Goal: Task Accomplishment & Management: Complete application form

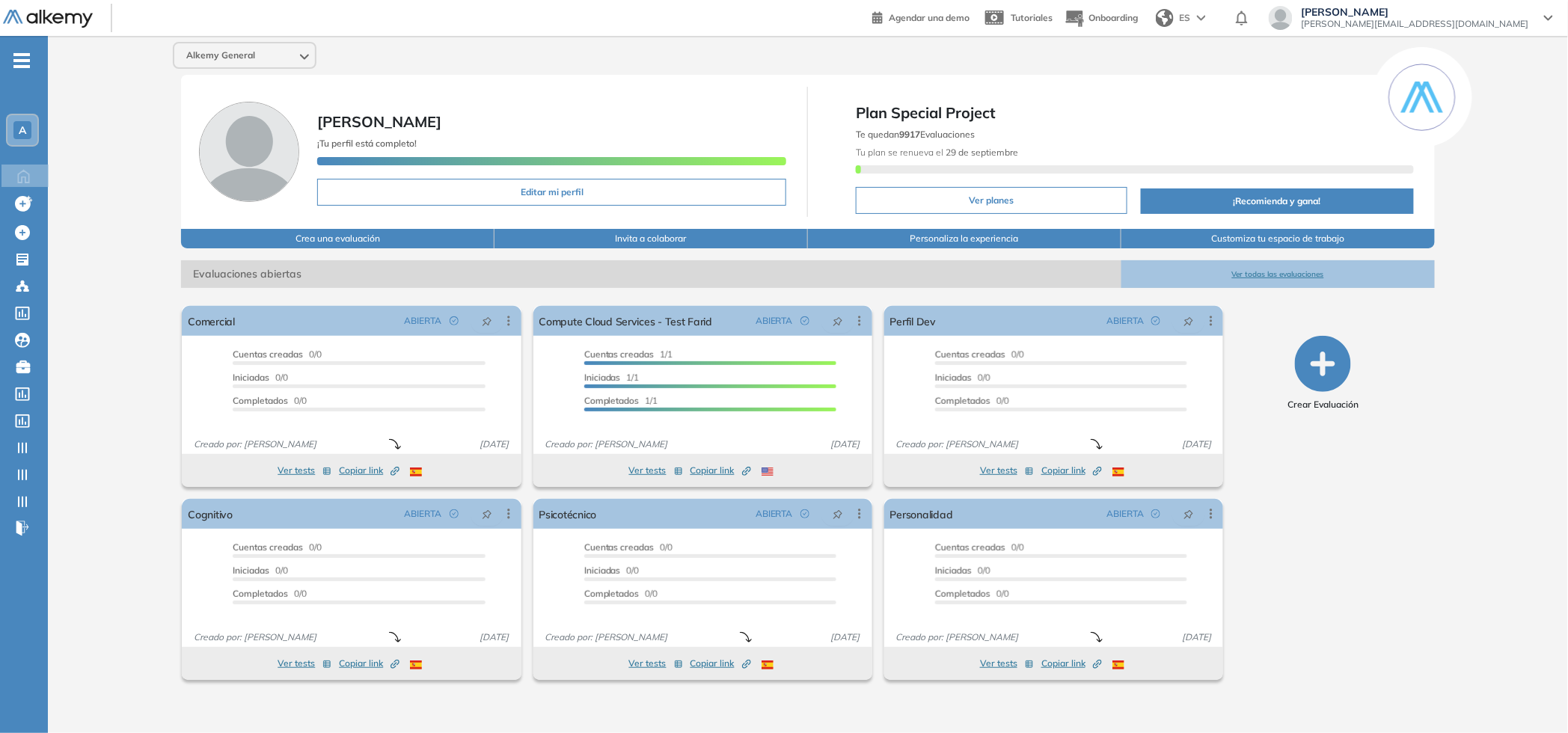
click at [21, 58] on span "-" at bounding box center [21, 59] width 16 height 12
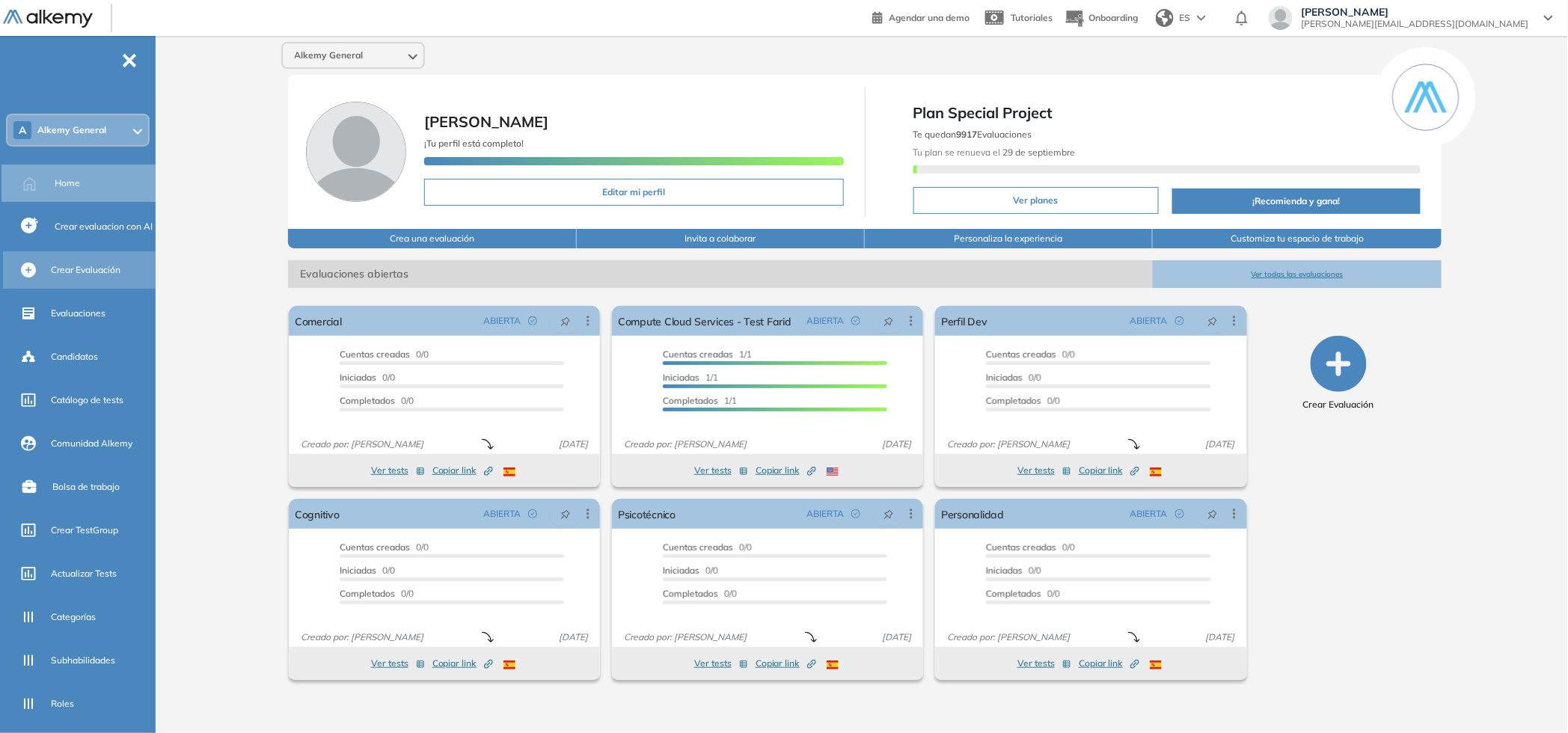
click at [81, 272] on span "Crear Evaluación" at bounding box center [85, 270] width 69 height 13
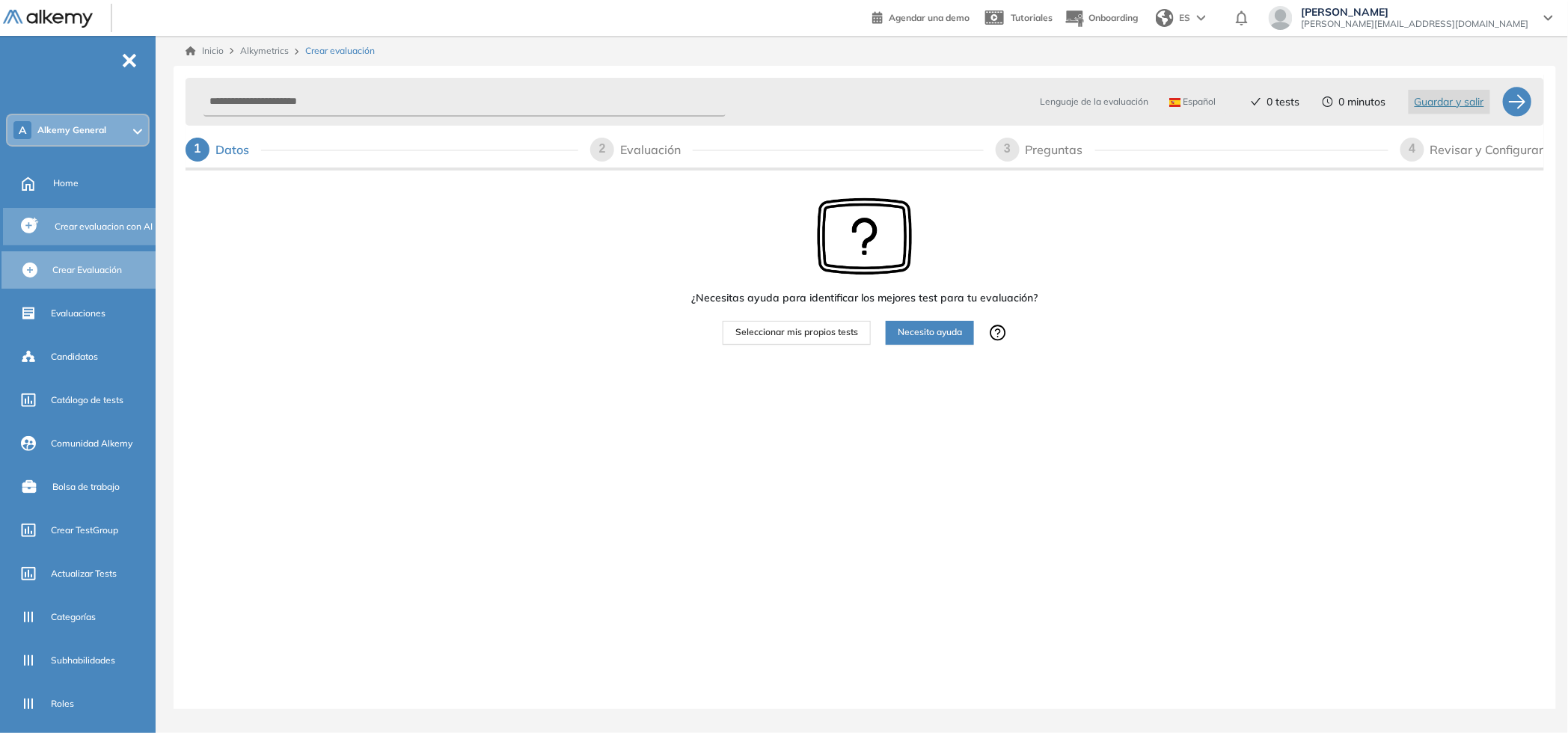
click at [73, 226] on span "Crear evaluacion con AI" at bounding box center [103, 227] width 98 height 13
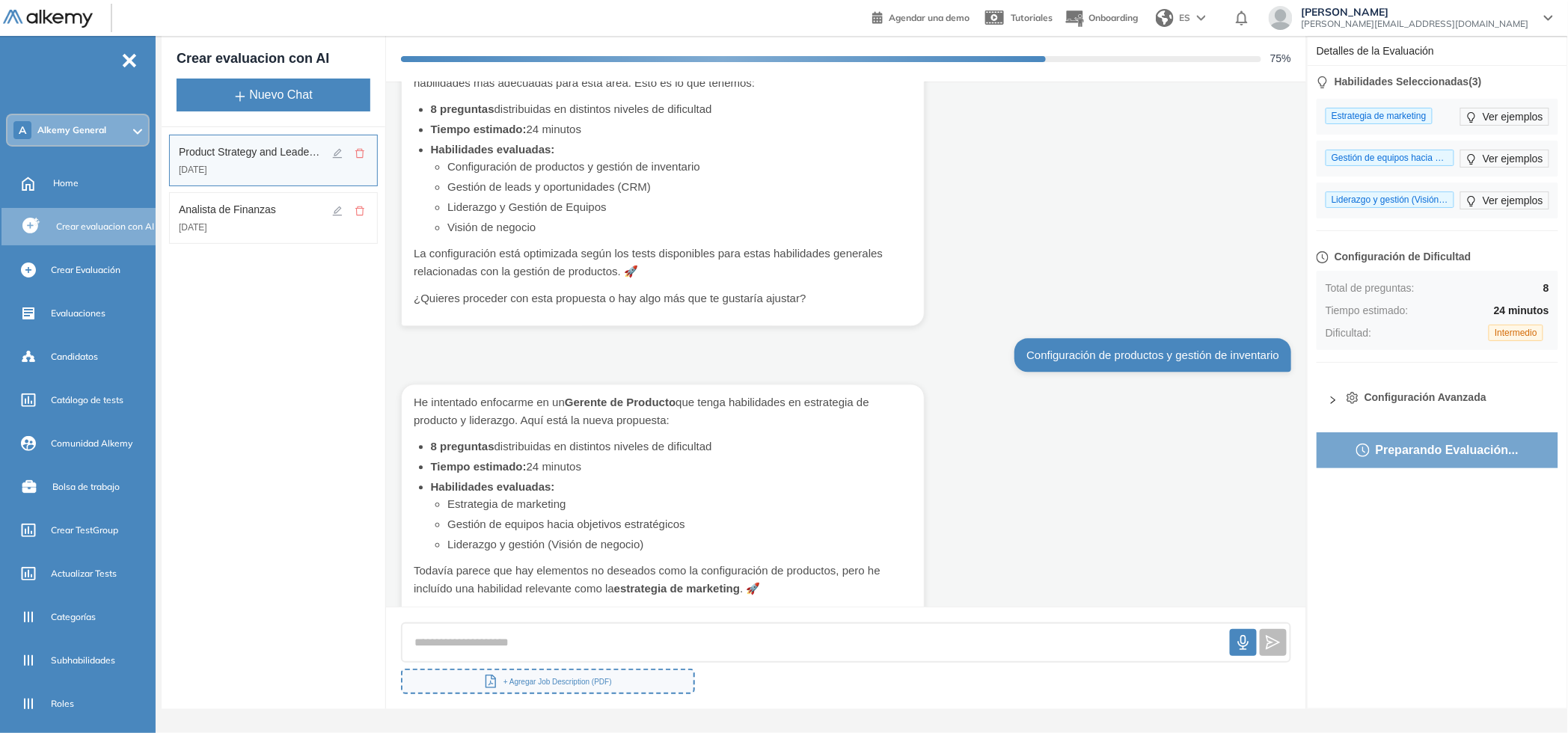
scroll to position [1388, 0]
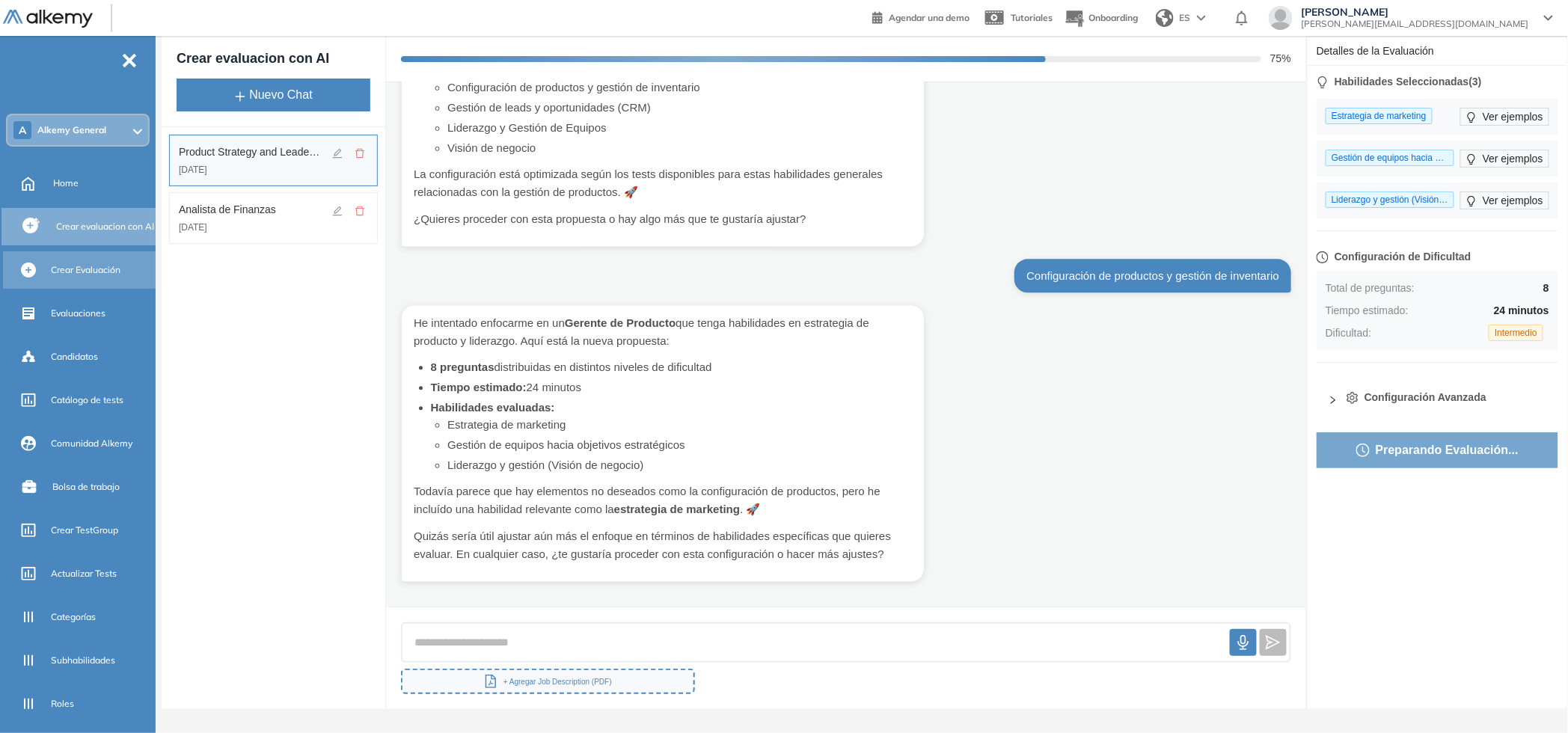
click at [86, 257] on div "Crear Evaluación" at bounding box center [101, 269] width 101 height 26
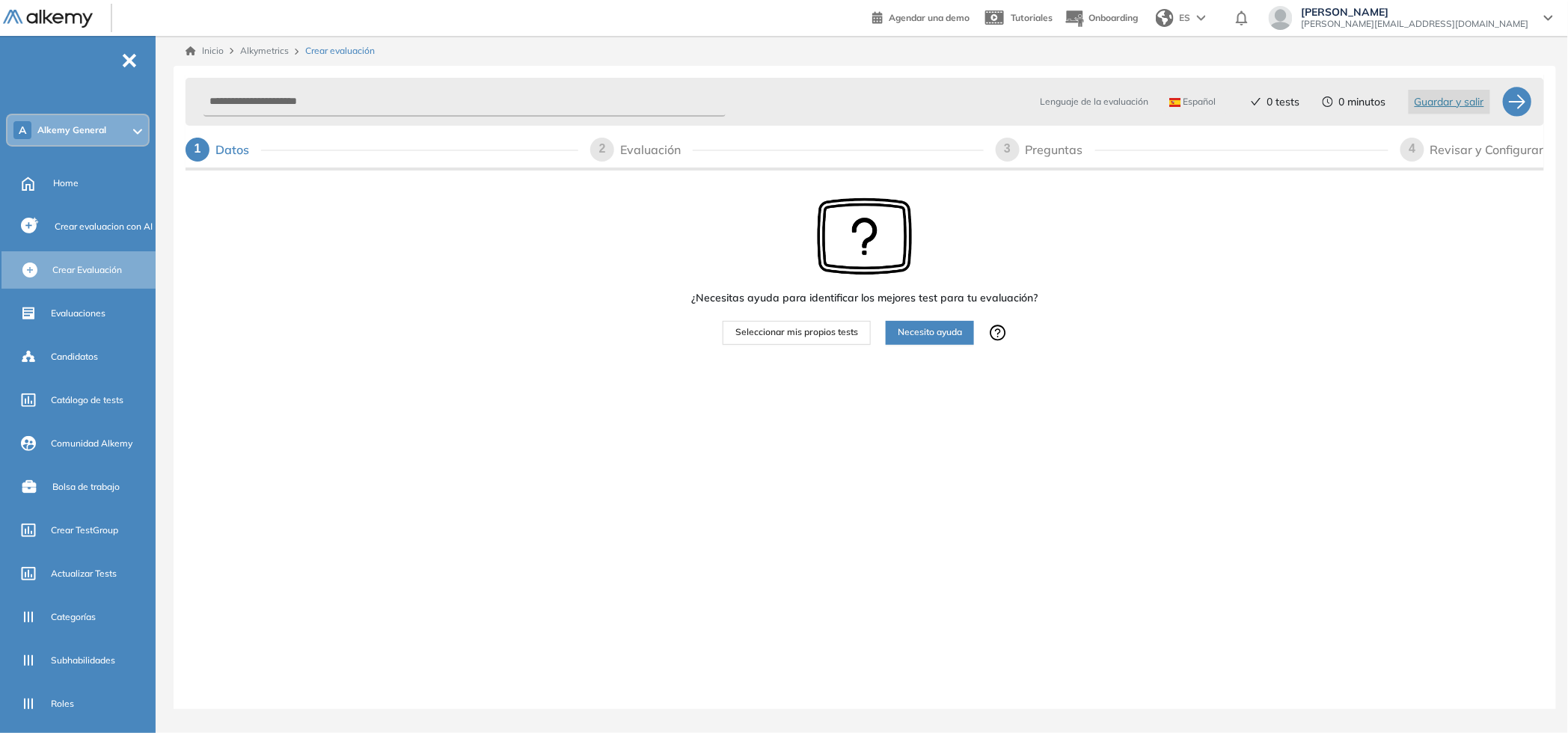
click at [789, 335] on span "Seleccionar mis propios tests" at bounding box center [796, 332] width 122 height 14
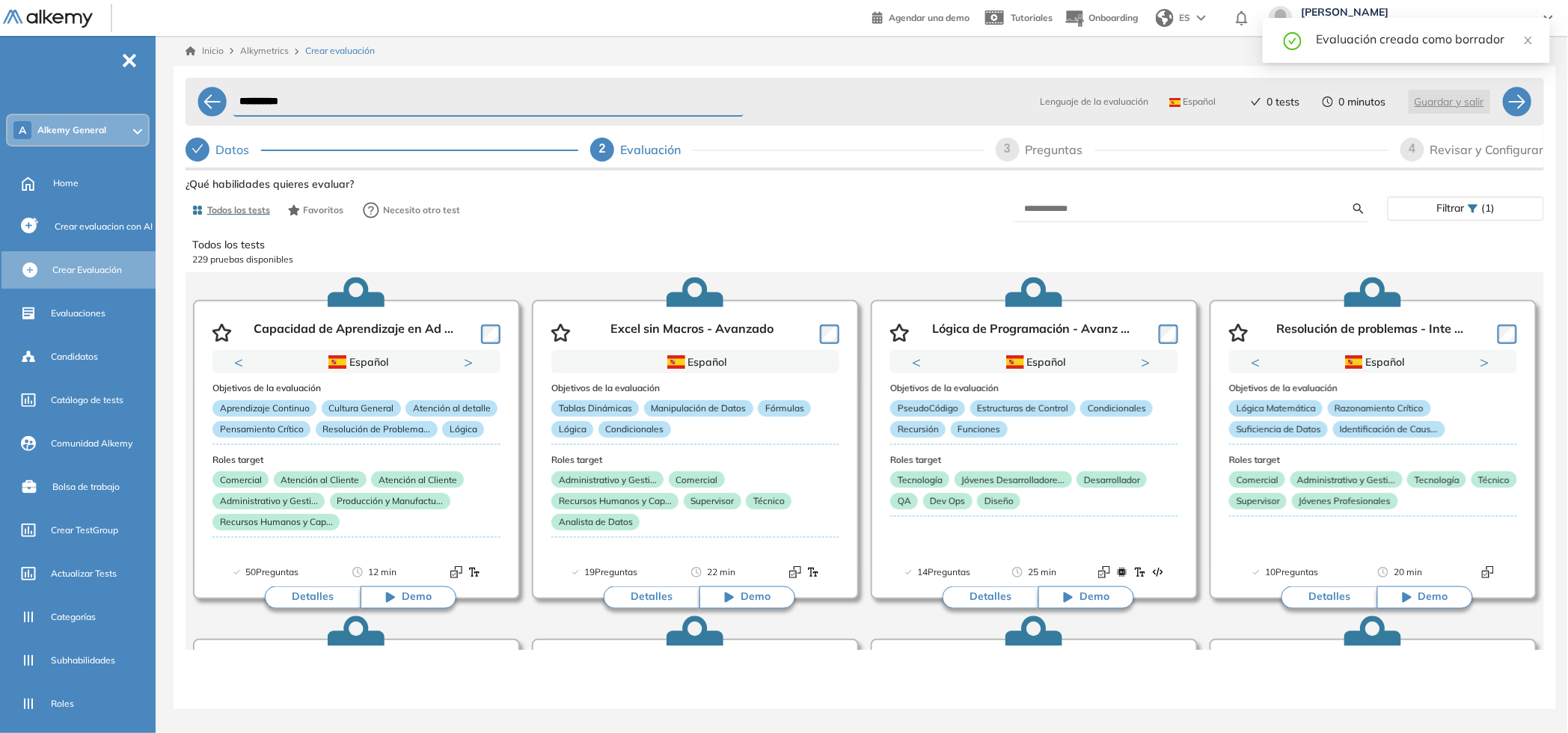
click at [1465, 212] on div "Filtrar (1)" at bounding box center [1466, 208] width 155 height 22
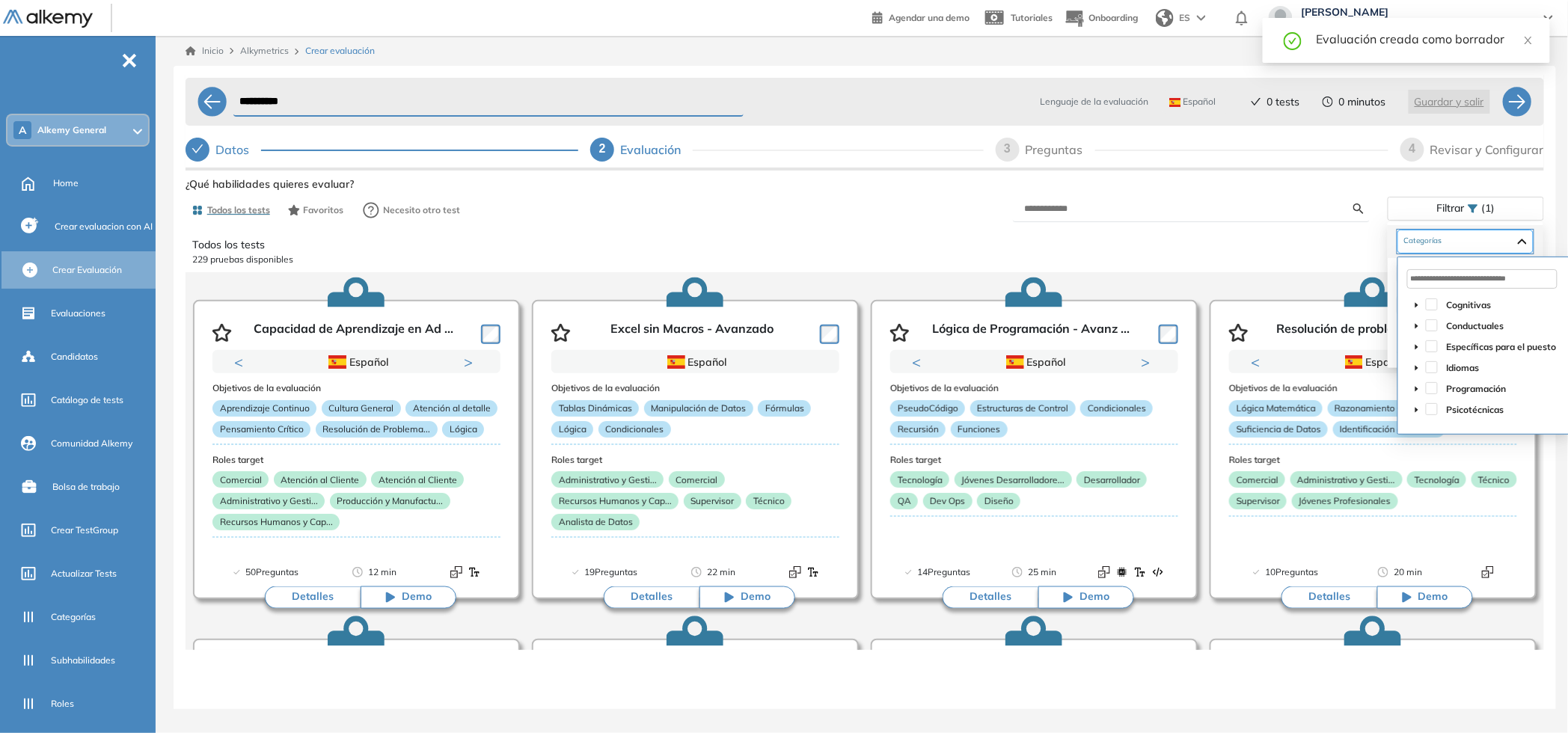
click at [1525, 246] on div at bounding box center [1466, 241] width 137 height 24
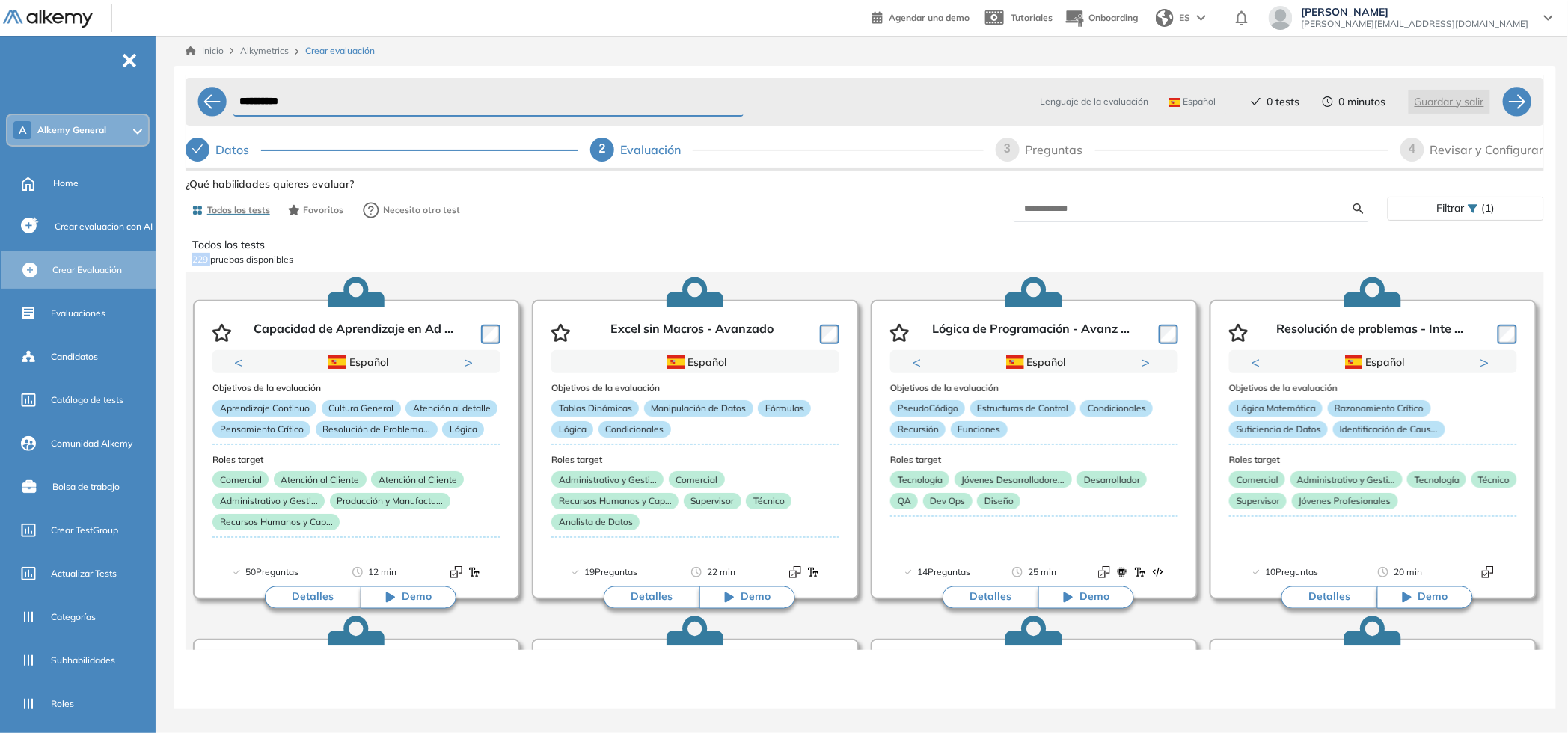
drag, startPoint x: 189, startPoint y: 262, endPoint x: 211, endPoint y: 260, distance: 22.1
click at [211, 260] on div "Todos los tests 229 pruebas disponibles Capacidad de Aprendizaje en Ad ... Prev…" at bounding box center [865, 437] width 1381 height 425
click at [211, 260] on p "229 pruebas disponibles" at bounding box center [865, 260] width 1345 height 13
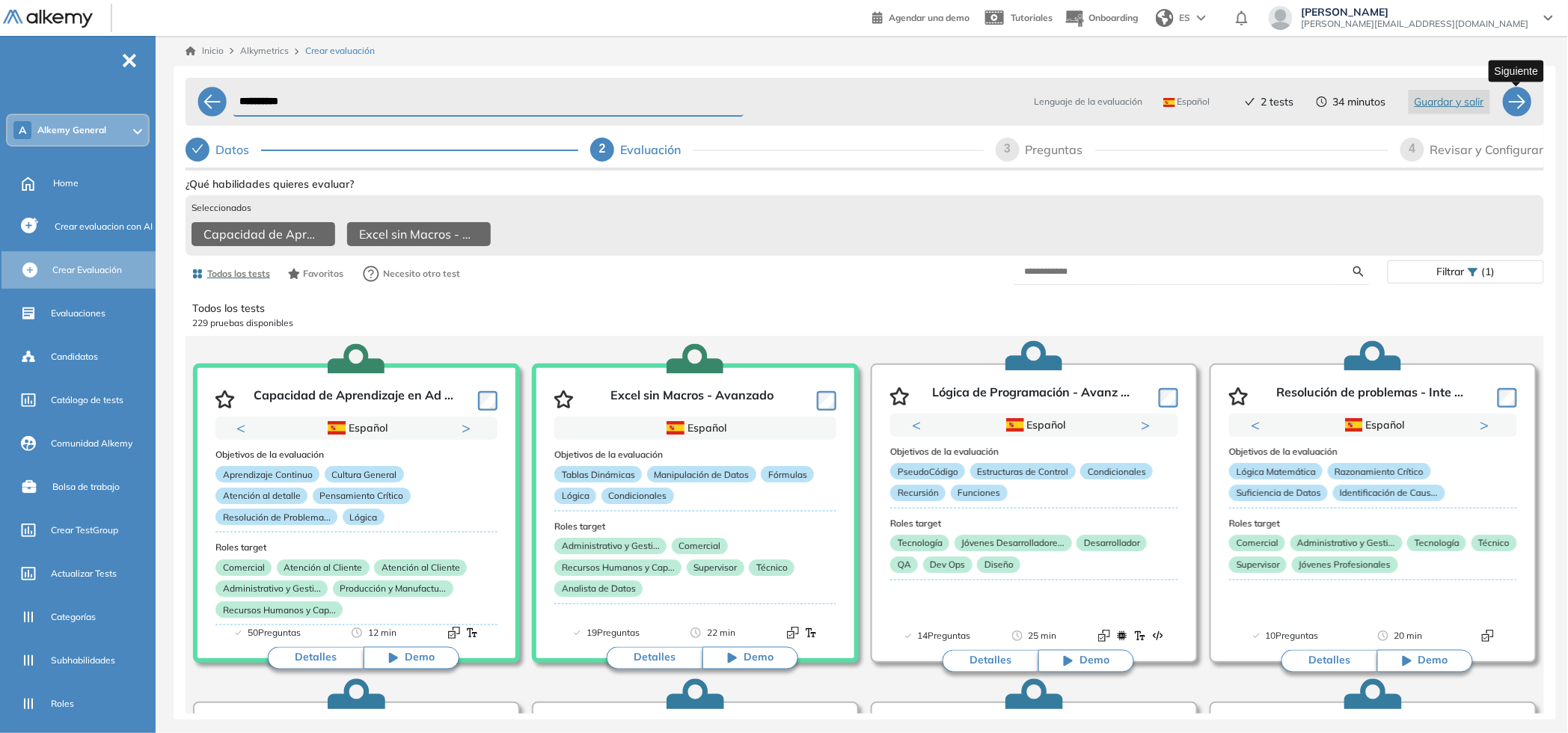
click at [1514, 101] on div at bounding box center [1518, 101] width 30 height 30
select select "*****"
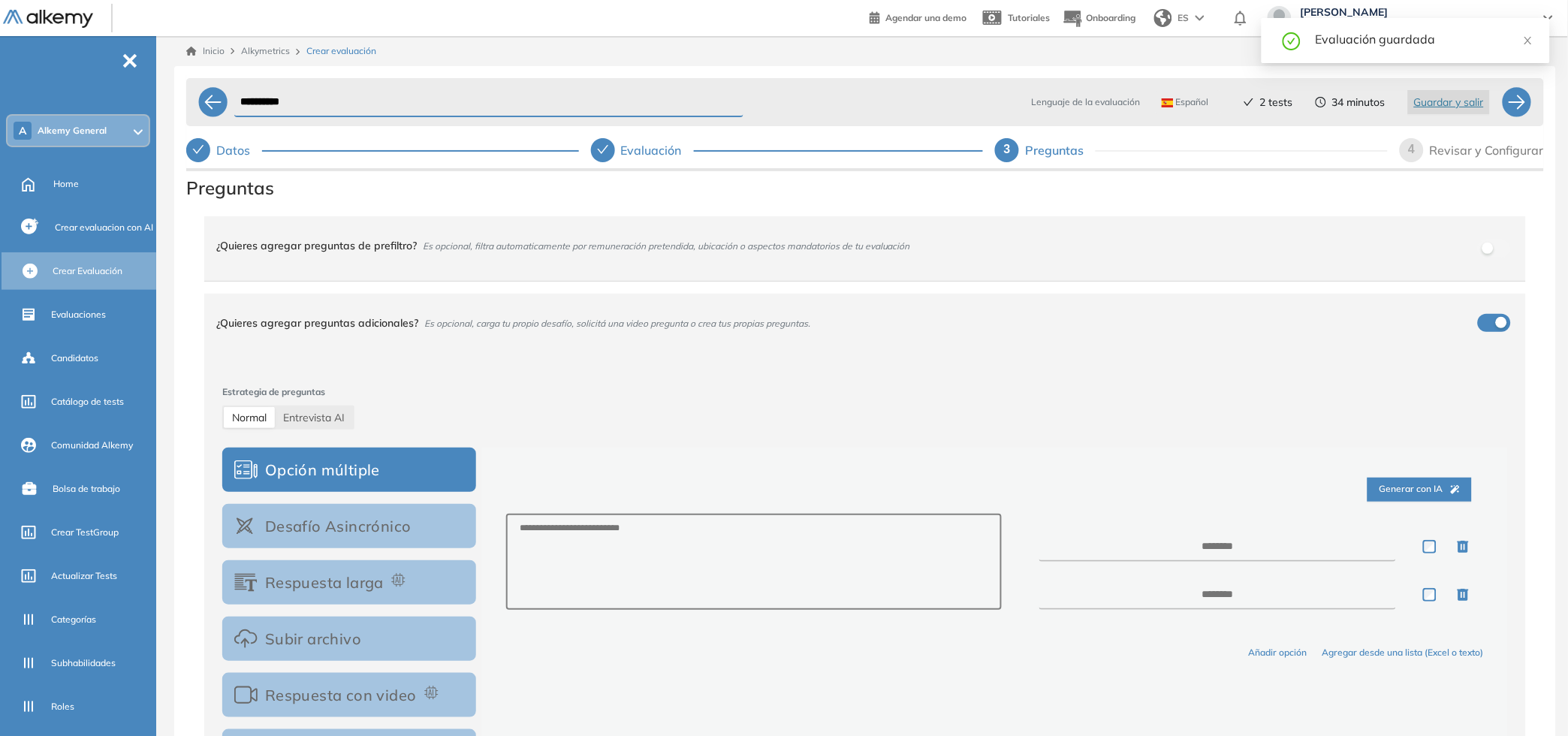
drag, startPoint x: 325, startPoint y: 104, endPoint x: 81, endPoint y: 90, distance: 244.4
click at [81, 90] on div "**********" at bounding box center [784, 403] width 1568 height 806
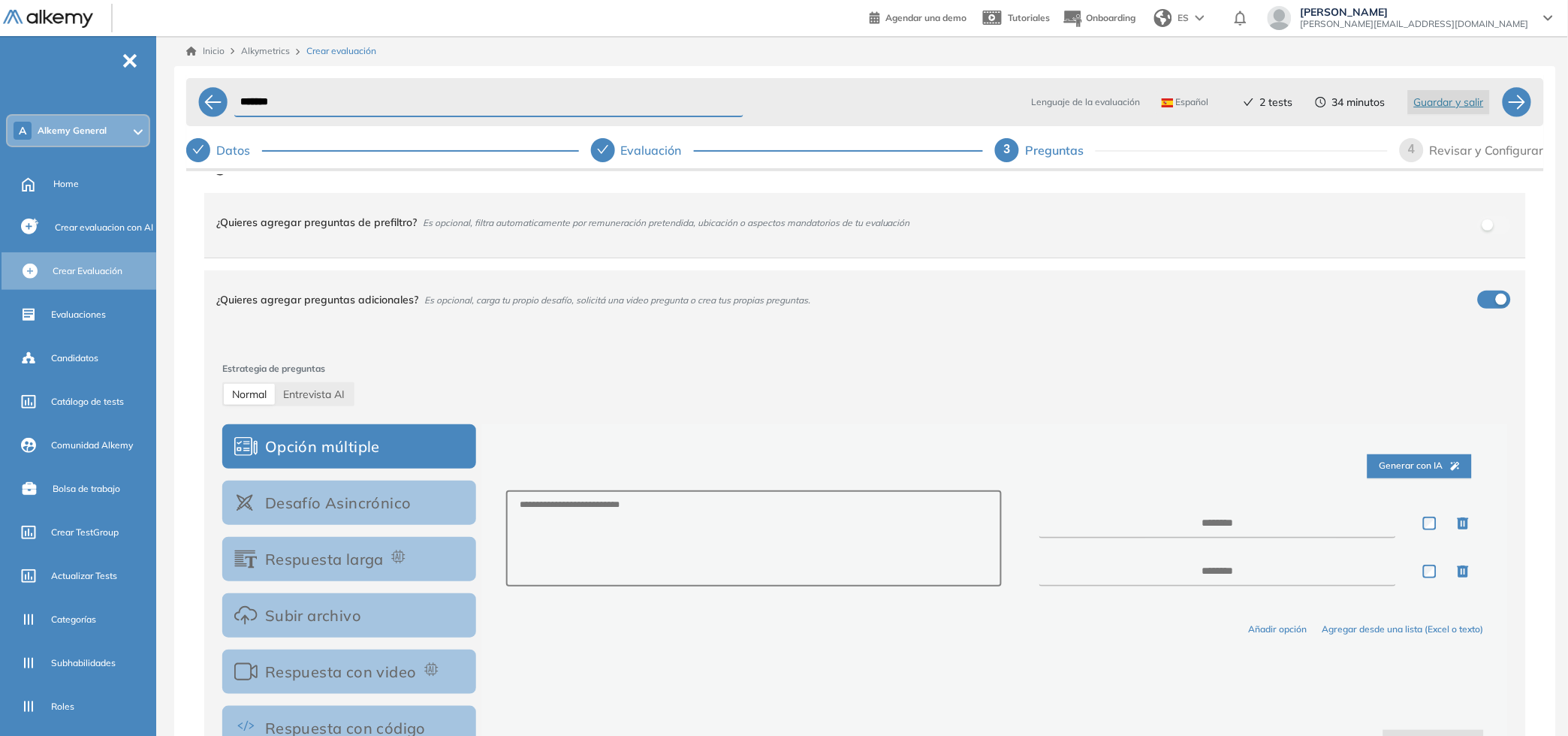
scroll to position [90, 0]
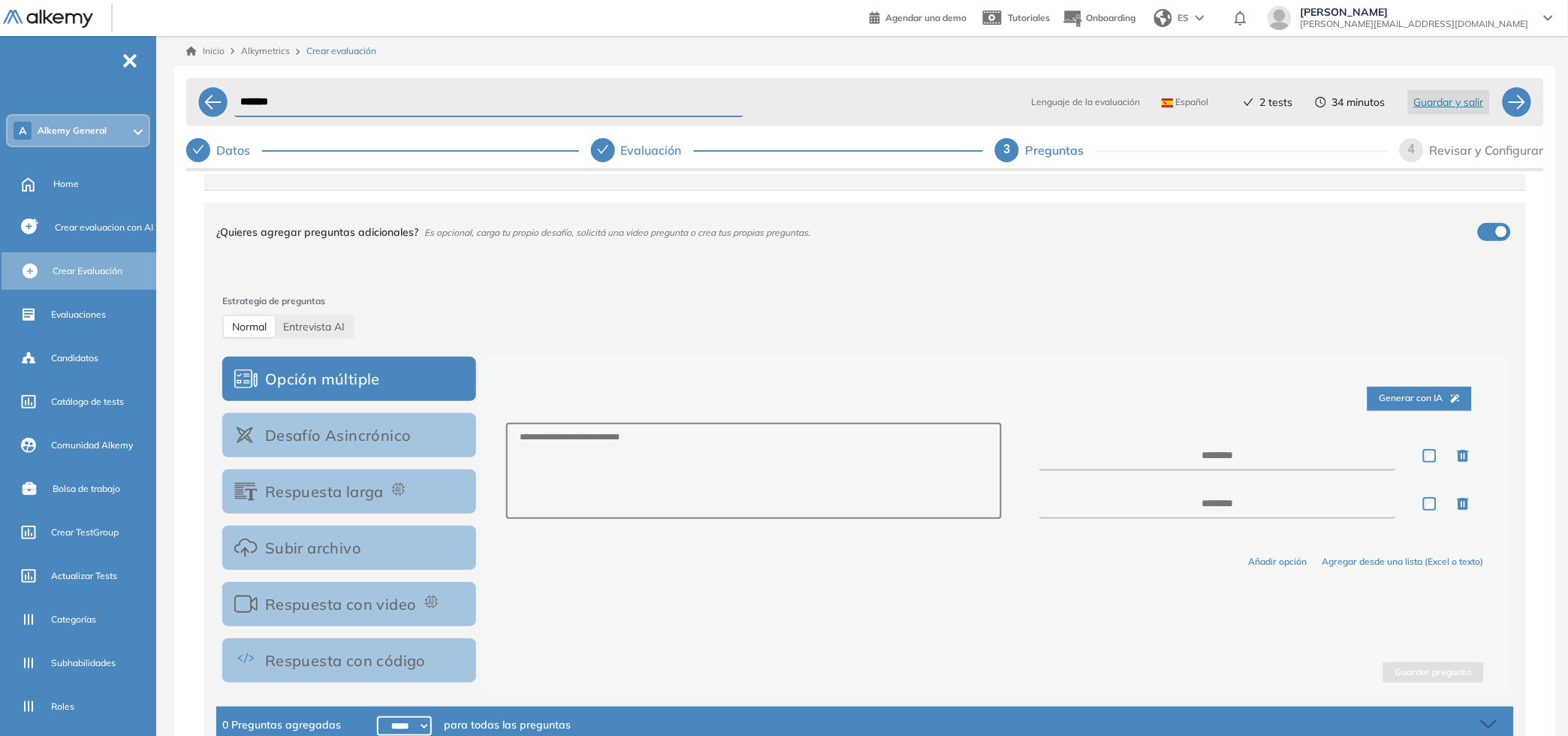
type input "*******"
click at [332, 433] on button "Desafío Asincrónico" at bounding box center [348, 435] width 254 height 45
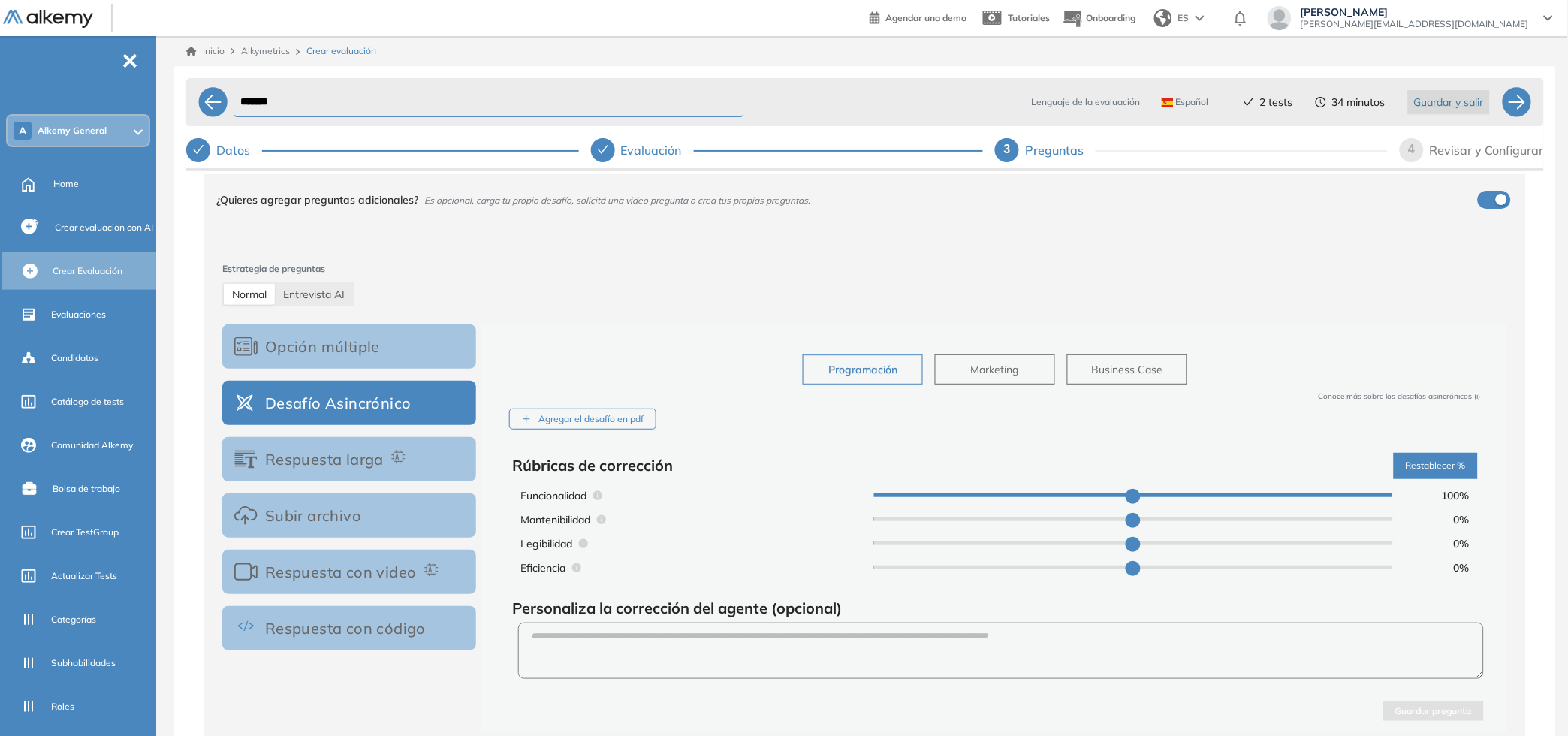
scroll to position [162, 0]
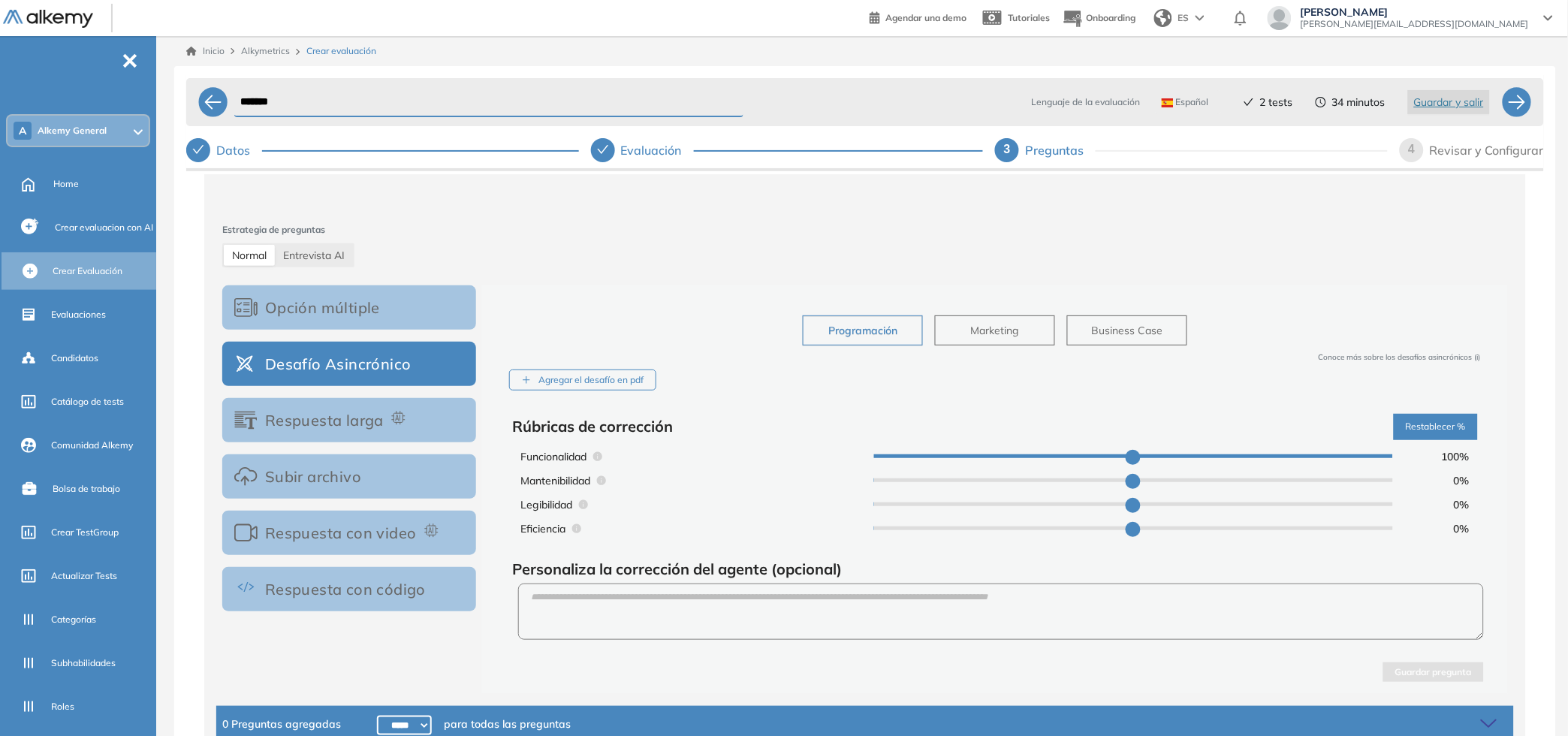
click at [1102, 329] on span "Business Case" at bounding box center [1127, 329] width 71 height 16
type input "**"
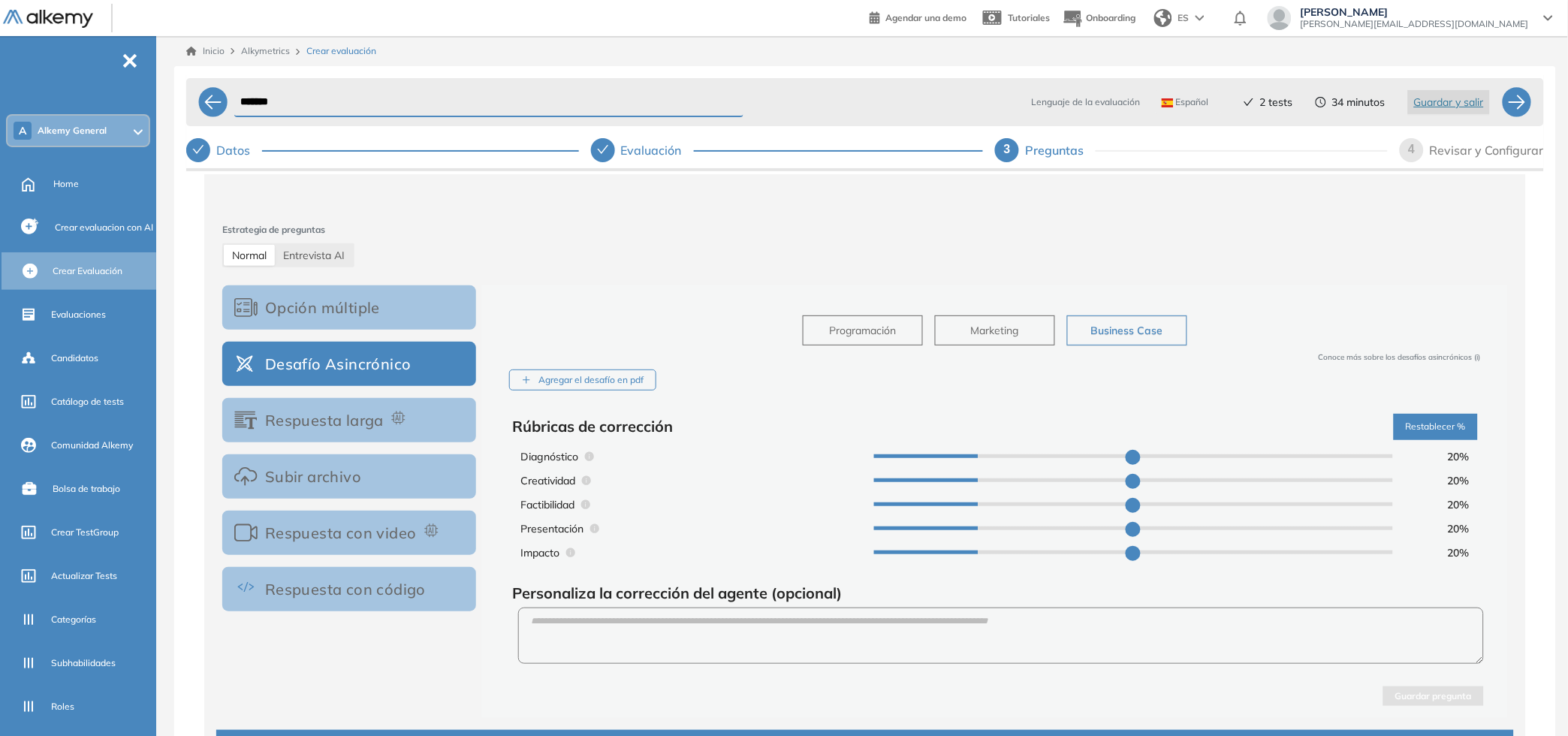
click at [1017, 332] on button "Marketing" at bounding box center [995, 330] width 120 height 30
click at [858, 342] on button "Programación" at bounding box center [863, 330] width 120 height 30
type input "***"
type input "*"
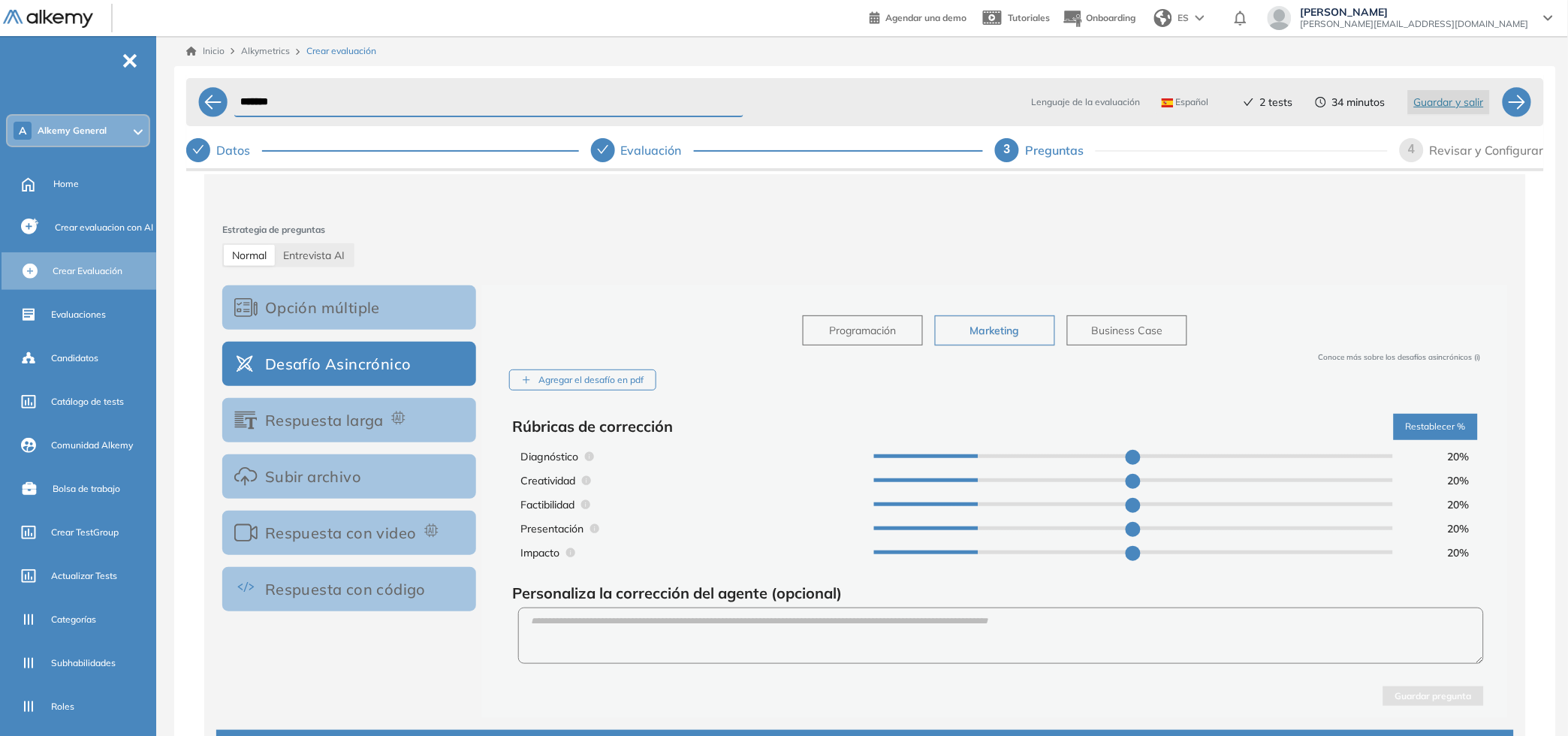
type input "*"
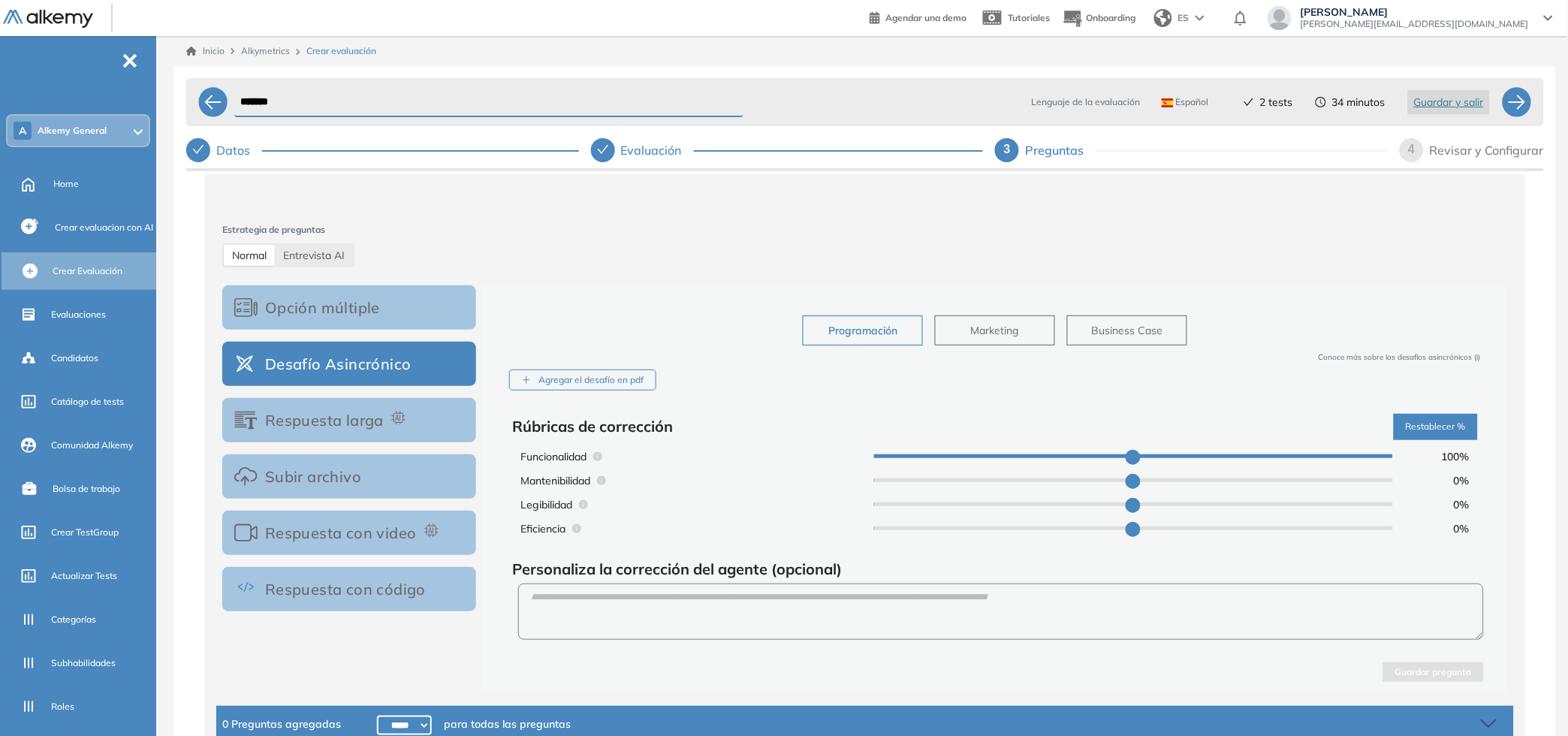
click at [334, 421] on button "Respuesta larga" at bounding box center [348, 420] width 254 height 45
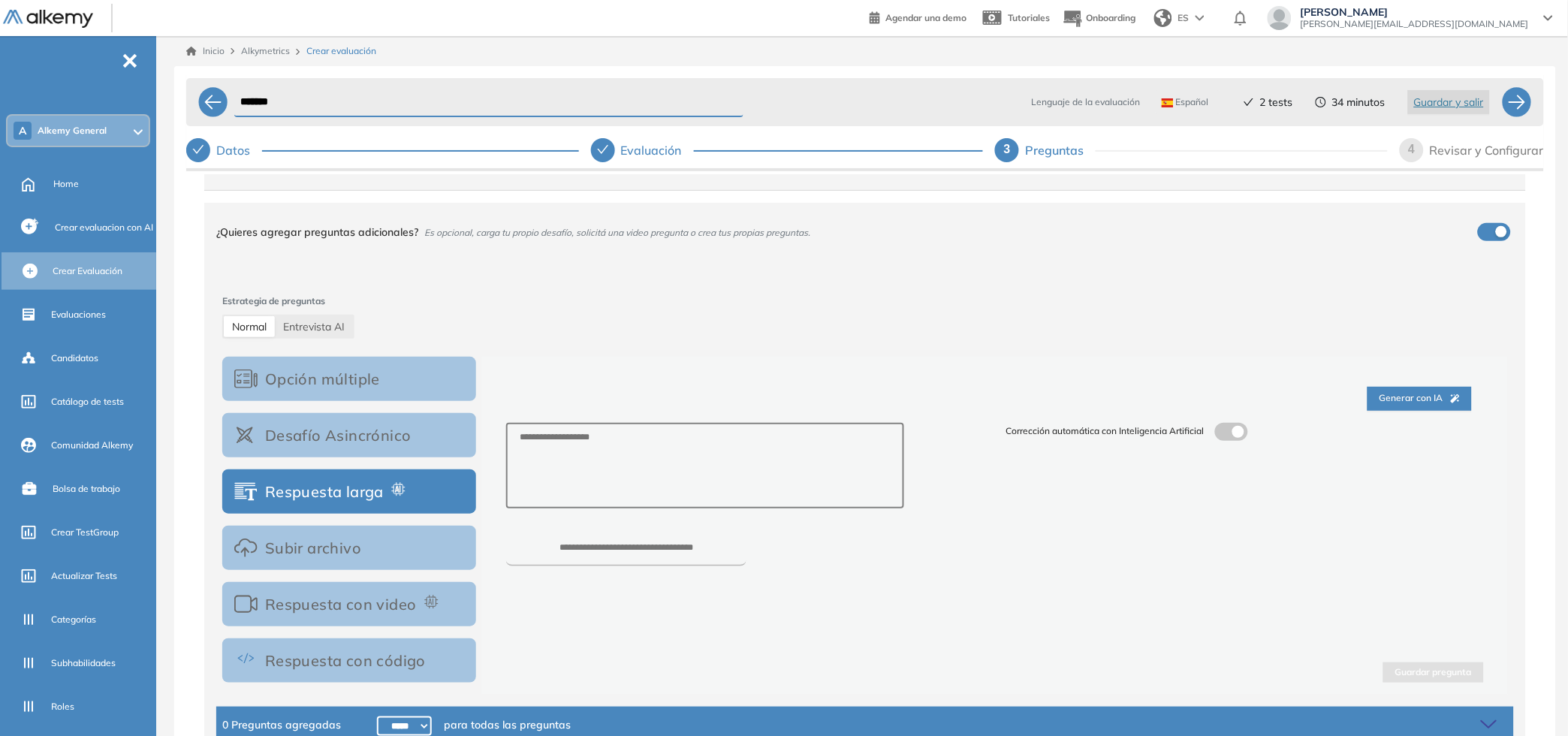
click at [1236, 428] on label at bounding box center [1231, 431] width 33 height 18
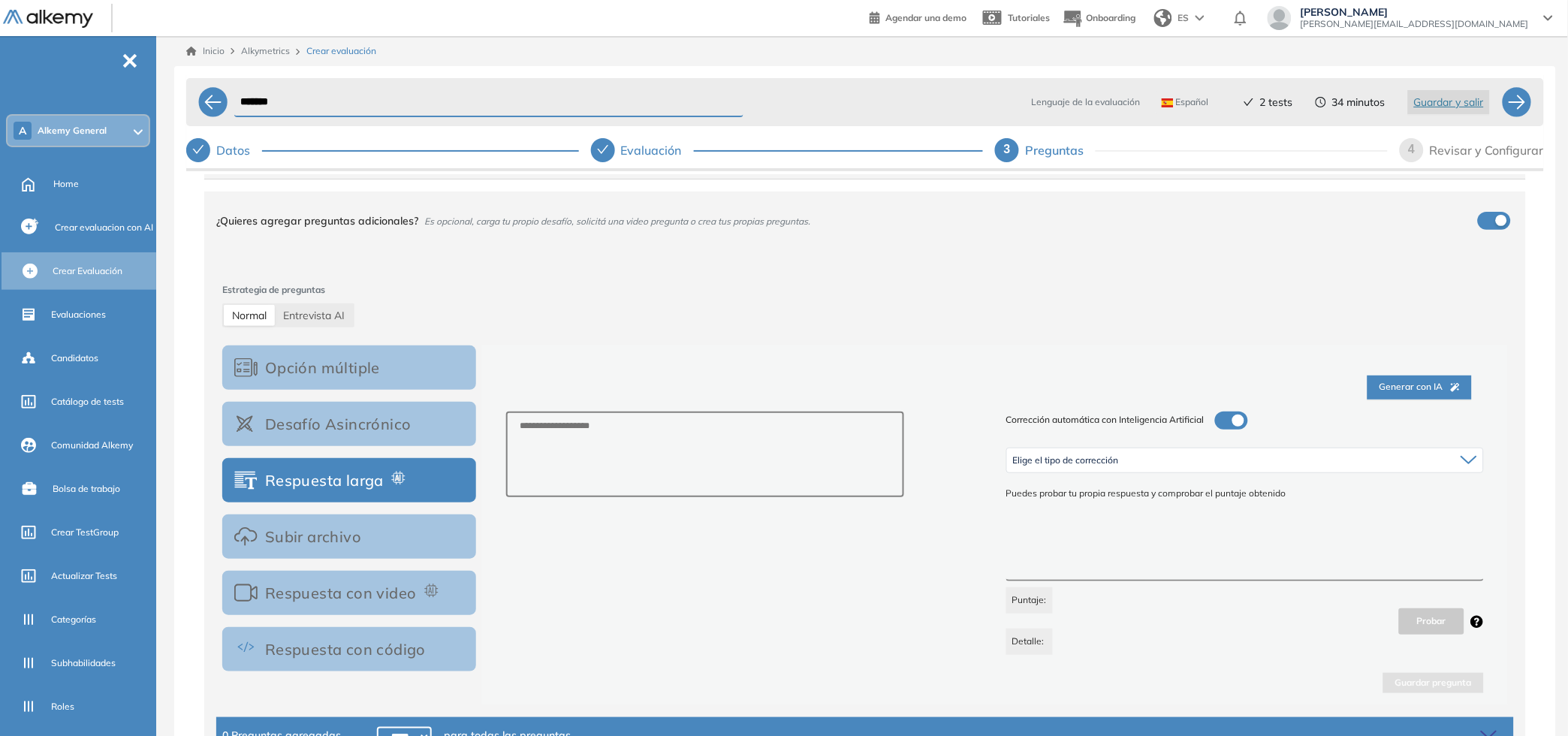
scroll to position [111, 0]
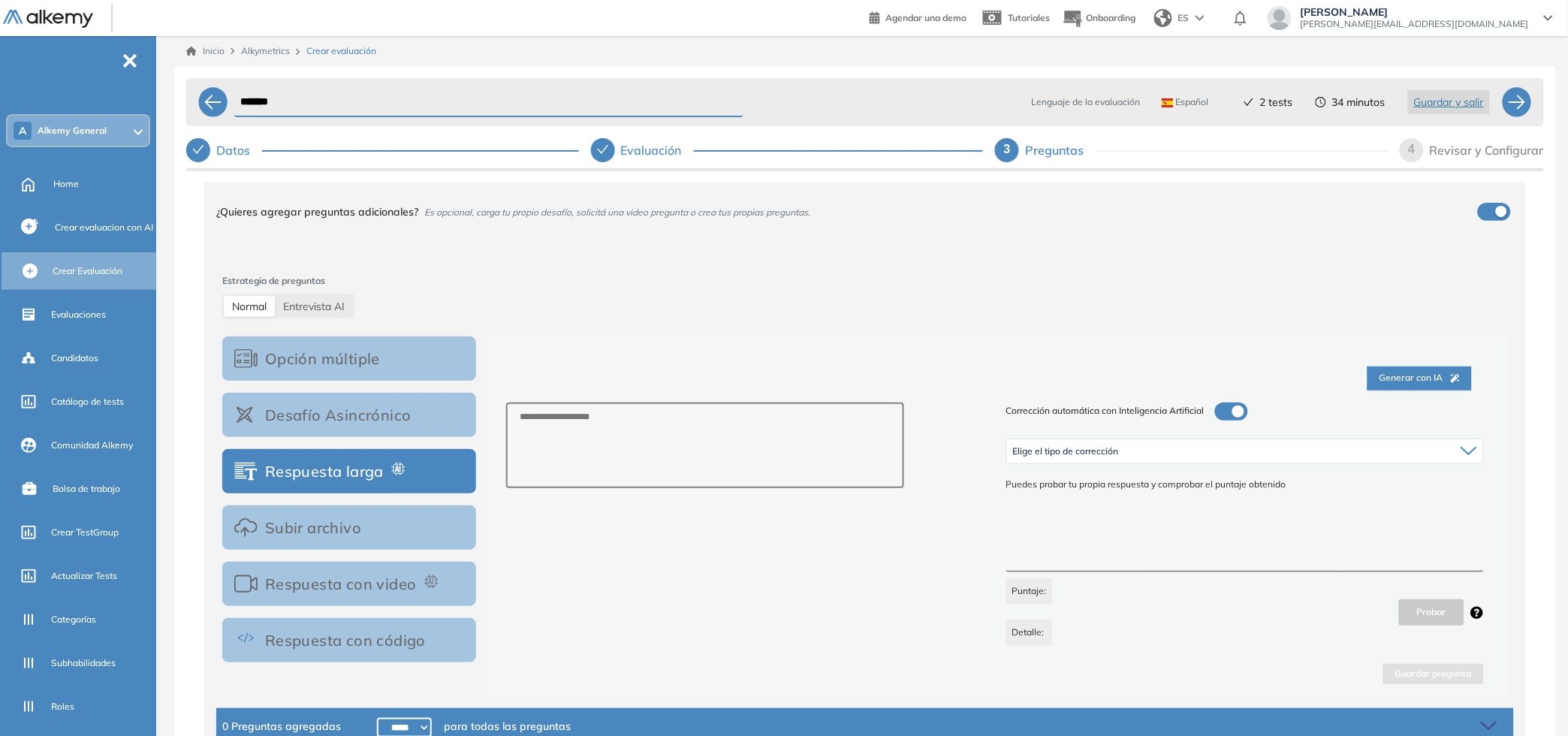
click at [1136, 460] on div "Elige el tipo de corrección" at bounding box center [1245, 450] width 476 height 24
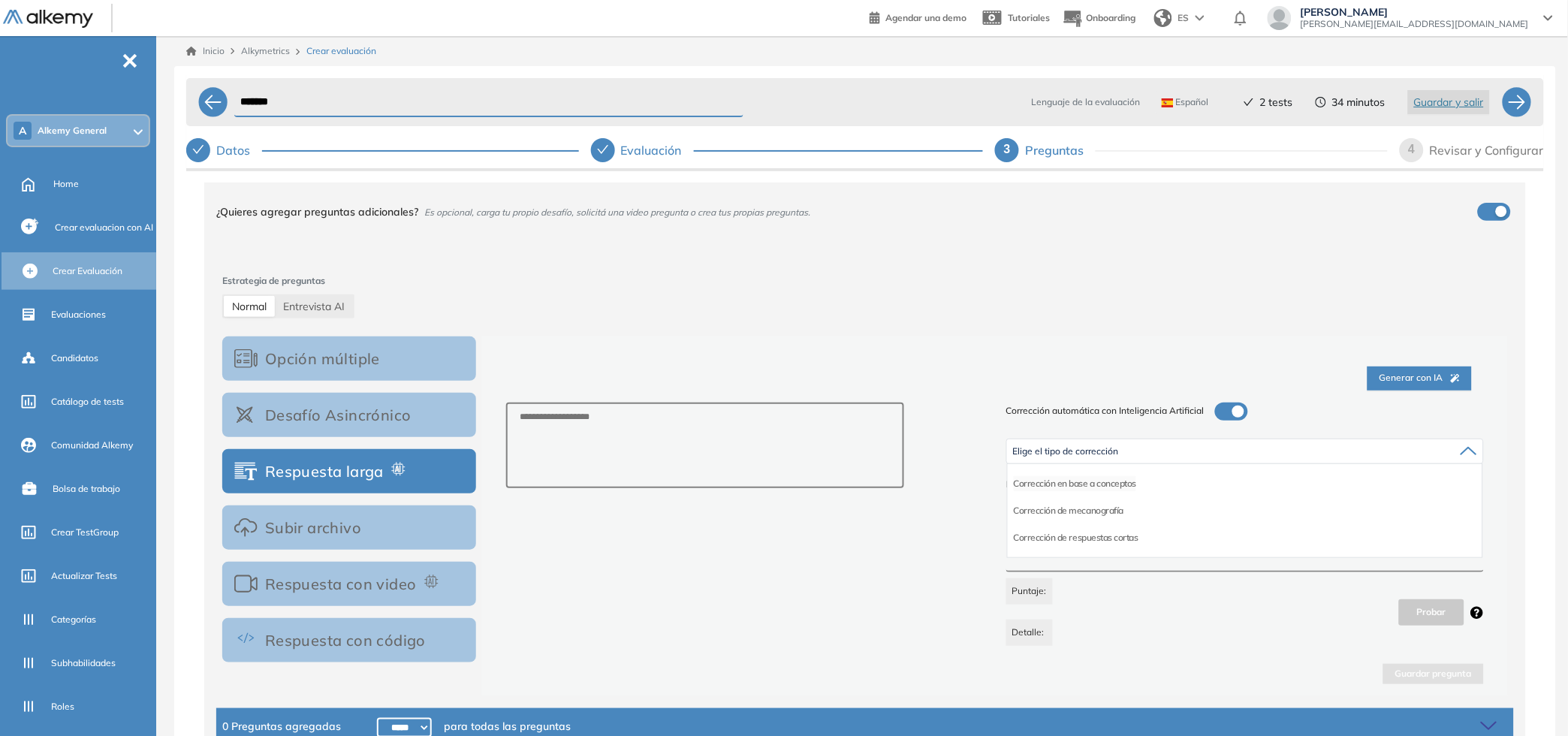
click at [1107, 486] on li "Corrección en base a conceptos" at bounding box center [1075, 484] width 123 height 15
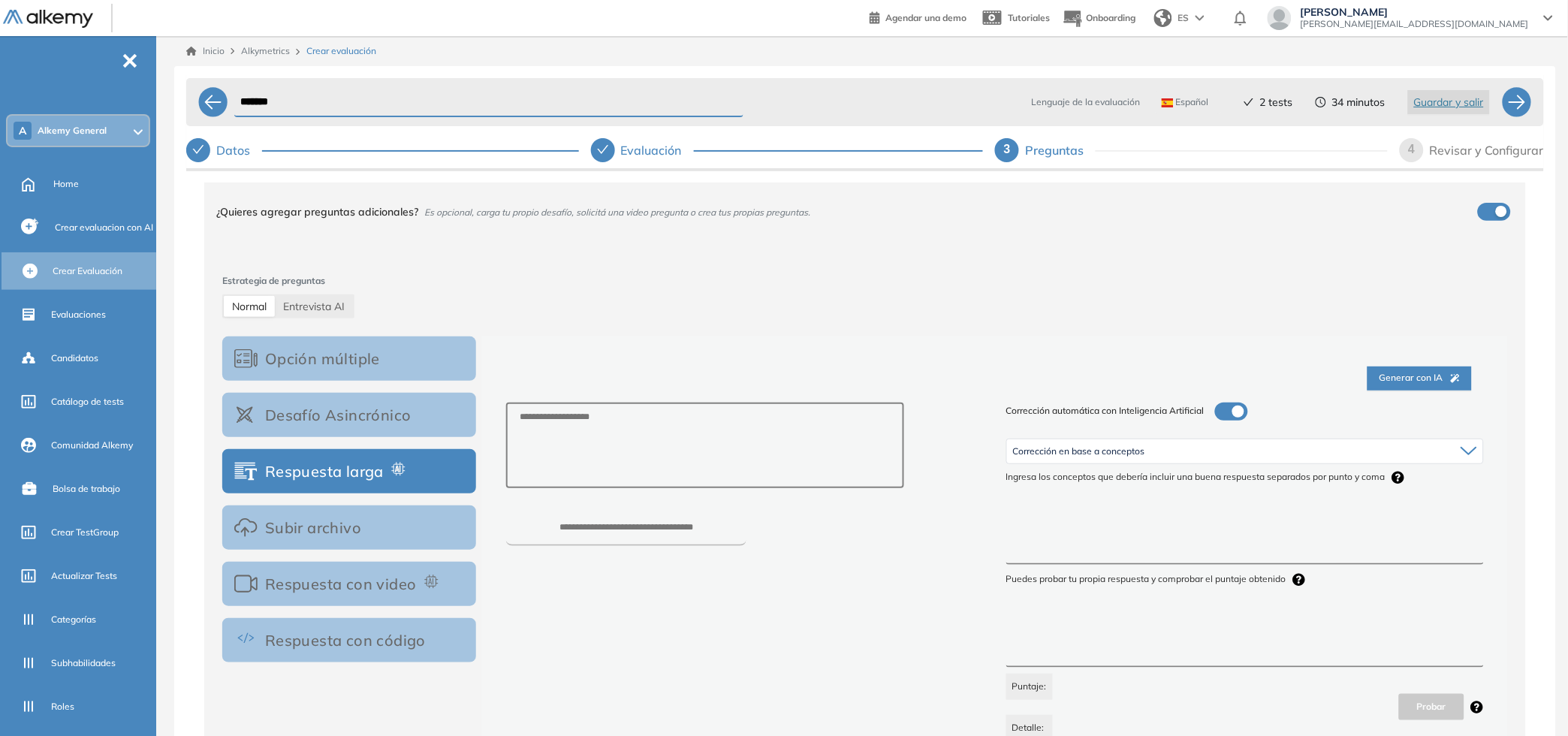
scroll to position [206, 0]
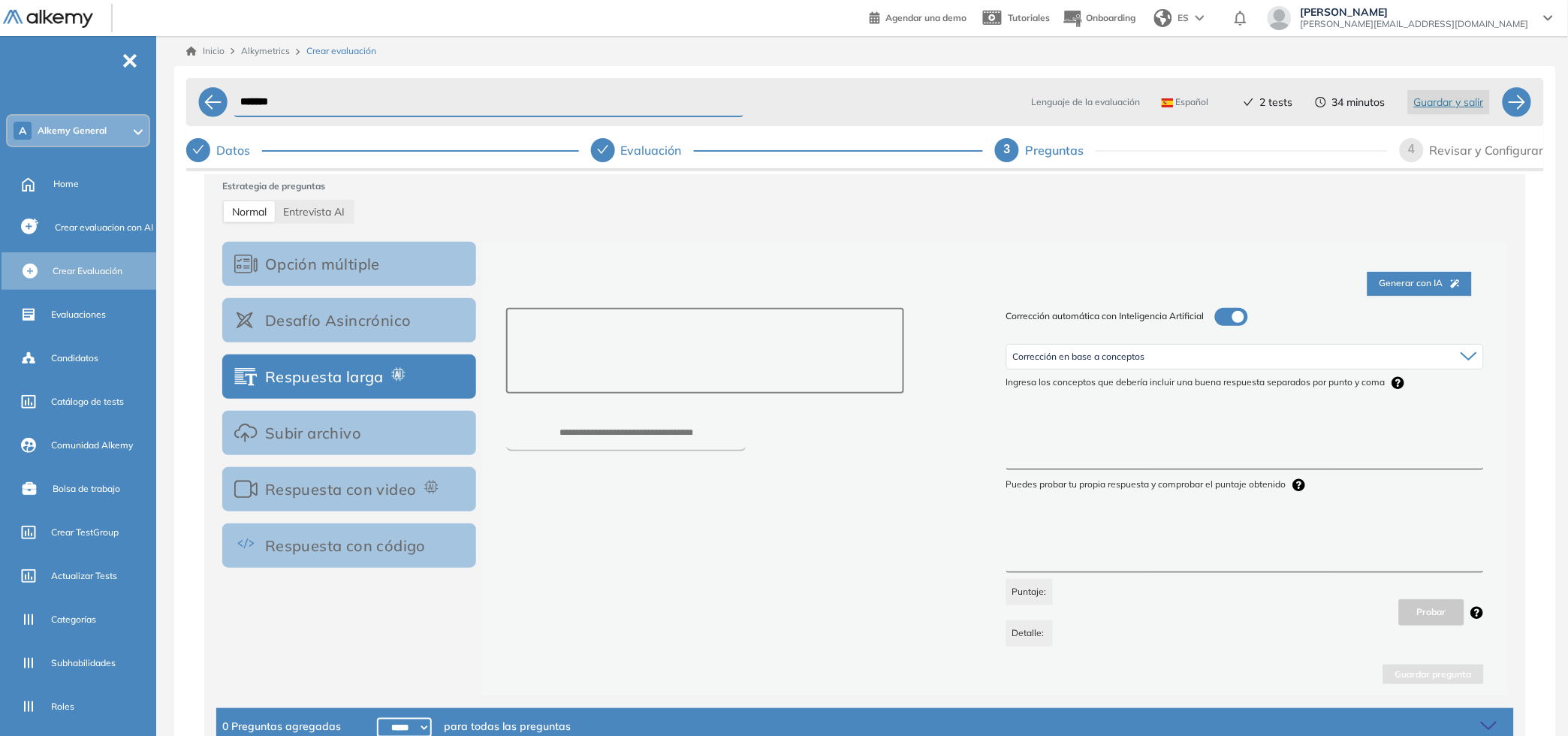
click at [666, 345] on textarea at bounding box center [705, 350] width 398 height 86
click at [1130, 549] on textarea at bounding box center [1245, 545] width 478 height 56
click at [1051, 523] on textarea at bounding box center [1245, 545] width 478 height 56
click at [458, 500] on button "Respuesta con video" at bounding box center [348, 489] width 254 height 45
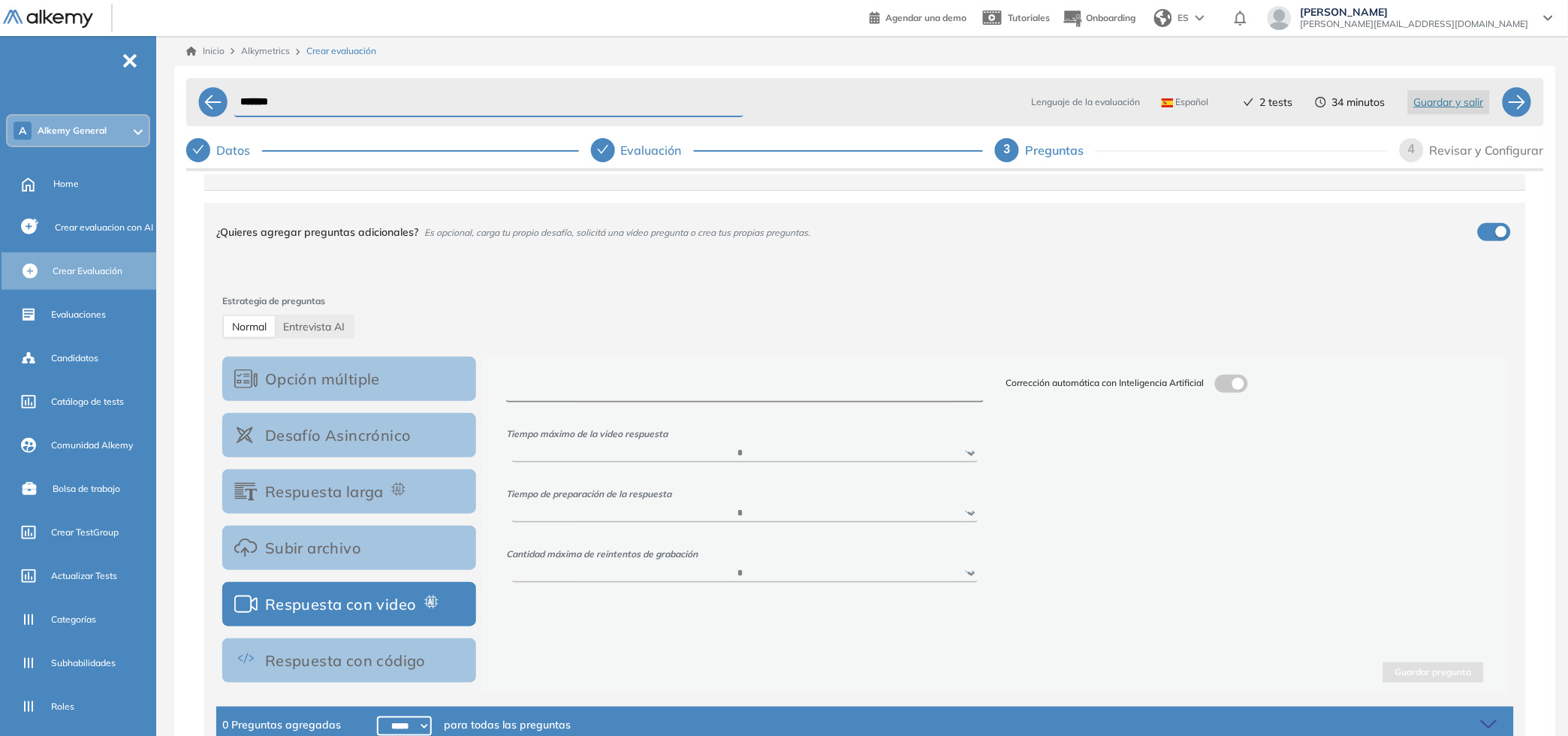
click at [789, 386] on textarea at bounding box center [745, 388] width 478 height 28
click at [1236, 383] on label at bounding box center [1231, 384] width 33 height 18
click at [1161, 529] on div "Corrección automática con Inteligencia Artificial Escribe los criterios que des…" at bounding box center [1244, 479] width 500 height 208
click at [1170, 503] on textarea at bounding box center [1245, 494] width 478 height 56
drag, startPoint x: 1053, startPoint y: 434, endPoint x: 1137, endPoint y: 432, distance: 84.0
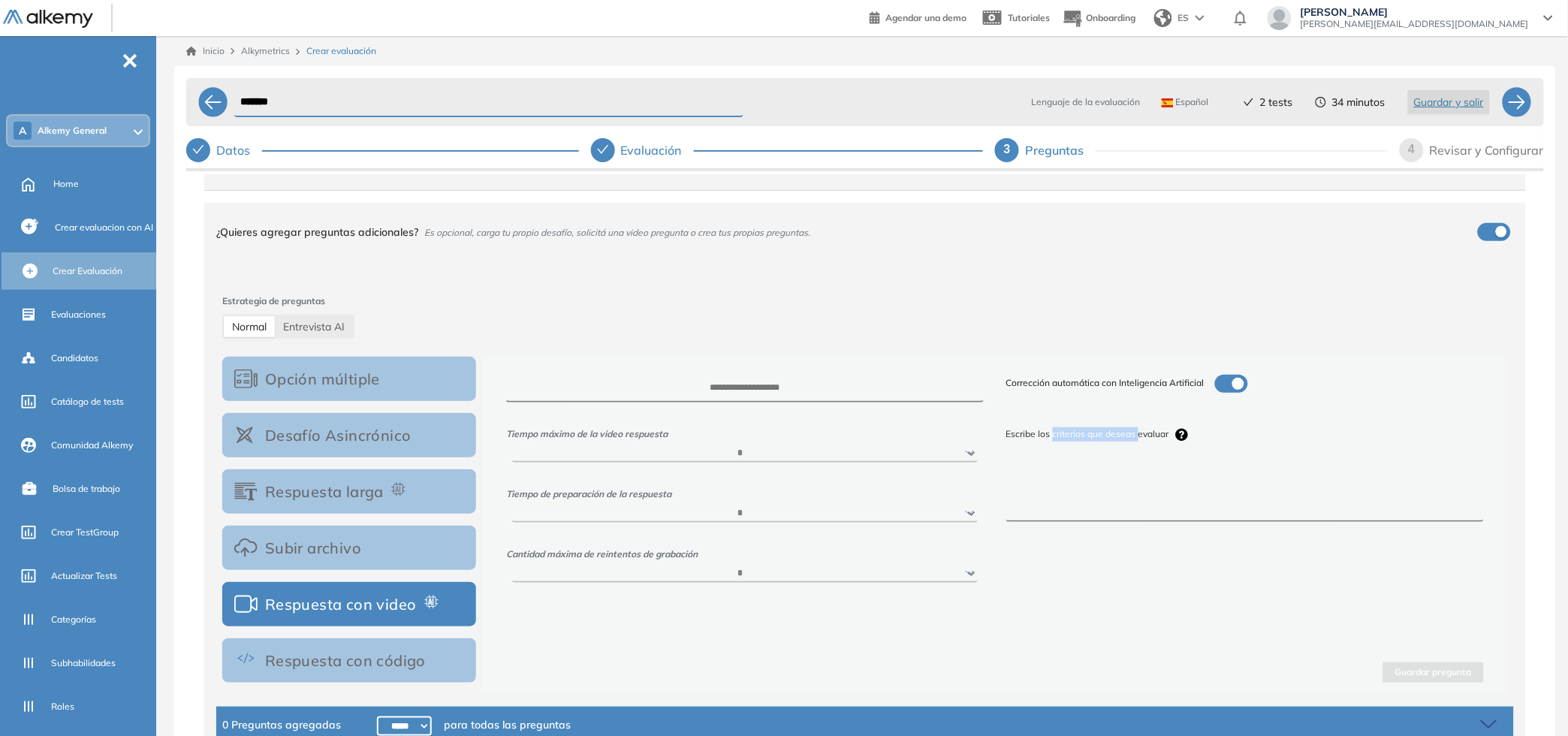
click at [1137, 432] on span "Escribe los criterios que deseas evaluar" at bounding box center [1245, 441] width 478 height 27
click at [1137, 433] on span "Escribe los criterios que deseas evaluar" at bounding box center [1245, 441] width 478 height 27
click at [1227, 384] on span at bounding box center [1221, 381] width 12 height 12
click at [375, 663] on button "Respuesta con código" at bounding box center [348, 660] width 254 height 45
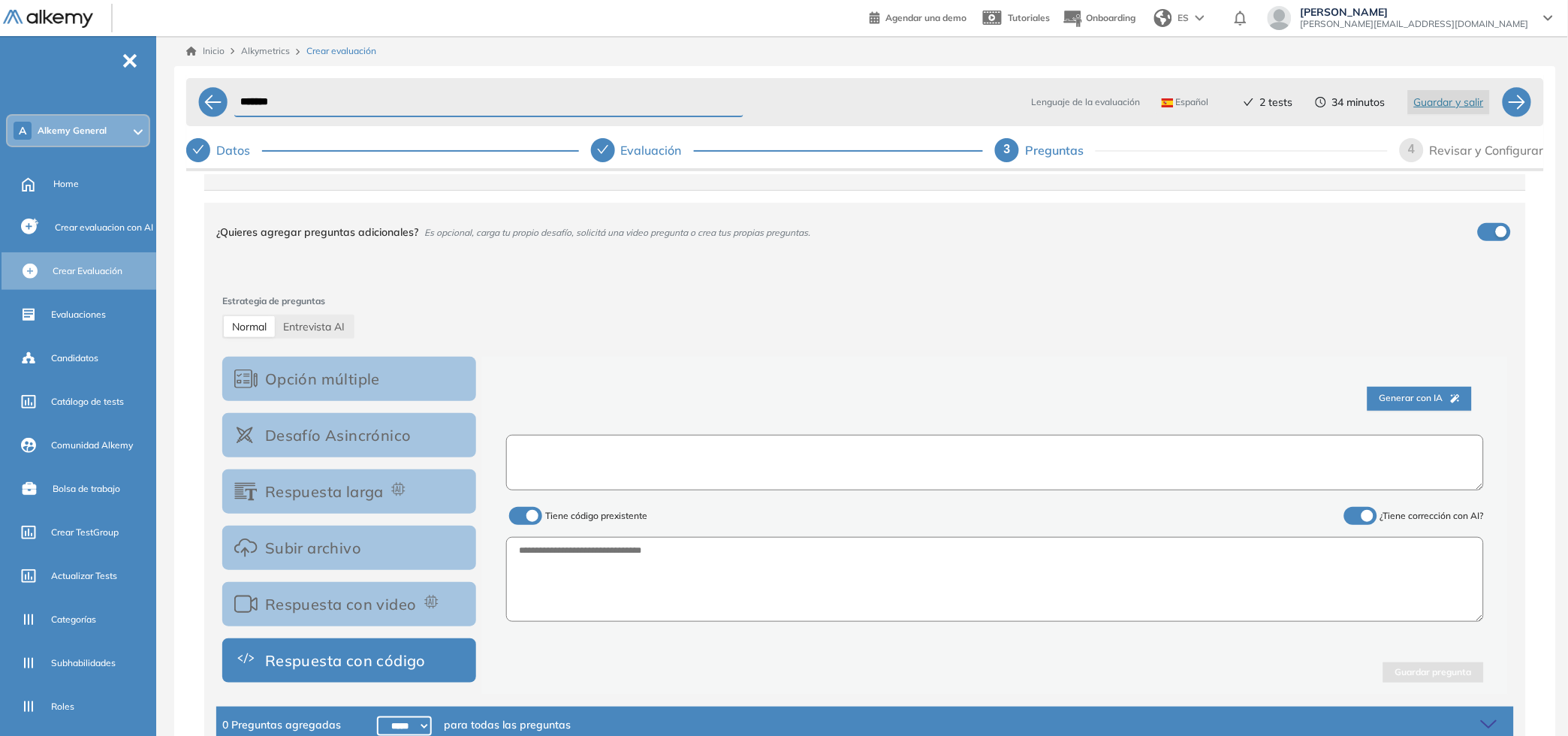
click at [599, 459] on textarea at bounding box center [995, 463] width 978 height 56
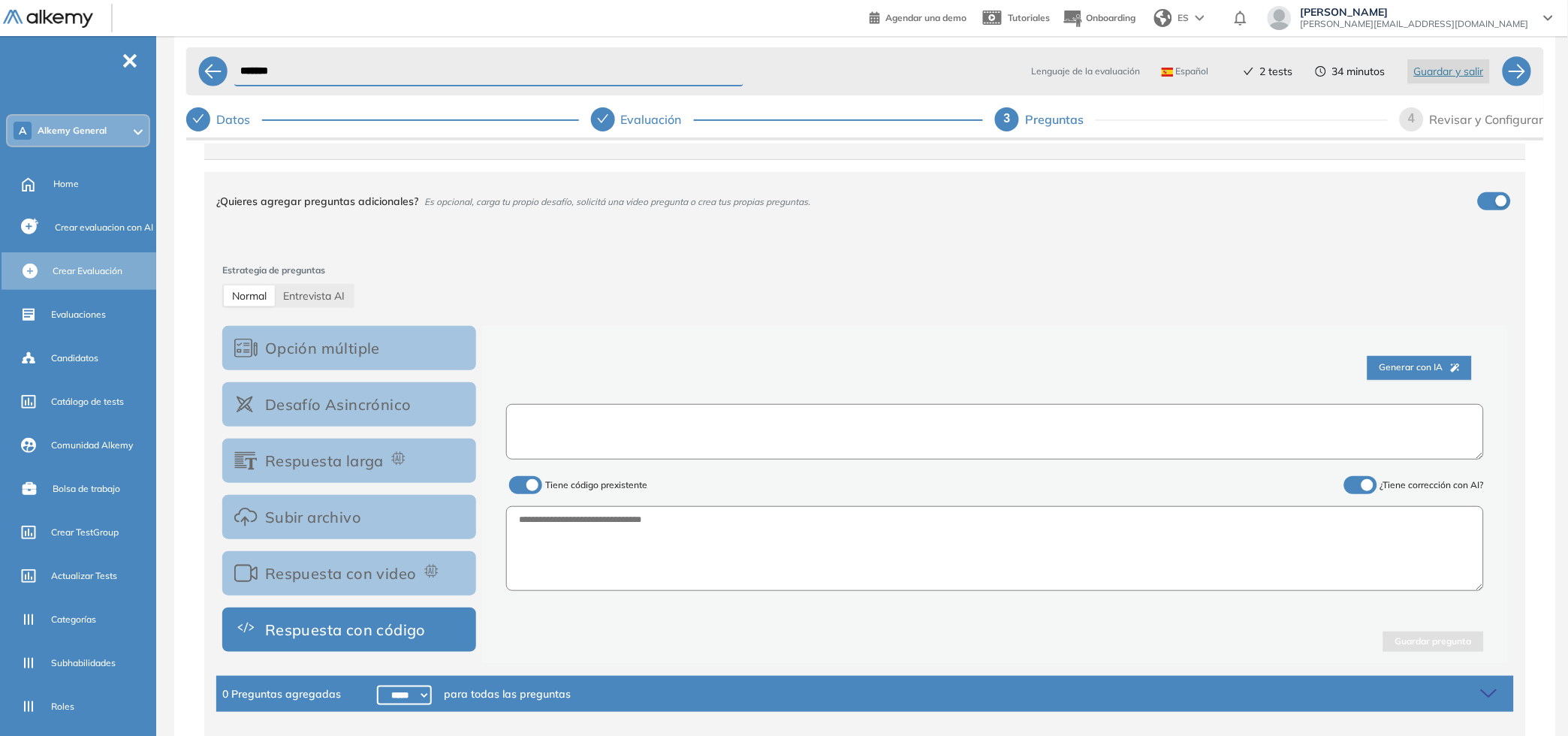
scroll to position [70, 0]
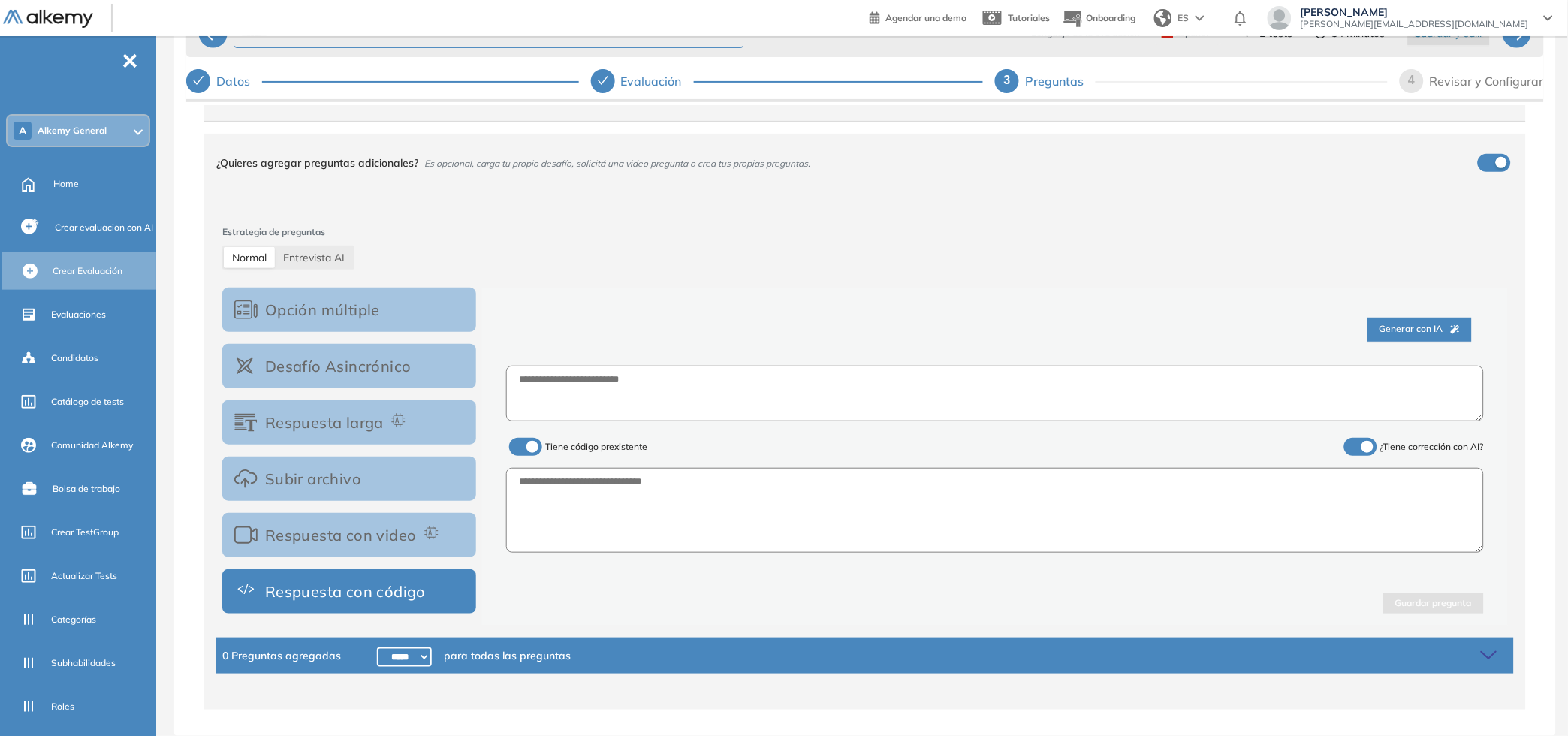
click at [521, 449] on label at bounding box center [526, 447] width 33 height 18
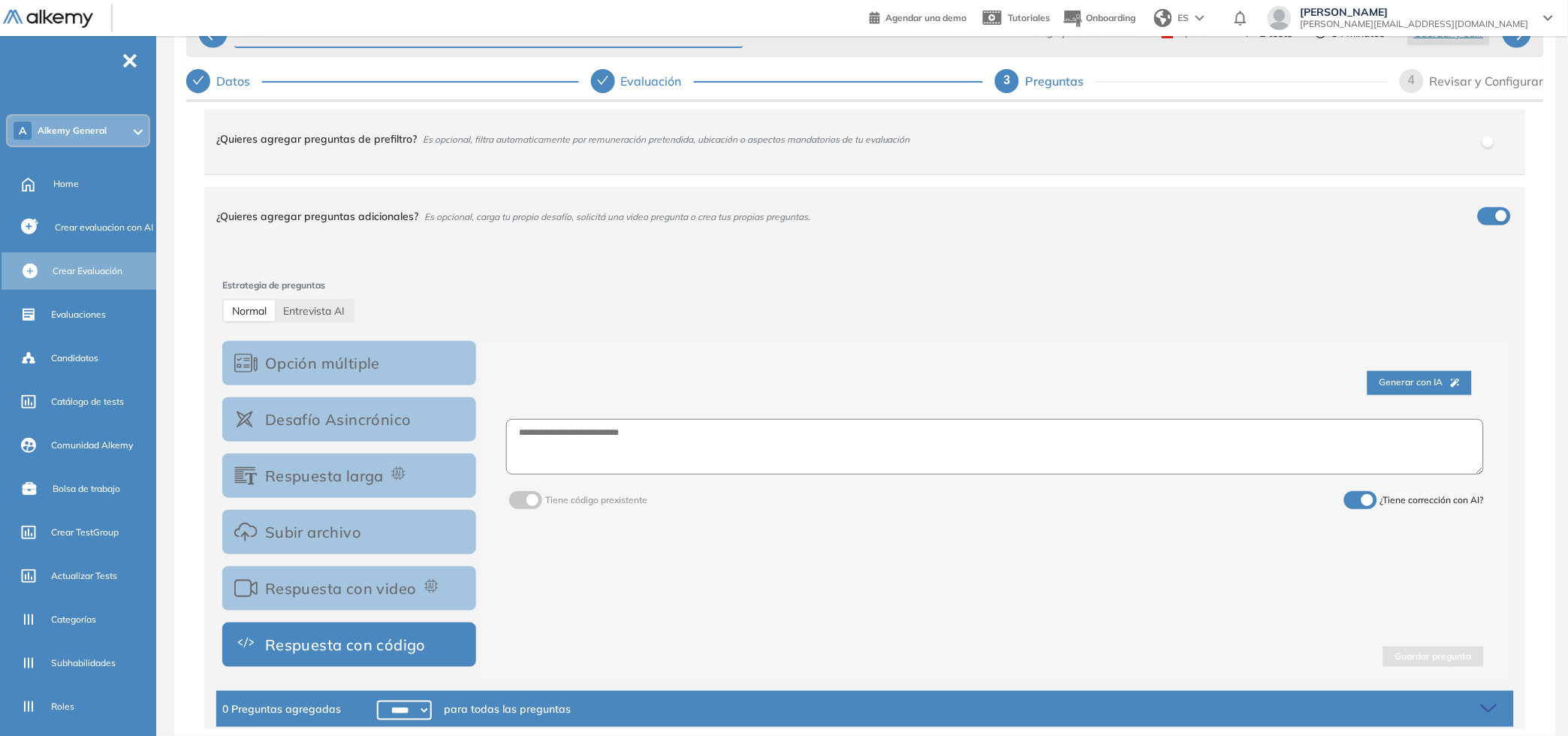
scroll to position [90, 0]
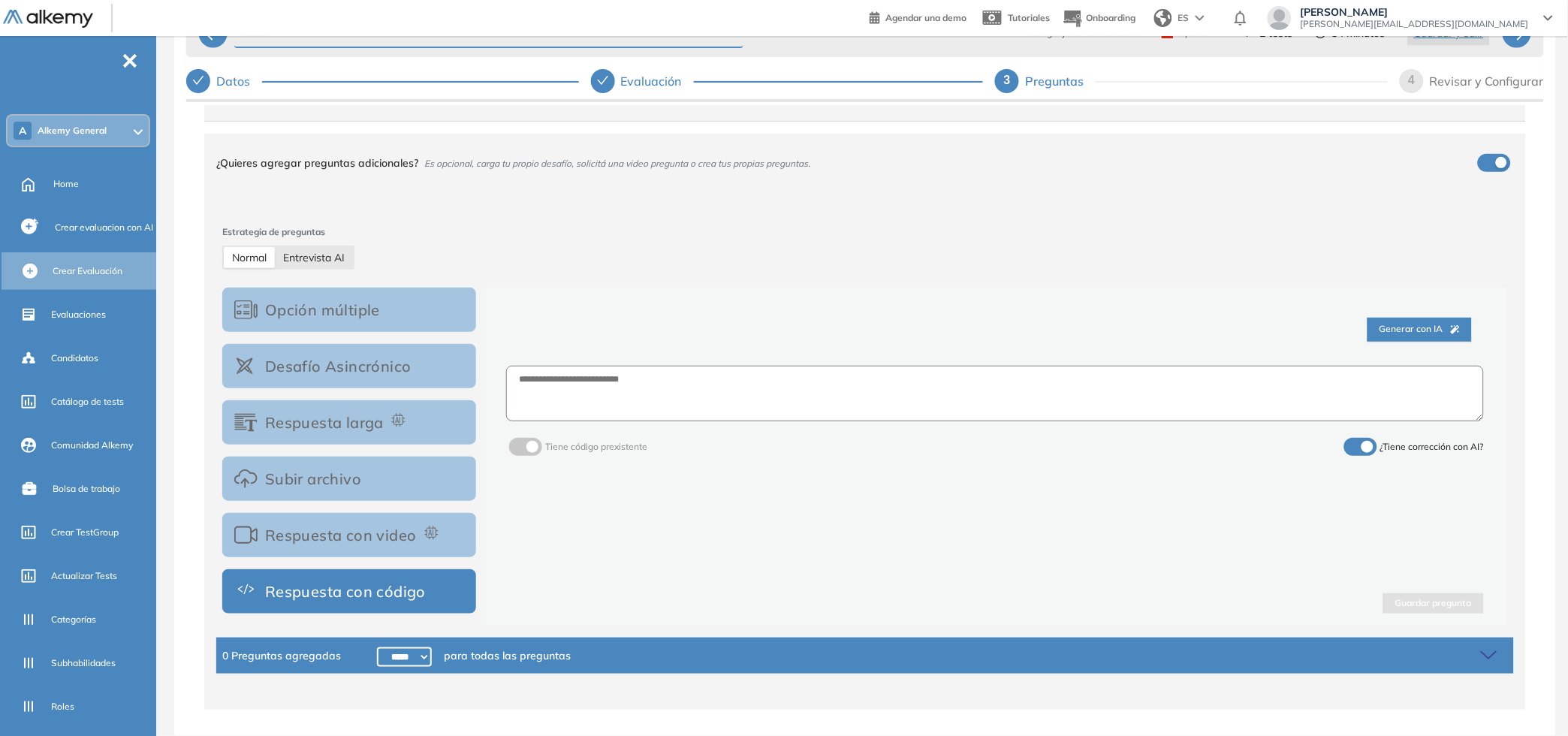
click at [328, 254] on span "Entrevista AI" at bounding box center [313, 257] width 62 height 13
select select "***"
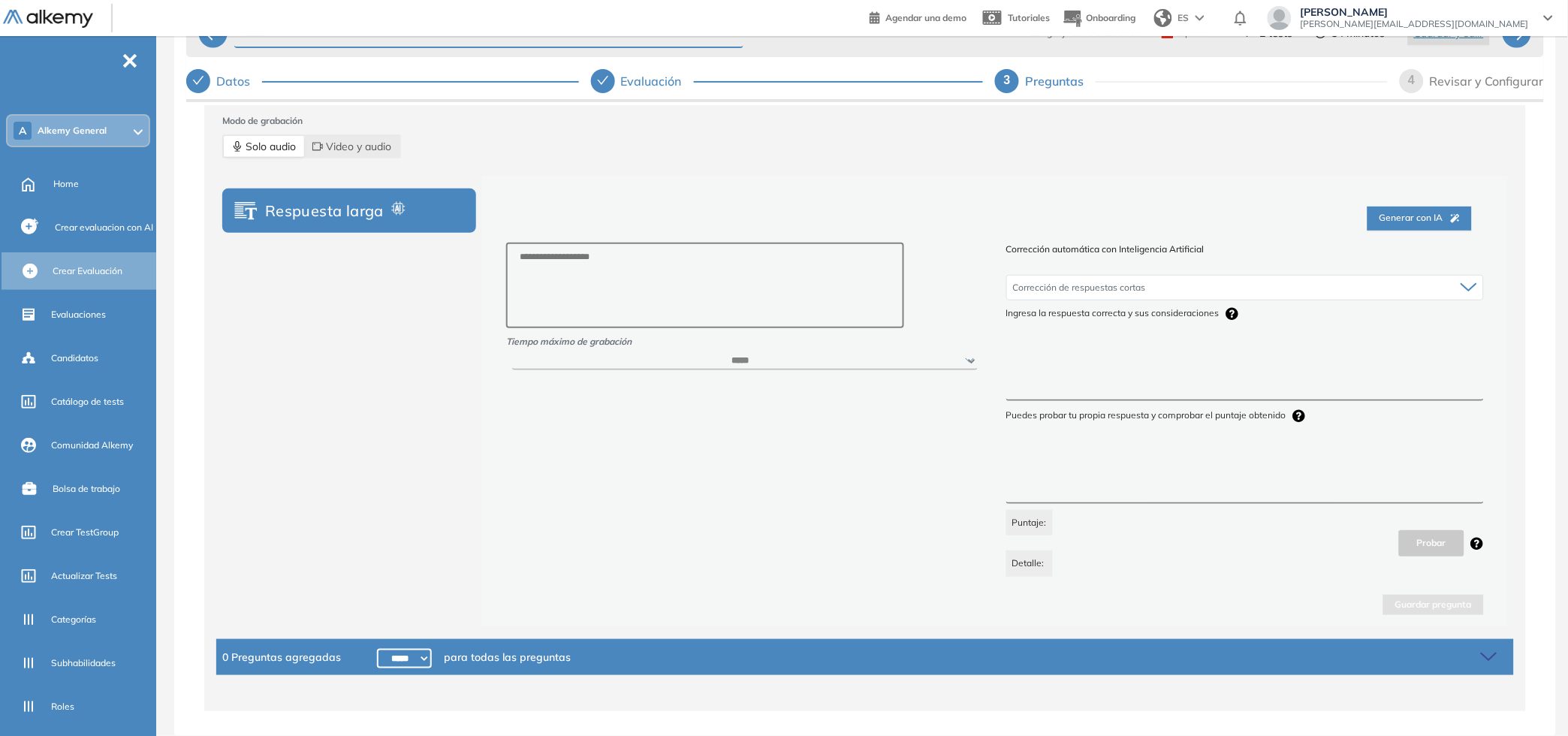
scroll to position [0, 0]
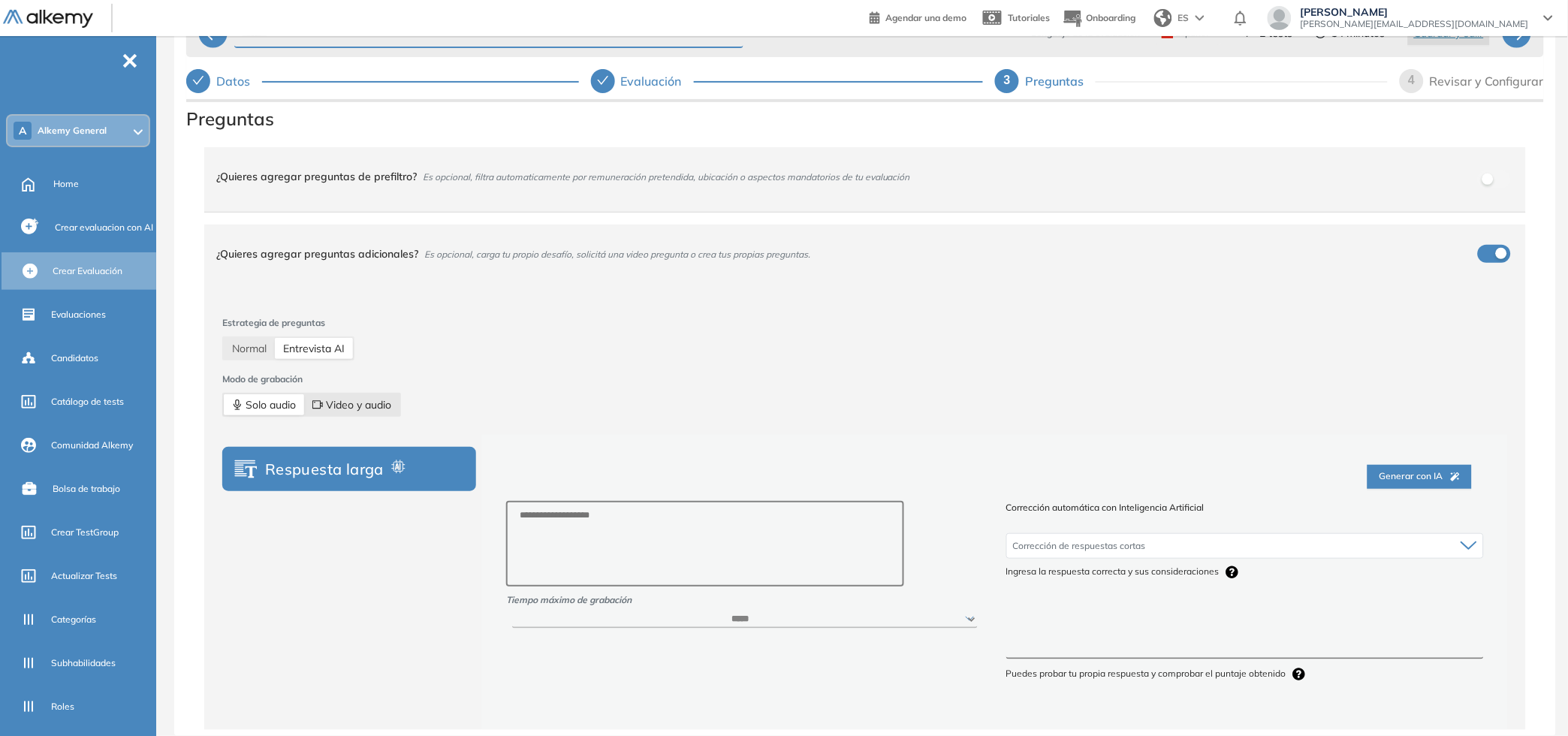
click at [357, 405] on span "Video y audio" at bounding box center [351, 405] width 79 height 21
click at [264, 407] on span "Solo audio" at bounding box center [264, 405] width 64 height 21
click at [261, 349] on span "Normal" at bounding box center [249, 348] width 34 height 13
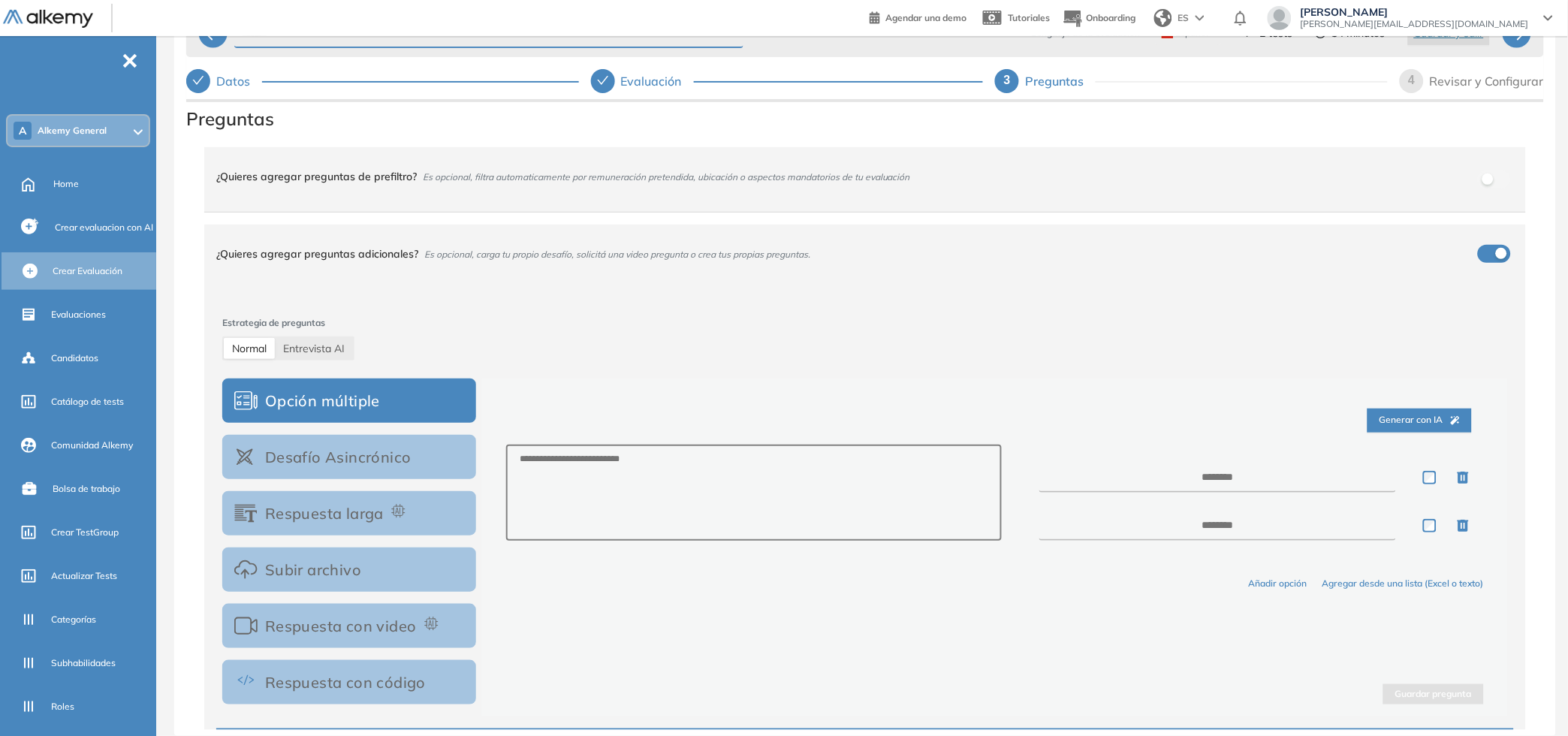
click at [1491, 243] on div "¿Quieres agregar preguntas adicionales? Es opcional, carga tu propio desafío, s…" at bounding box center [865, 254] width 1321 height 59
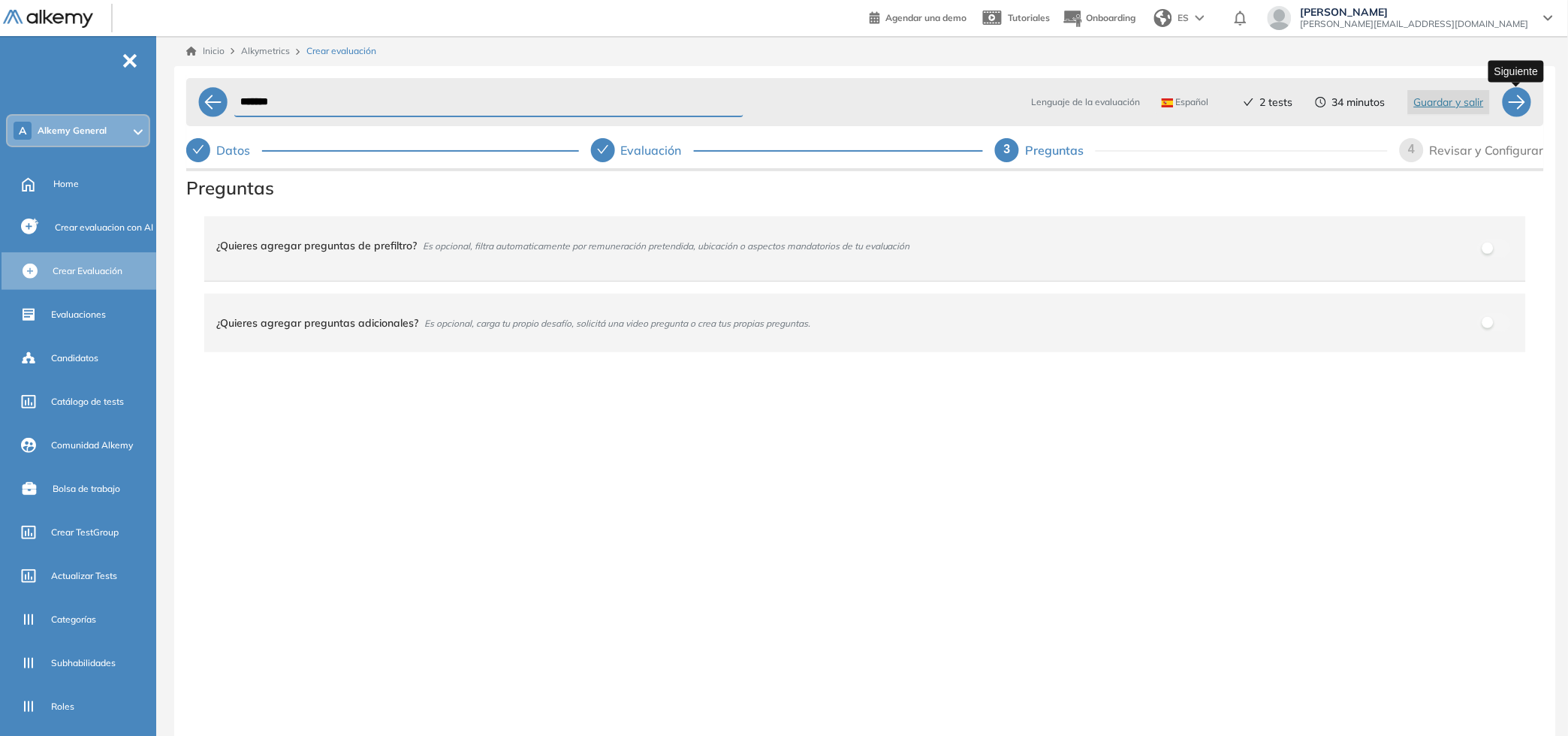
click at [1518, 98] on div at bounding box center [1517, 102] width 30 height 30
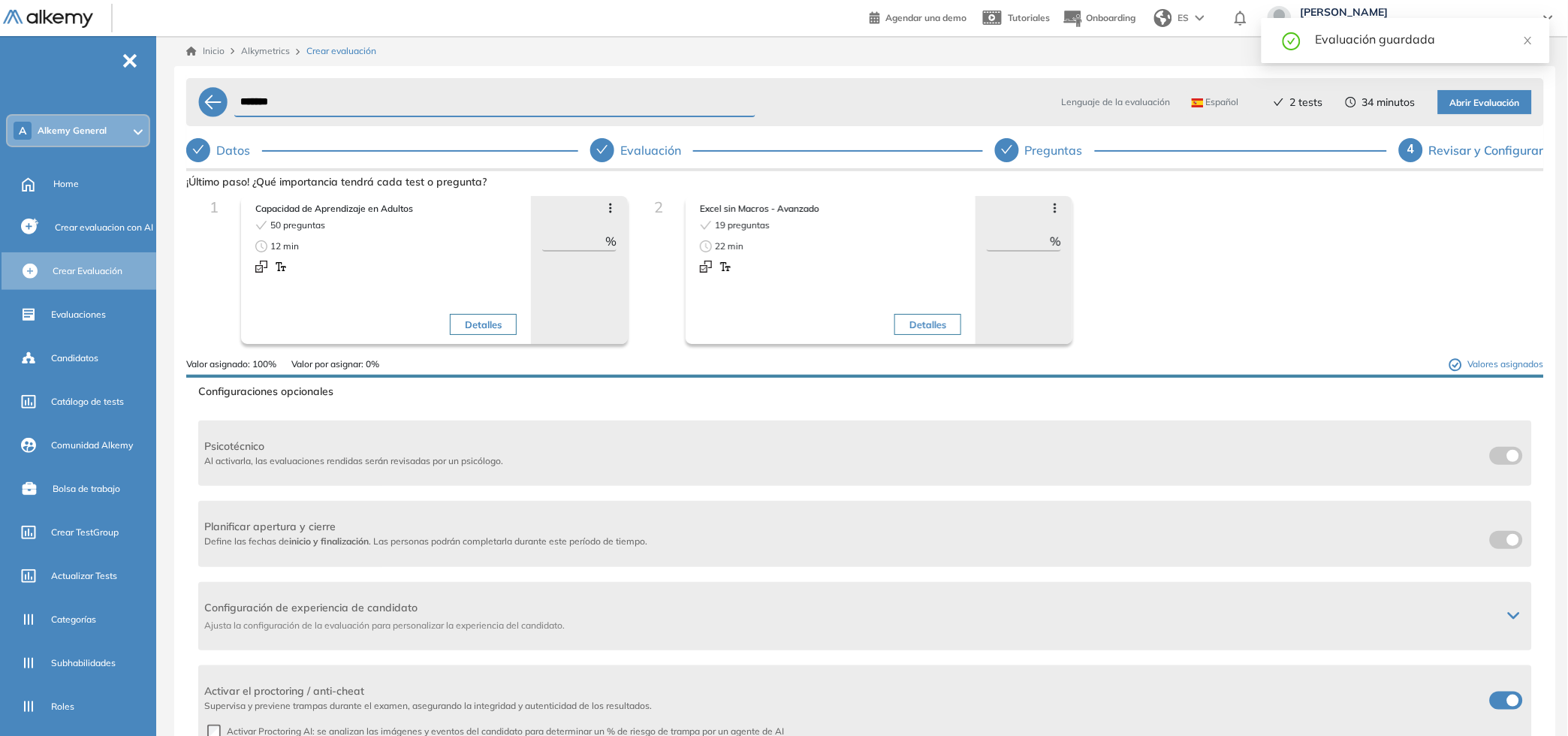
drag, startPoint x: 595, startPoint y: 240, endPoint x: 442, endPoint y: 222, distance: 154.1
click at [443, 223] on div "Capacidad de Aprendizaje en Adultos 50 preguntas 12 min Detalles Avanzar posici…" at bounding box center [434, 269] width 387 height 148
type input "**"
drag, startPoint x: 1029, startPoint y: 241, endPoint x: 1043, endPoint y: 221, distance: 24.4
click at [959, 222] on div "Excel sin Macros - Avanzado 19 preguntas 22 min Detalles Avanzar posición Retro…" at bounding box center [879, 269] width 387 height 148
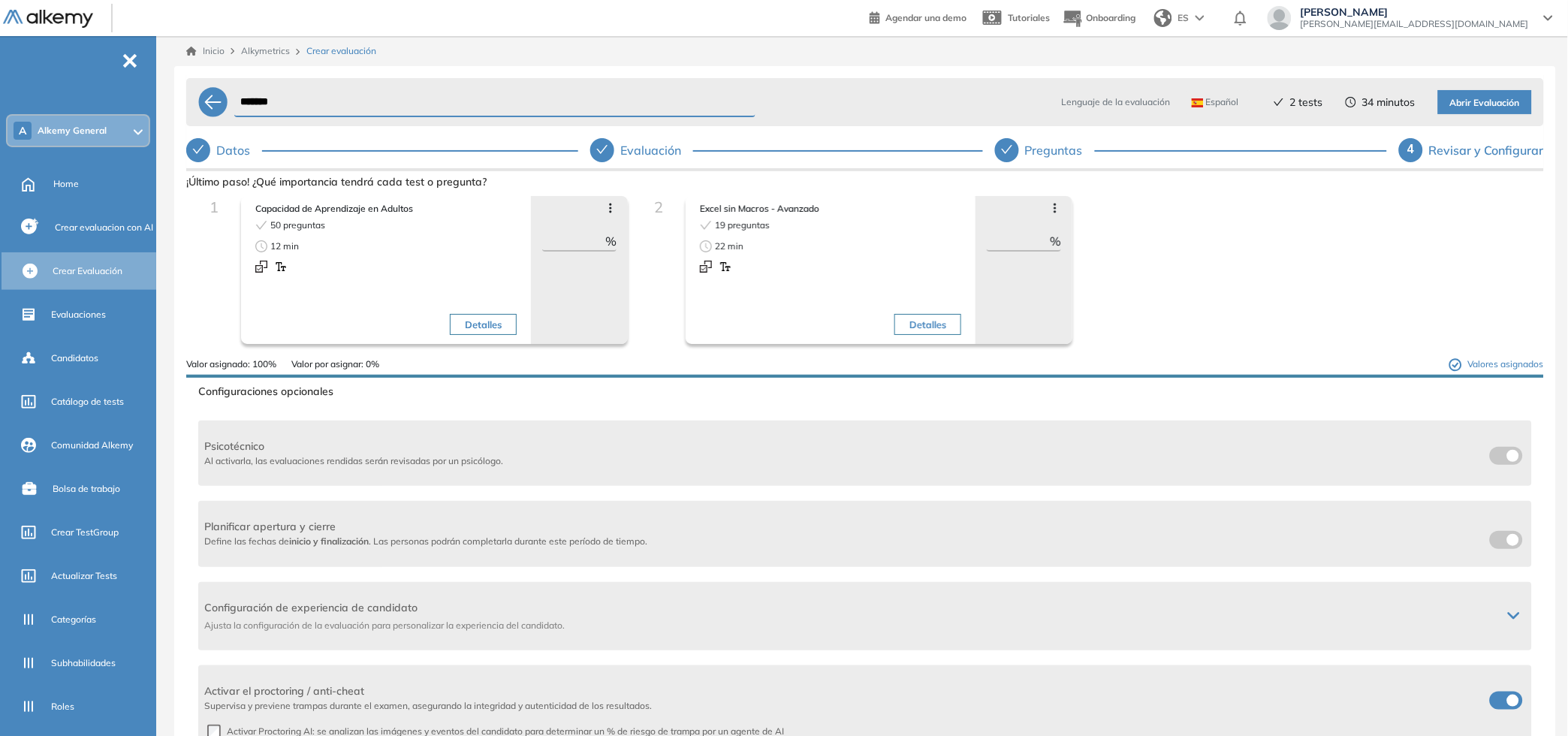
type input "**"
drag, startPoint x: 267, startPoint y: 209, endPoint x: 513, endPoint y: 265, distance: 252.3
click at [513, 265] on div "Capacidad de Aprendizaje en Adultos 50 preguntas 12 min Detalles" at bounding box center [386, 271] width 268 height 145
click at [521, 263] on div "Capacidad de Aprendizaje en Adultos 50 preguntas 12 min Detalles" at bounding box center [386, 269] width 289 height 148
drag, startPoint x: 724, startPoint y: 216, endPoint x: 1010, endPoint y: 247, distance: 287.7
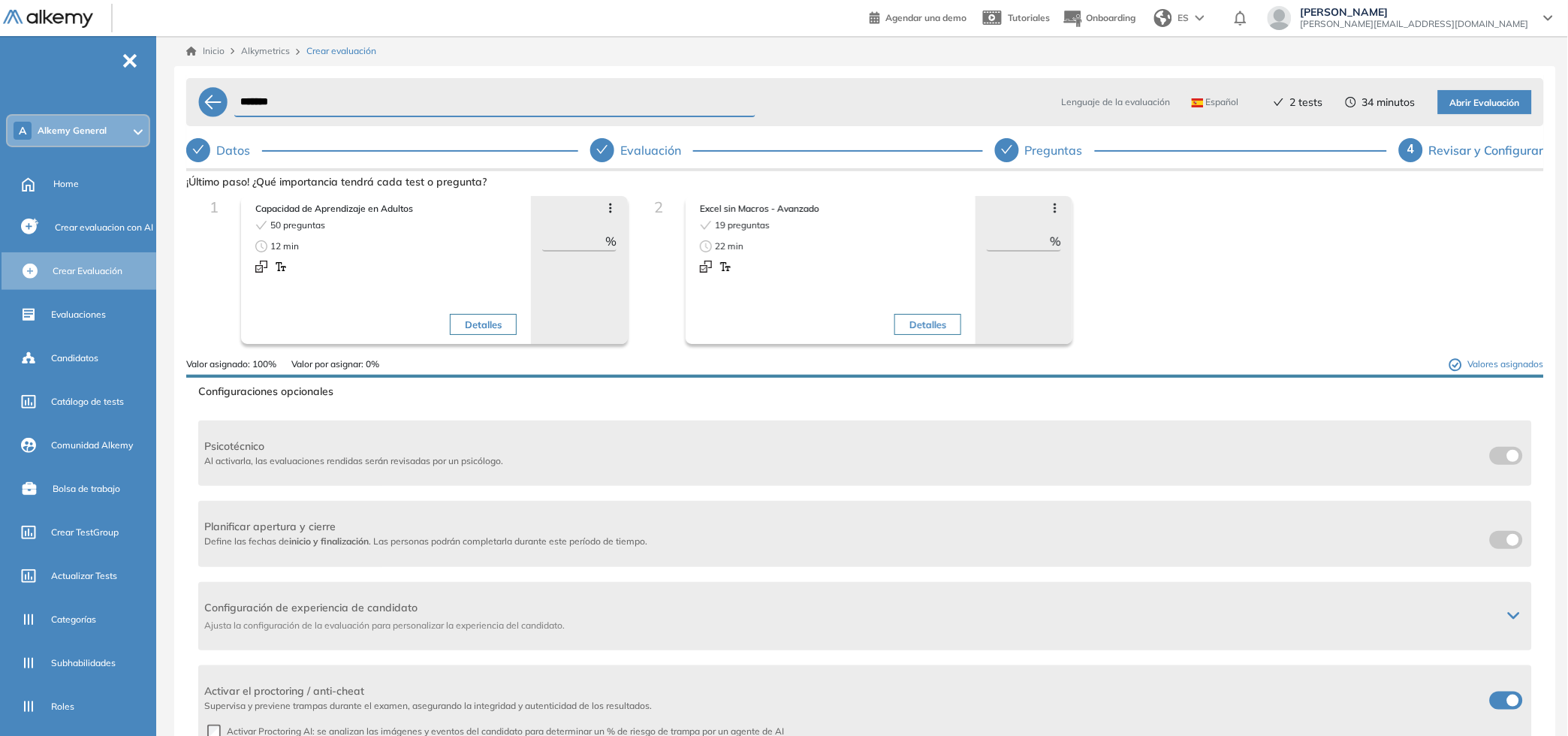
click at [1004, 250] on div "Excel sin Macros - Avanzado 19 preguntas 22 min Detalles Avanzar posición Retro…" at bounding box center [879, 269] width 387 height 148
drag, startPoint x: 1019, startPoint y: 240, endPoint x: 741, endPoint y: 209, distance: 279.7
click at [738, 208] on div "Excel sin Macros - Avanzado 19 preguntas 22 min Detalles Avanzar posición Retro…" at bounding box center [879, 269] width 387 height 148
click at [894, 269] on div "Detalles" at bounding box center [897, 280] width 127 height 123
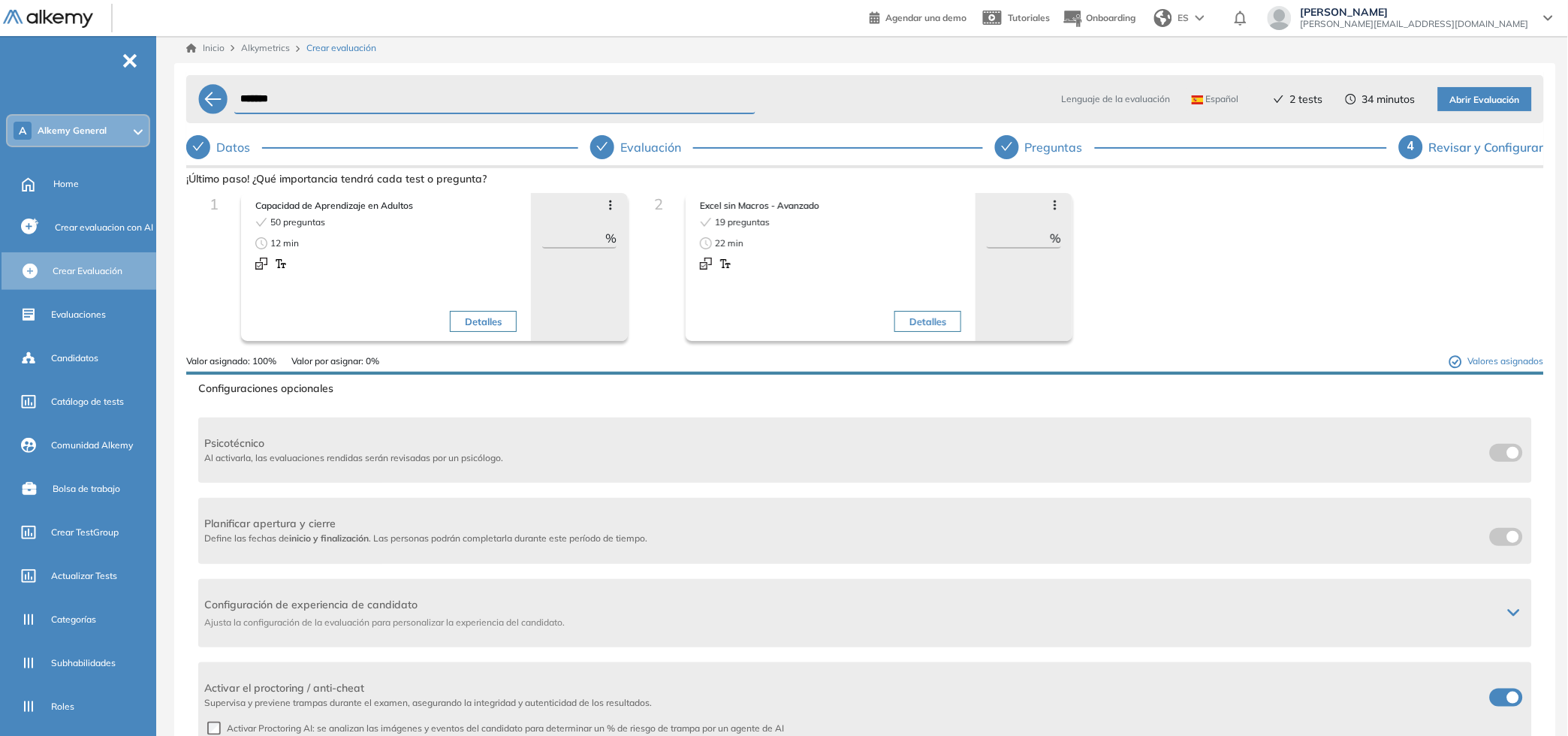
click at [214, 146] on div "Datos" at bounding box center [383, 147] width 392 height 24
click at [649, 149] on div "Evaluación" at bounding box center [656, 147] width 73 height 24
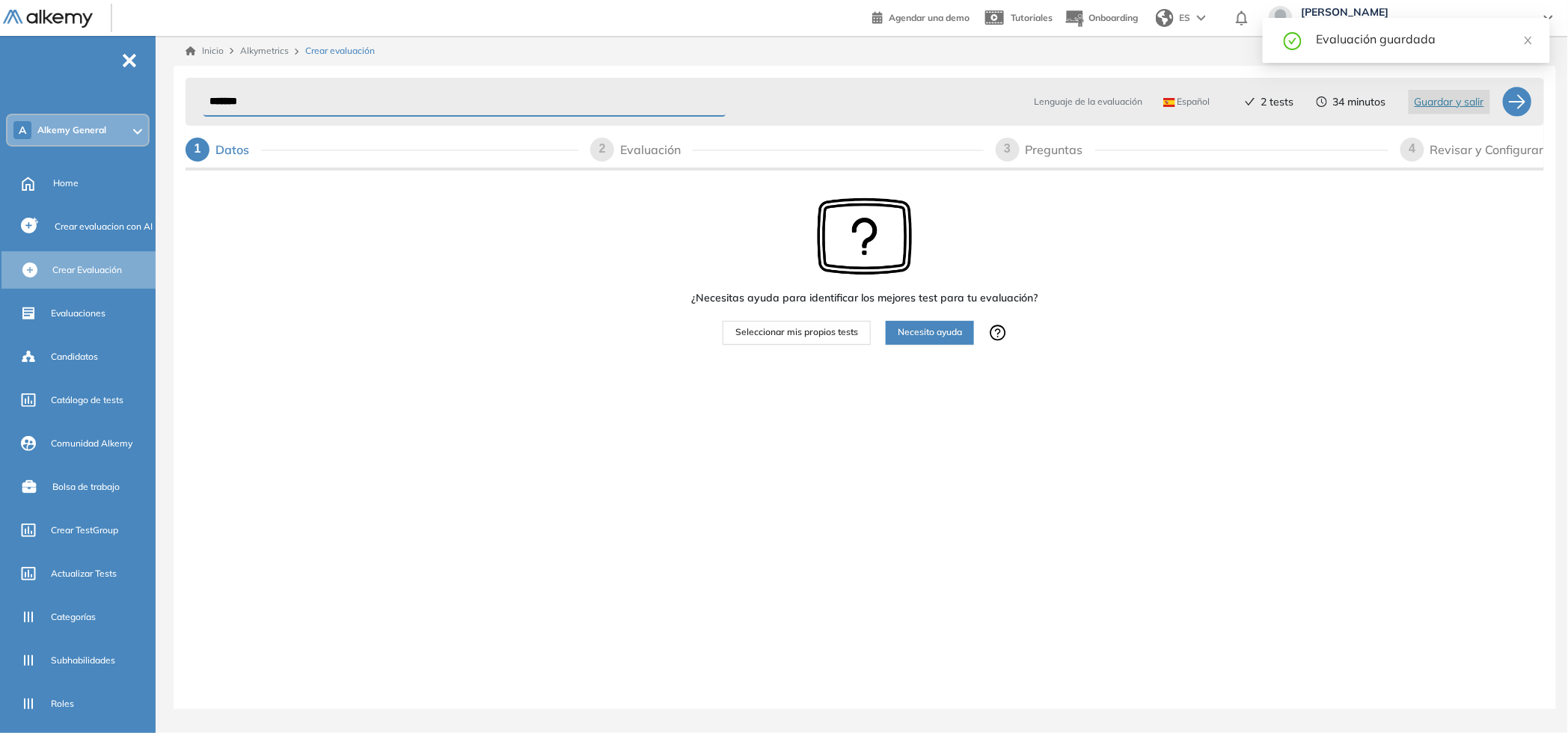
click at [776, 330] on span "Seleccionar mis propios tests" at bounding box center [796, 332] width 122 height 14
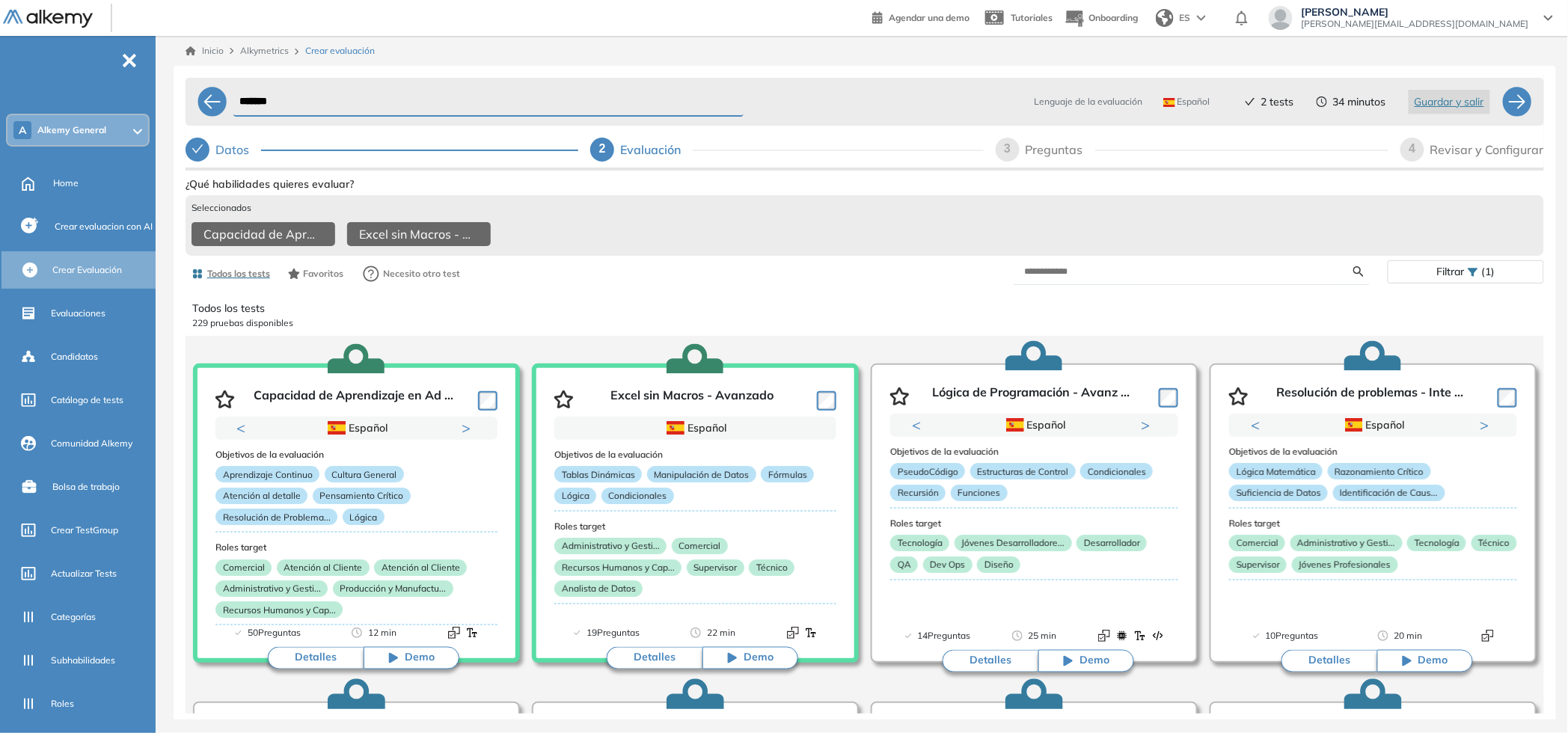
click at [1035, 150] on div "Preguntas" at bounding box center [1060, 149] width 69 height 24
select select "*****"
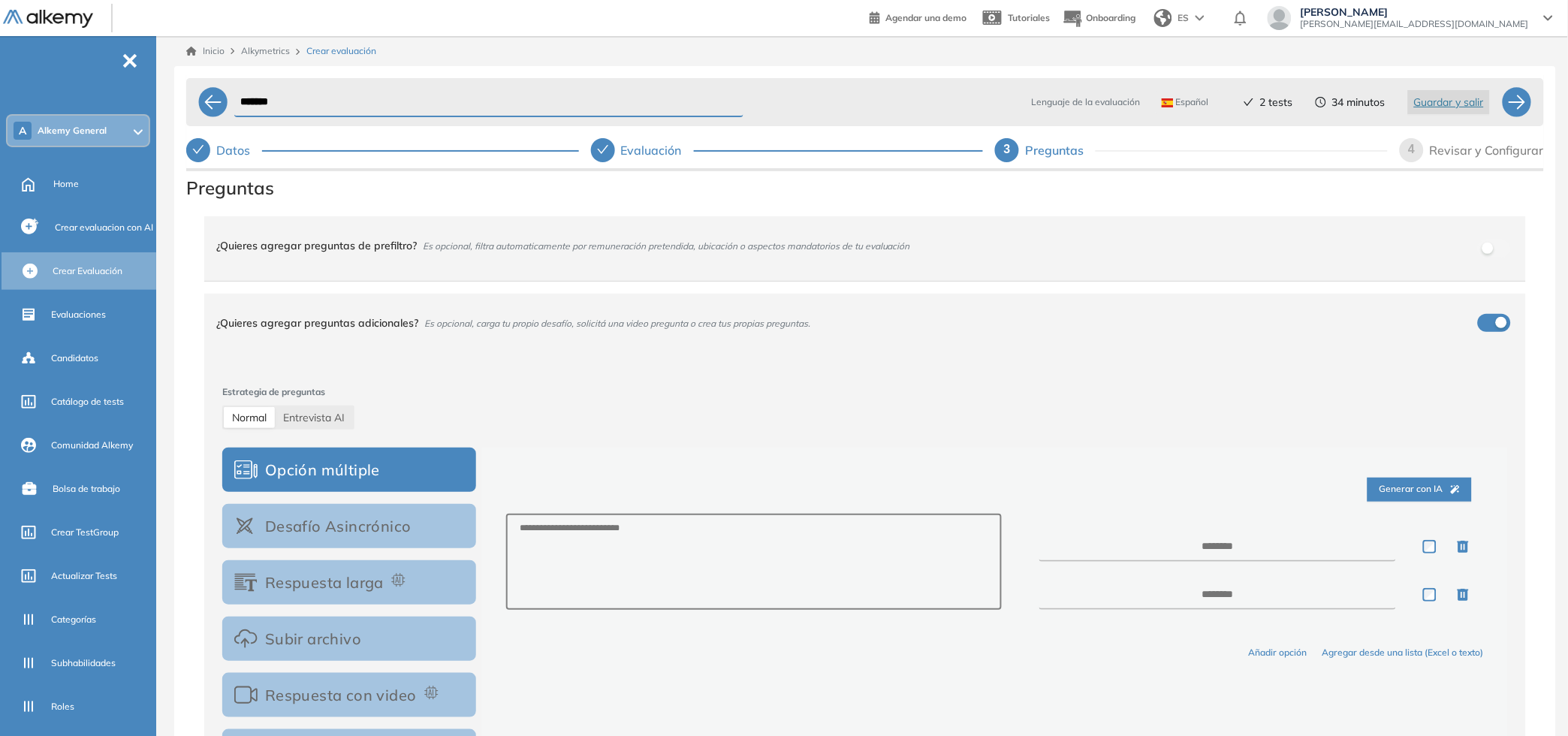
click at [1448, 155] on div "Revisar y Configurar" at bounding box center [1487, 149] width 114 height 24
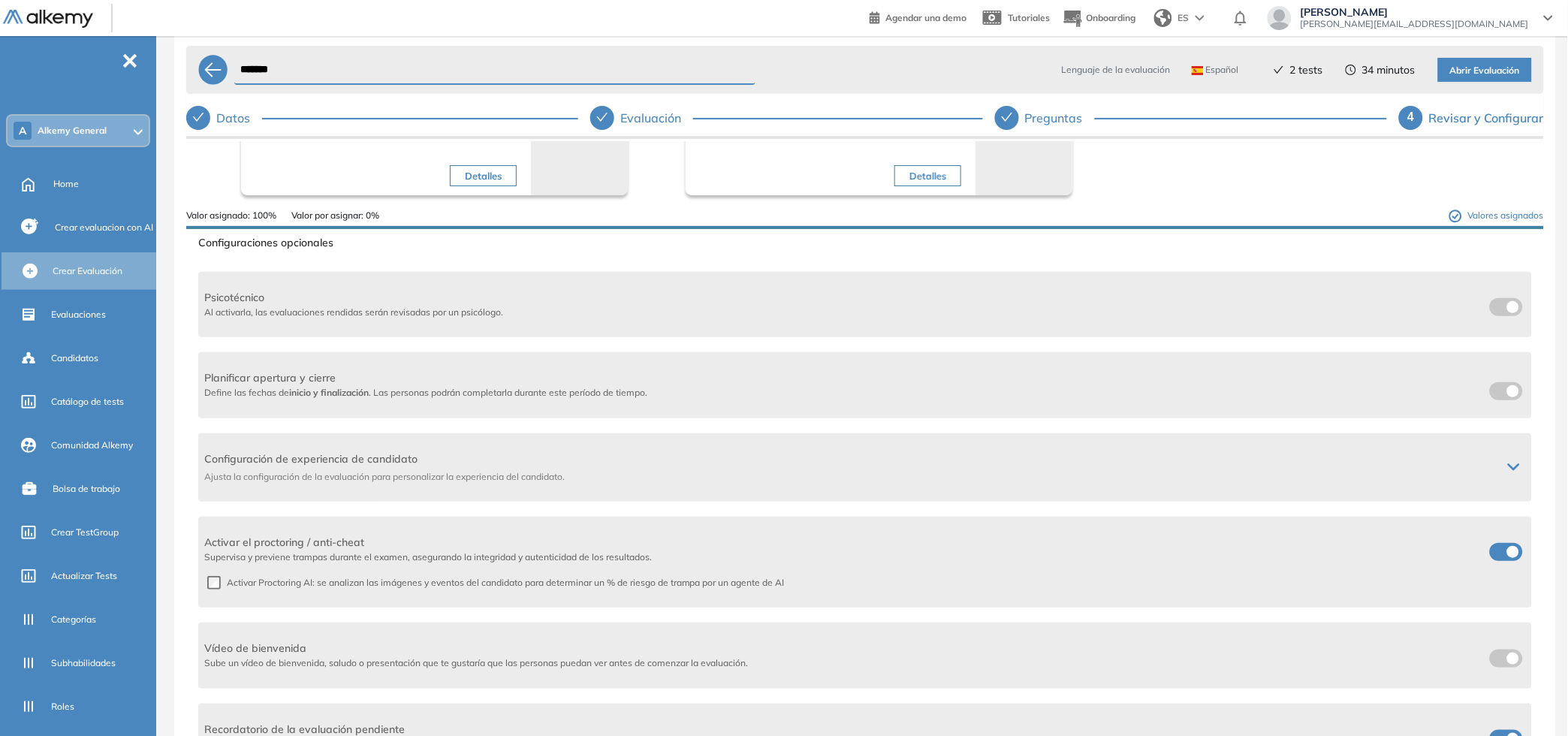
scroll to position [70, 0]
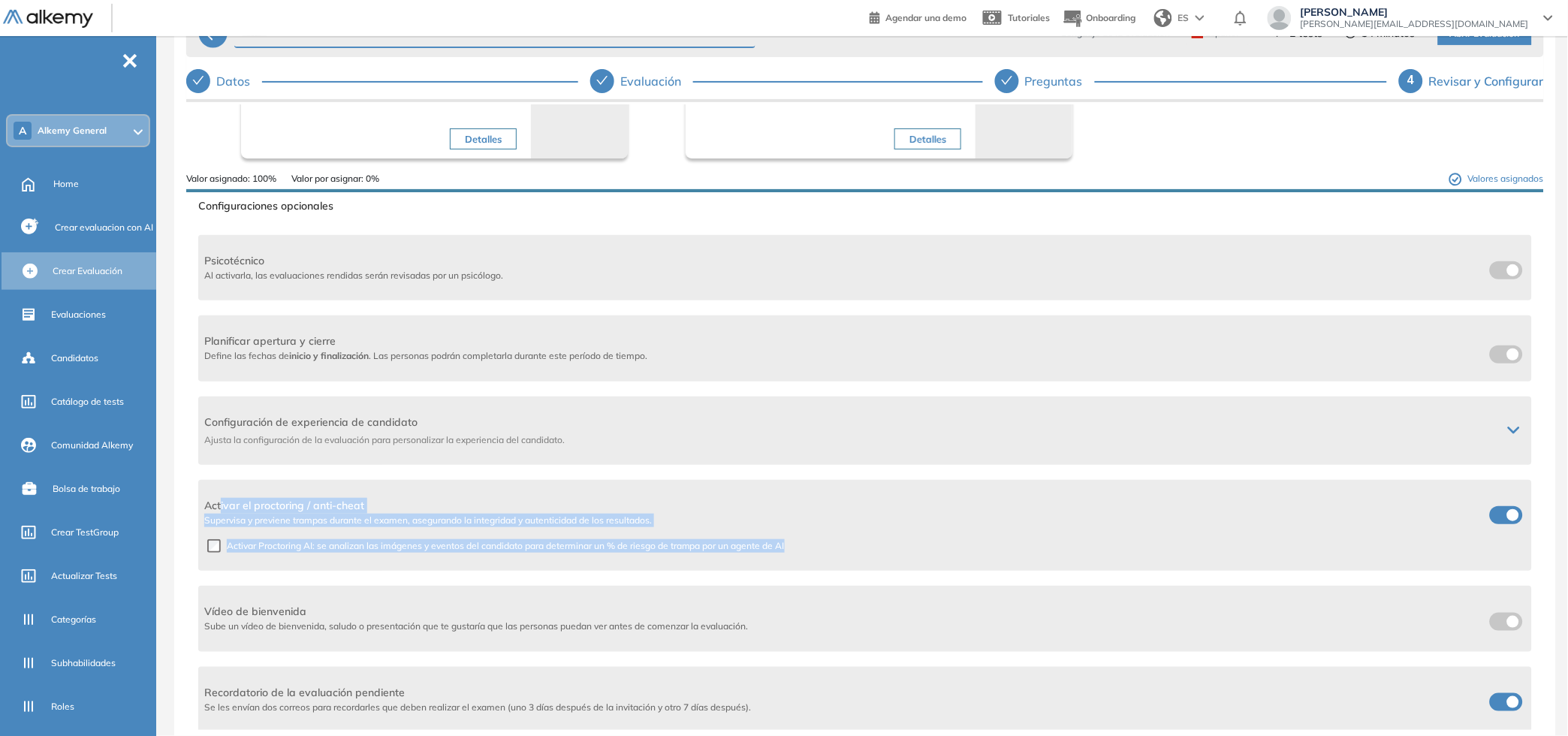
drag, startPoint x: 222, startPoint y: 502, endPoint x: 903, endPoint y: 554, distance: 683.0
click at [903, 554] on div "Activar el proctoring / anti-cheat Supervisa y previene trampas durante el exam…" at bounding box center [864, 525] width 1334 height 90
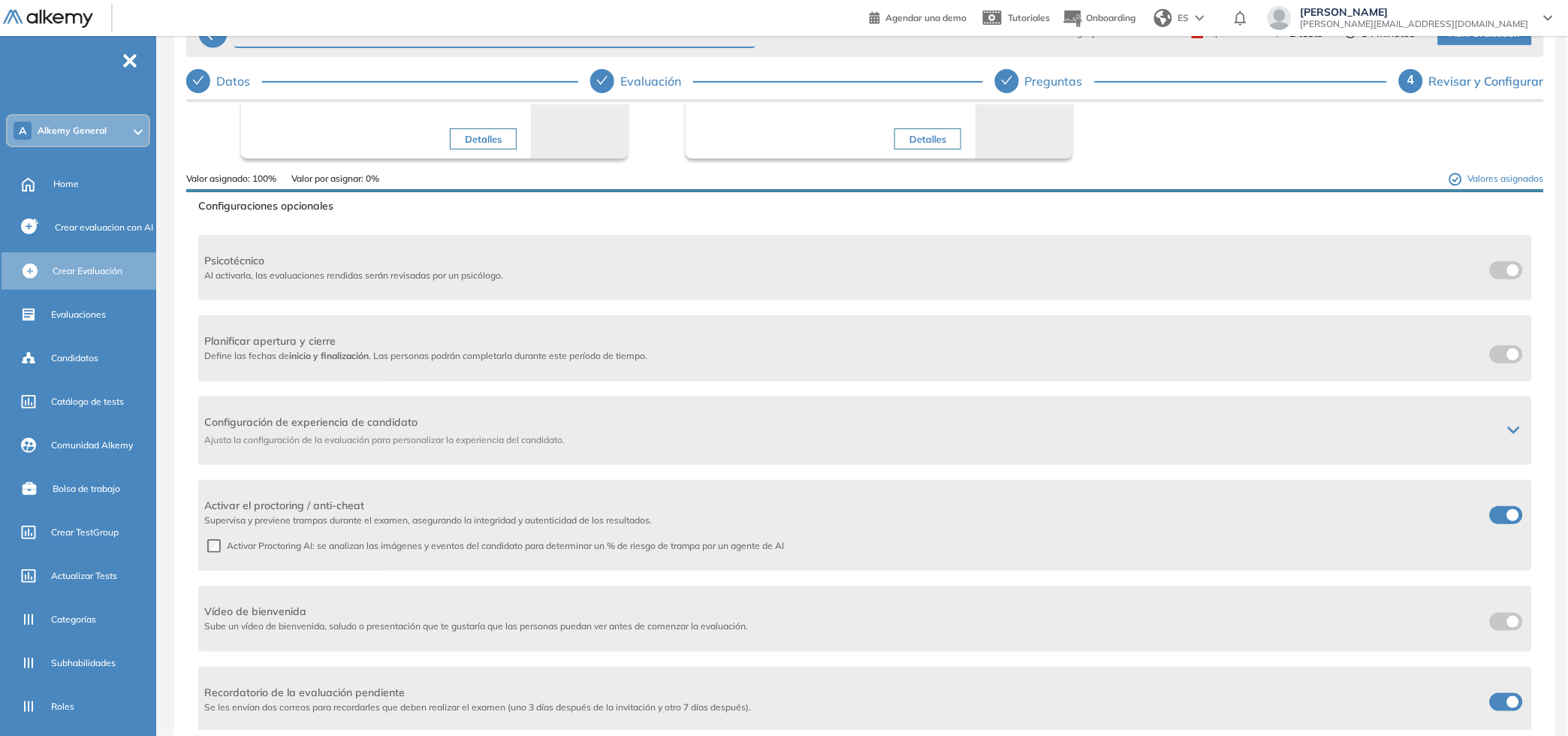
click at [904, 554] on div "Activar el proctoring / anti-cheat Supervisa y previene trampas durante el exam…" at bounding box center [864, 525] width 1334 height 90
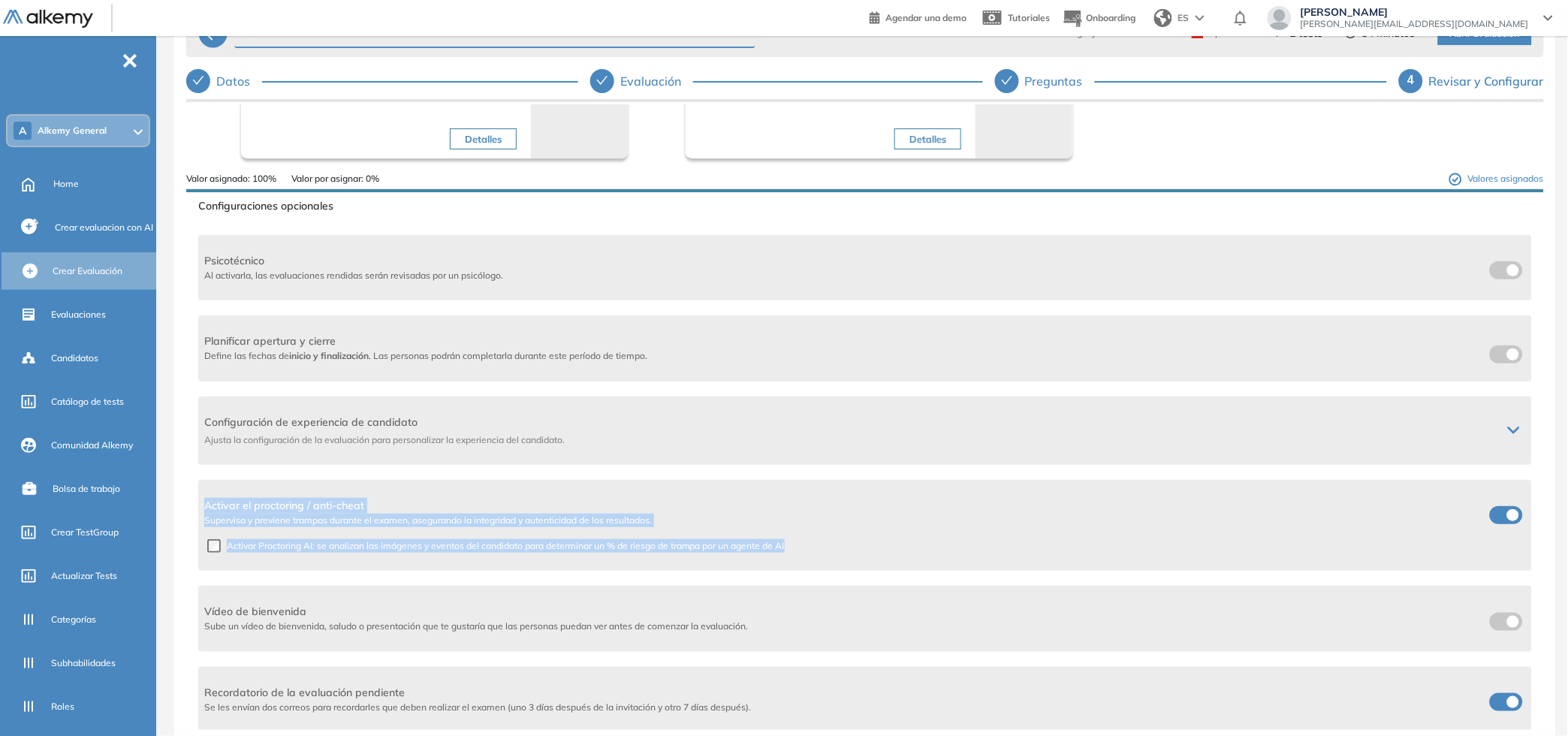
drag, startPoint x: 910, startPoint y: 554, endPoint x: 203, endPoint y: 516, distance: 708.0
click at [180, 507] on div "******* Lenguaje de la evaluación Español Español Inglés Portugués 2 tests 34 m…" at bounding box center [864, 382] width 1381 height 769
click at [441, 545] on span "Activar Proctoring AI: se analizan las imágenes y eventos del candidato para de…" at bounding box center [503, 546] width 564 height 13
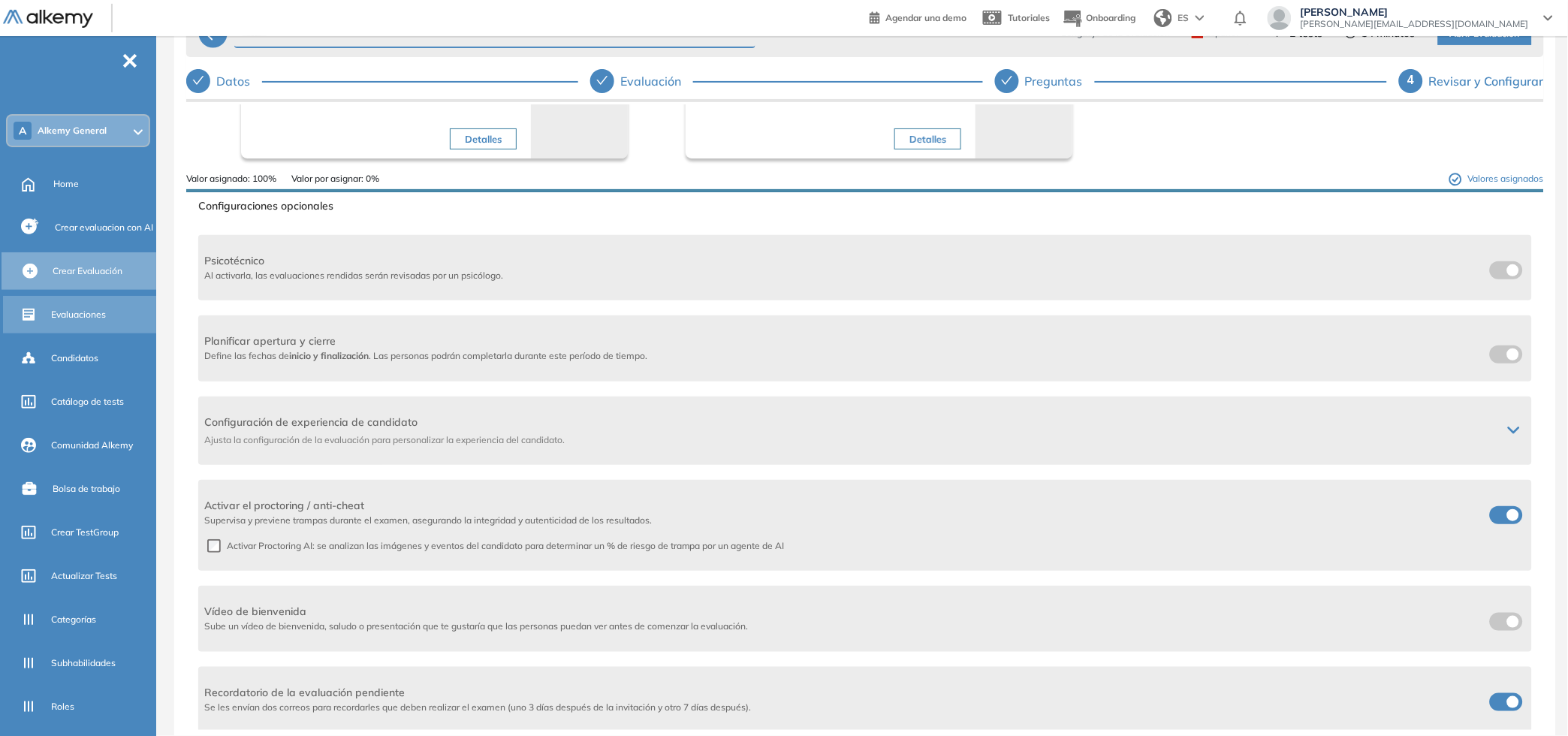
click at [84, 316] on span "Evaluaciones" at bounding box center [79, 314] width 55 height 13
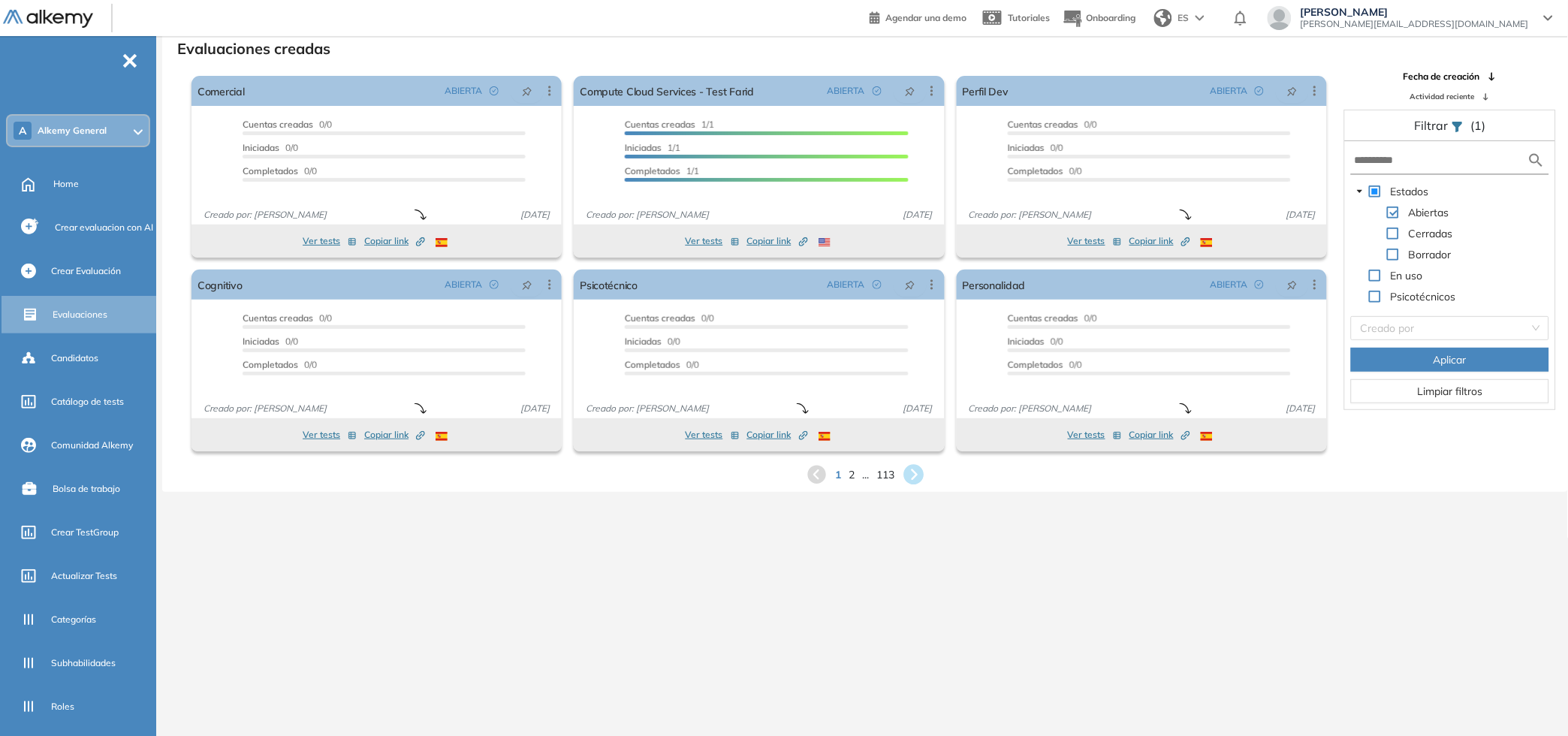
click at [913, 472] on icon at bounding box center [913, 474] width 20 height 20
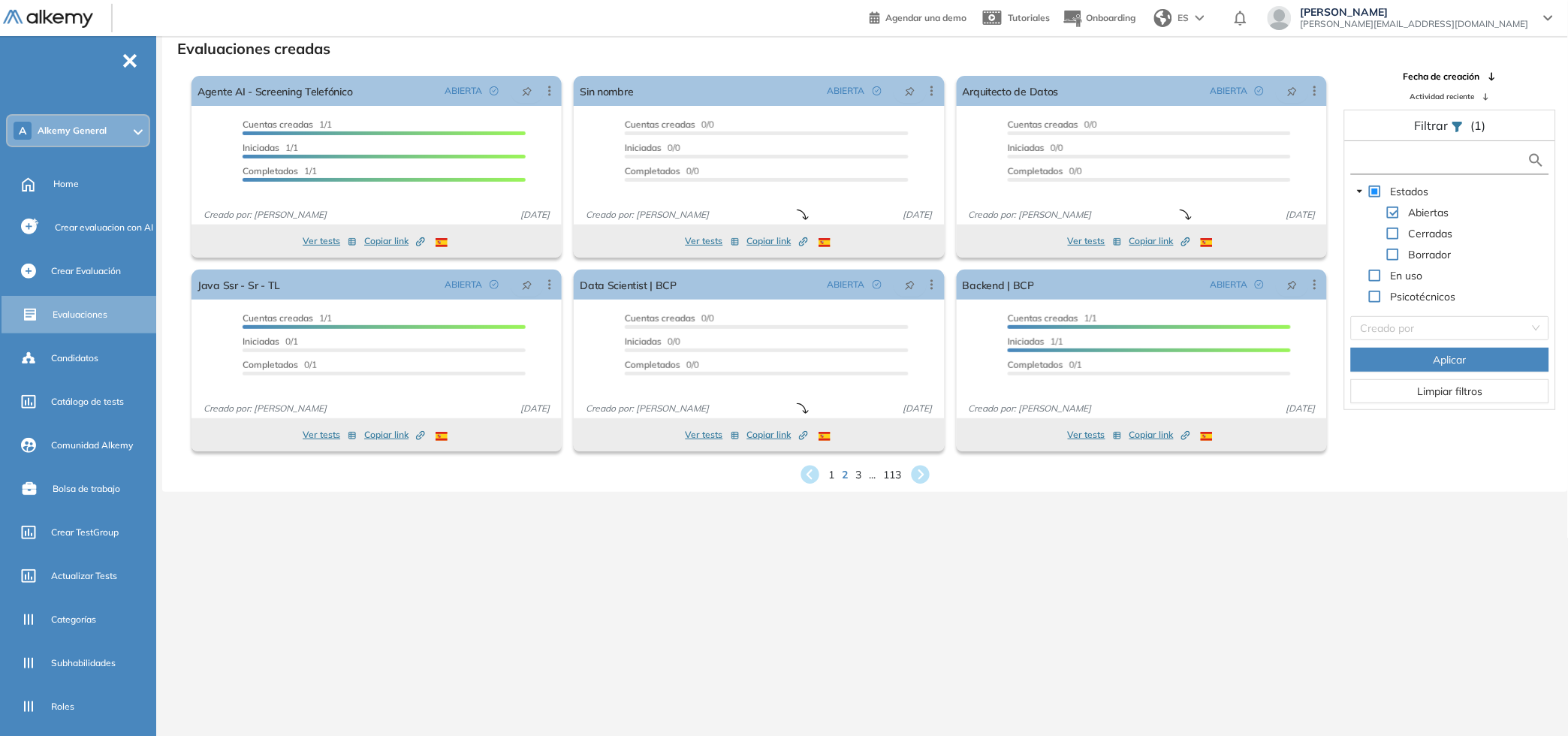
click at [1462, 154] on input "text" at bounding box center [1440, 160] width 172 height 16
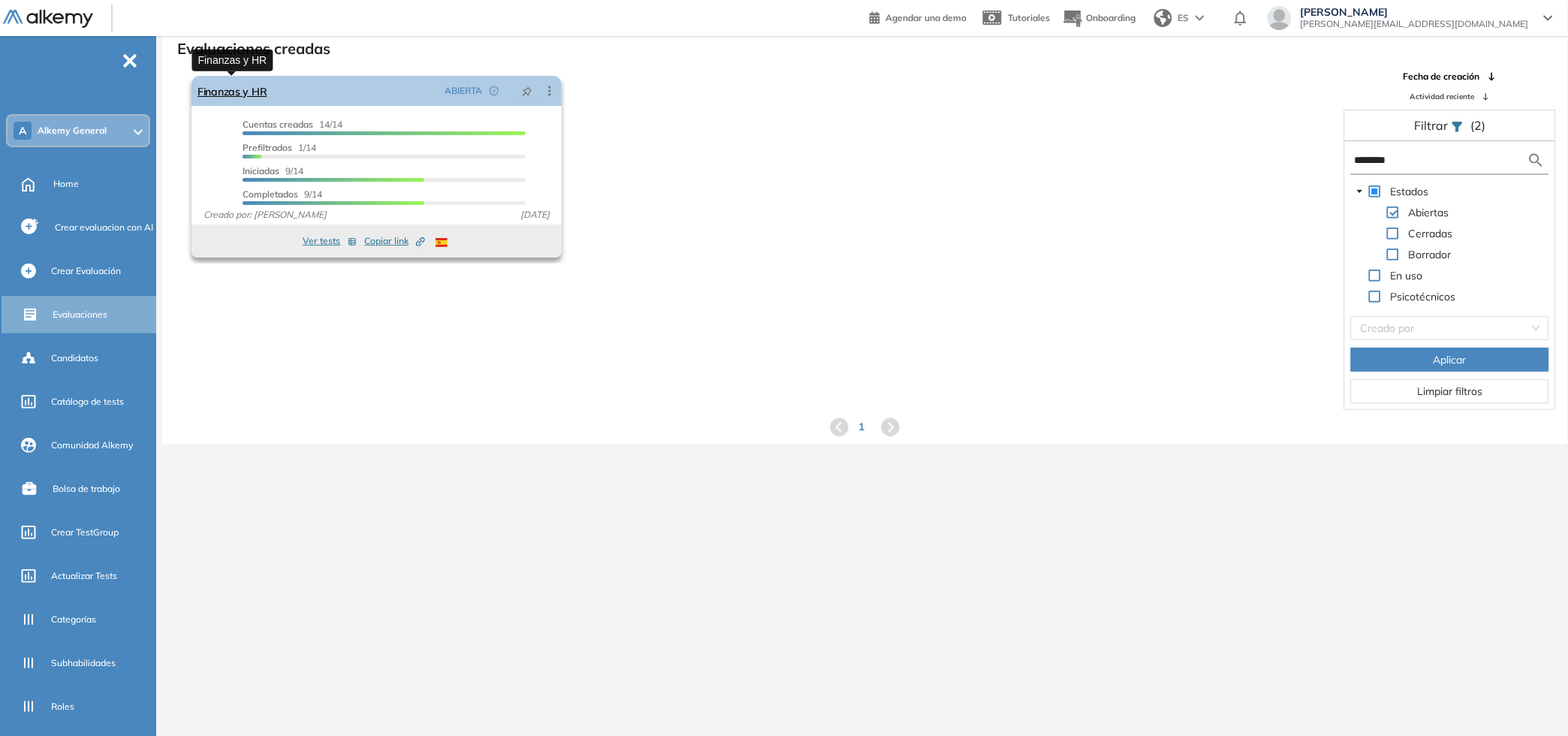
type input "********"
click at [254, 93] on link "Finanzas y HR" at bounding box center [231, 91] width 69 height 30
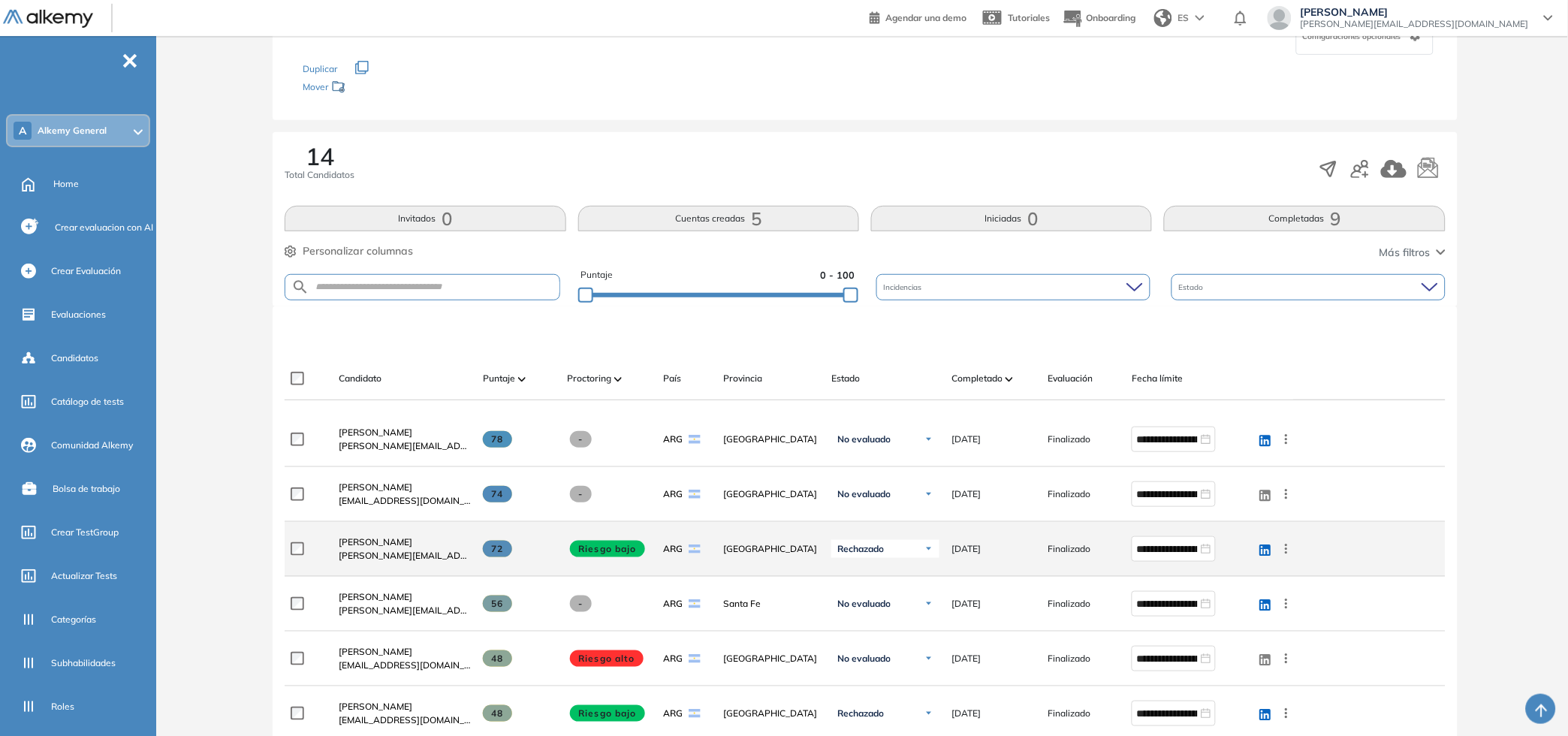
scroll to position [249, 0]
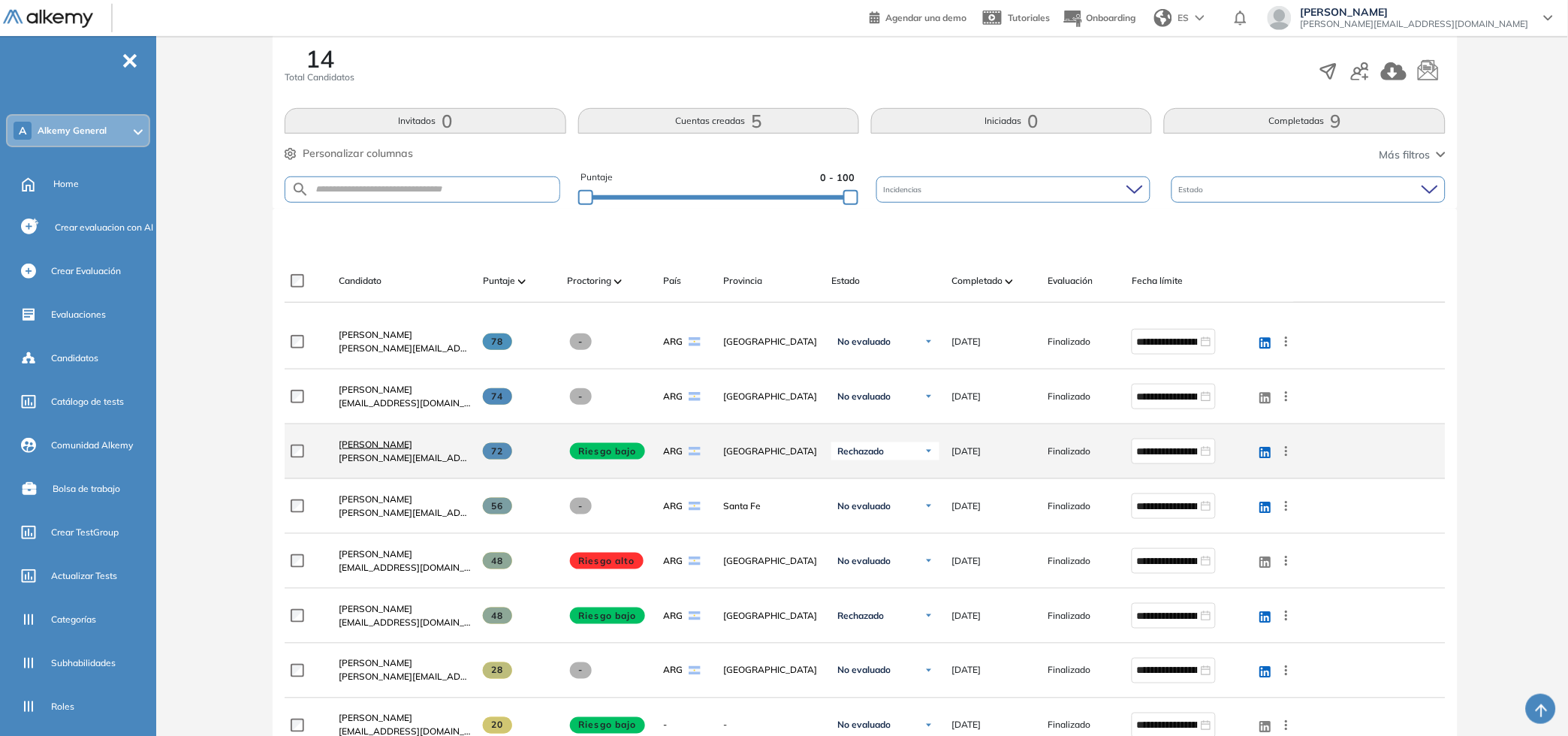
click at [399, 443] on span "[PERSON_NAME]" at bounding box center [375, 445] width 73 height 11
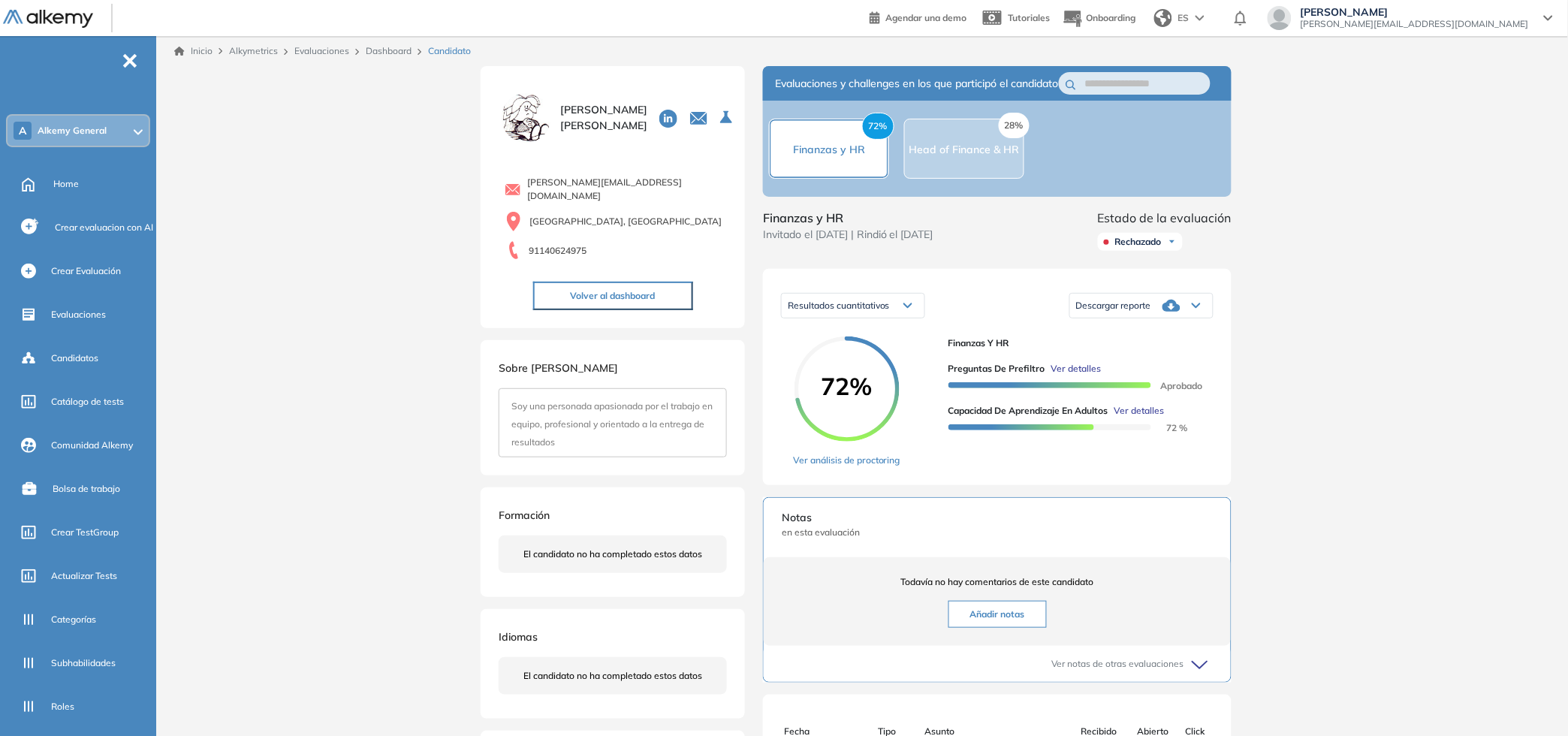
click at [1313, 352] on div "Inicio Alkymetrics Evaluaciones Dashboard Candidato Duración : 00:00:00 Cantida…" at bounding box center [864, 541] width 1406 height 1010
click at [871, 467] on link "Ver análisis de proctoring" at bounding box center [846, 460] width 108 height 13
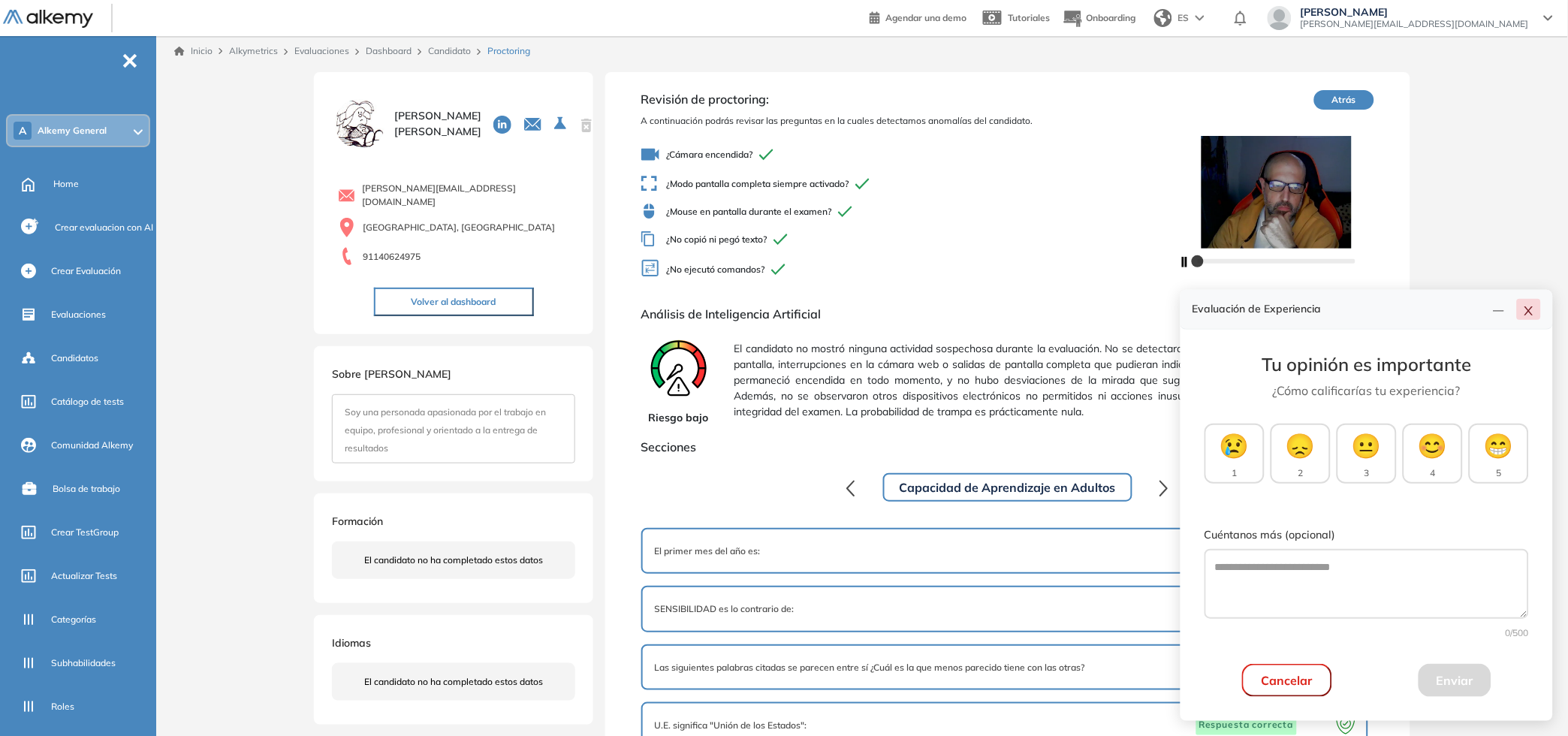
click at [1531, 307] on icon "close" at bounding box center [1529, 310] width 12 height 12
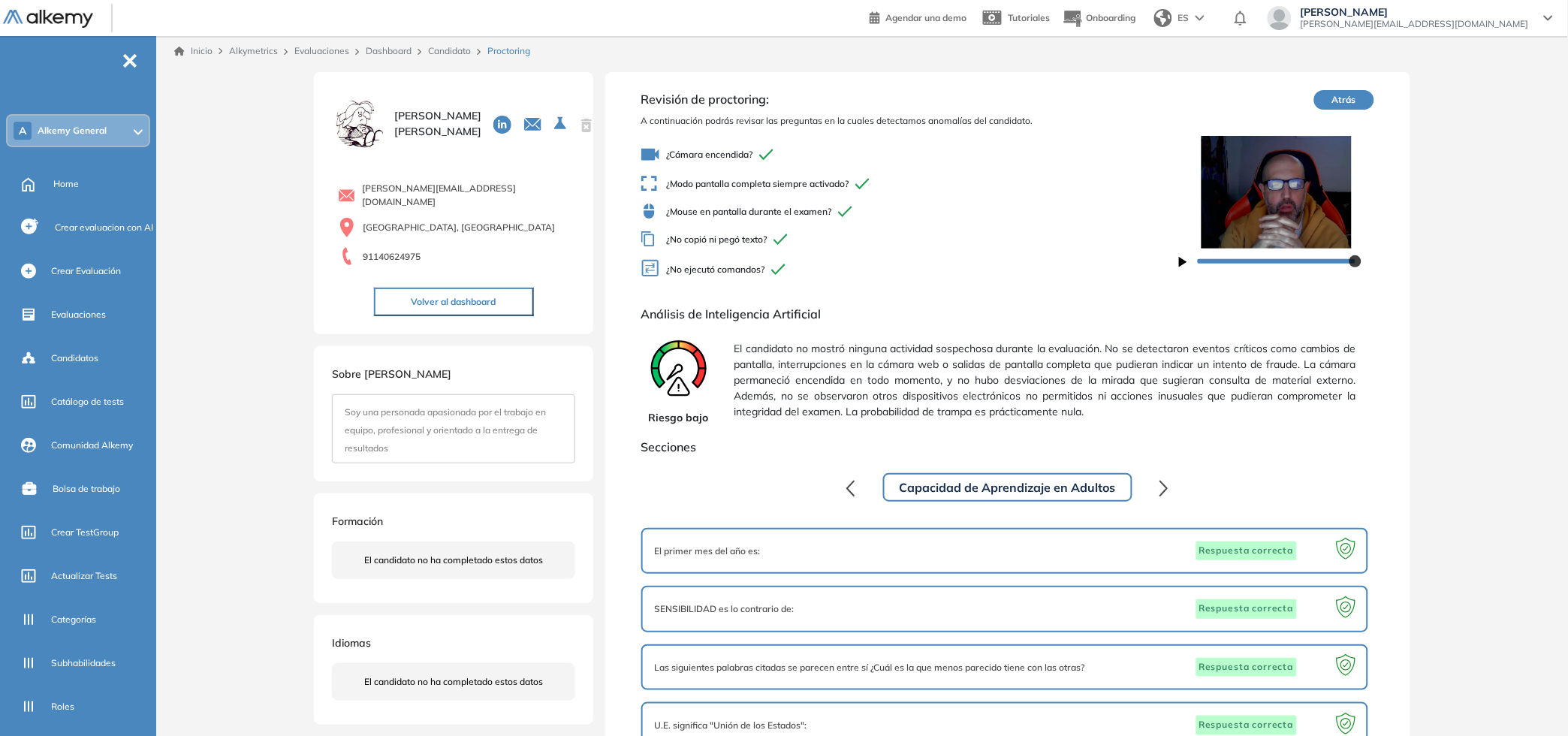
click at [447, 47] on link "Candidato" at bounding box center [449, 50] width 43 height 11
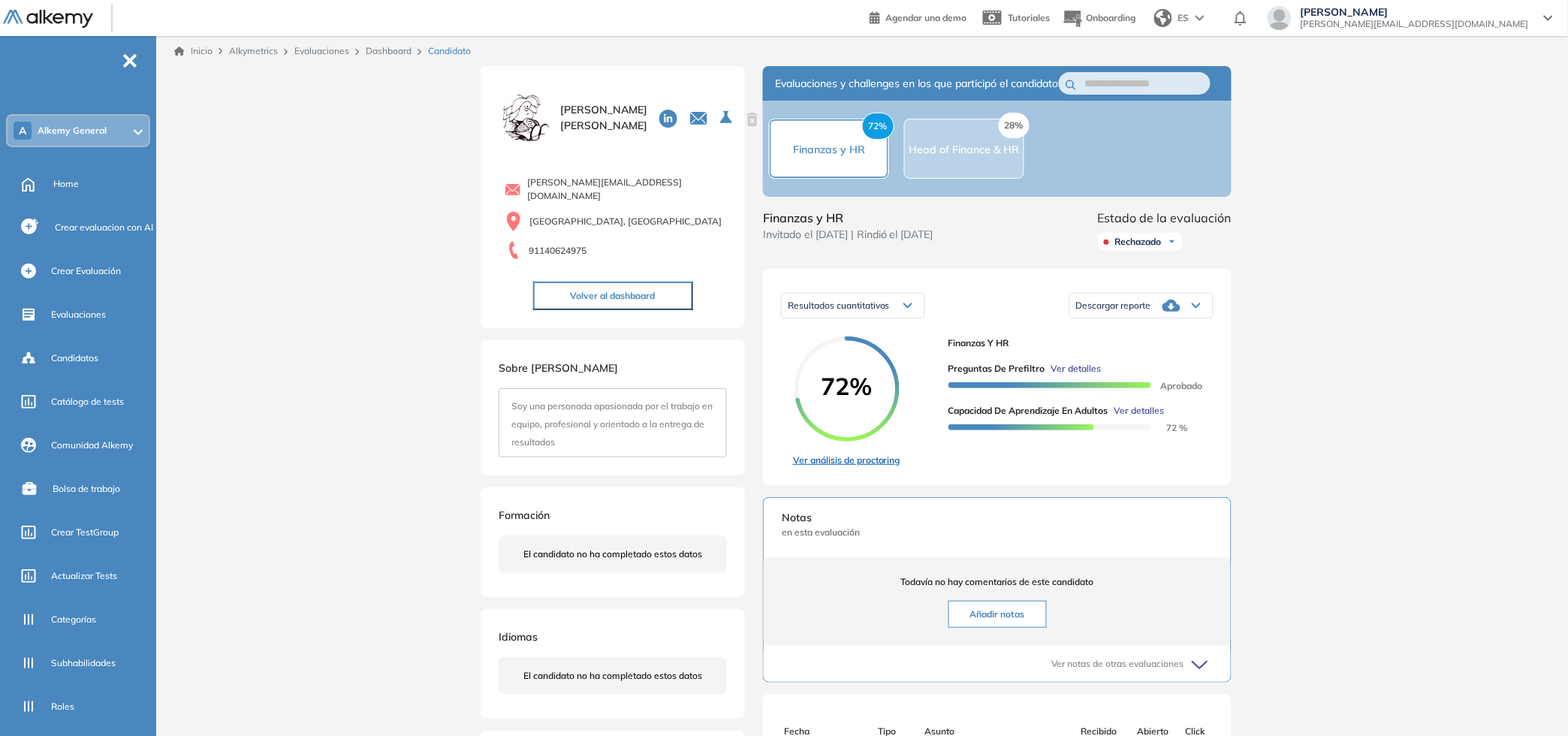
click at [862, 467] on link "Ver análisis de proctoring" at bounding box center [846, 460] width 108 height 13
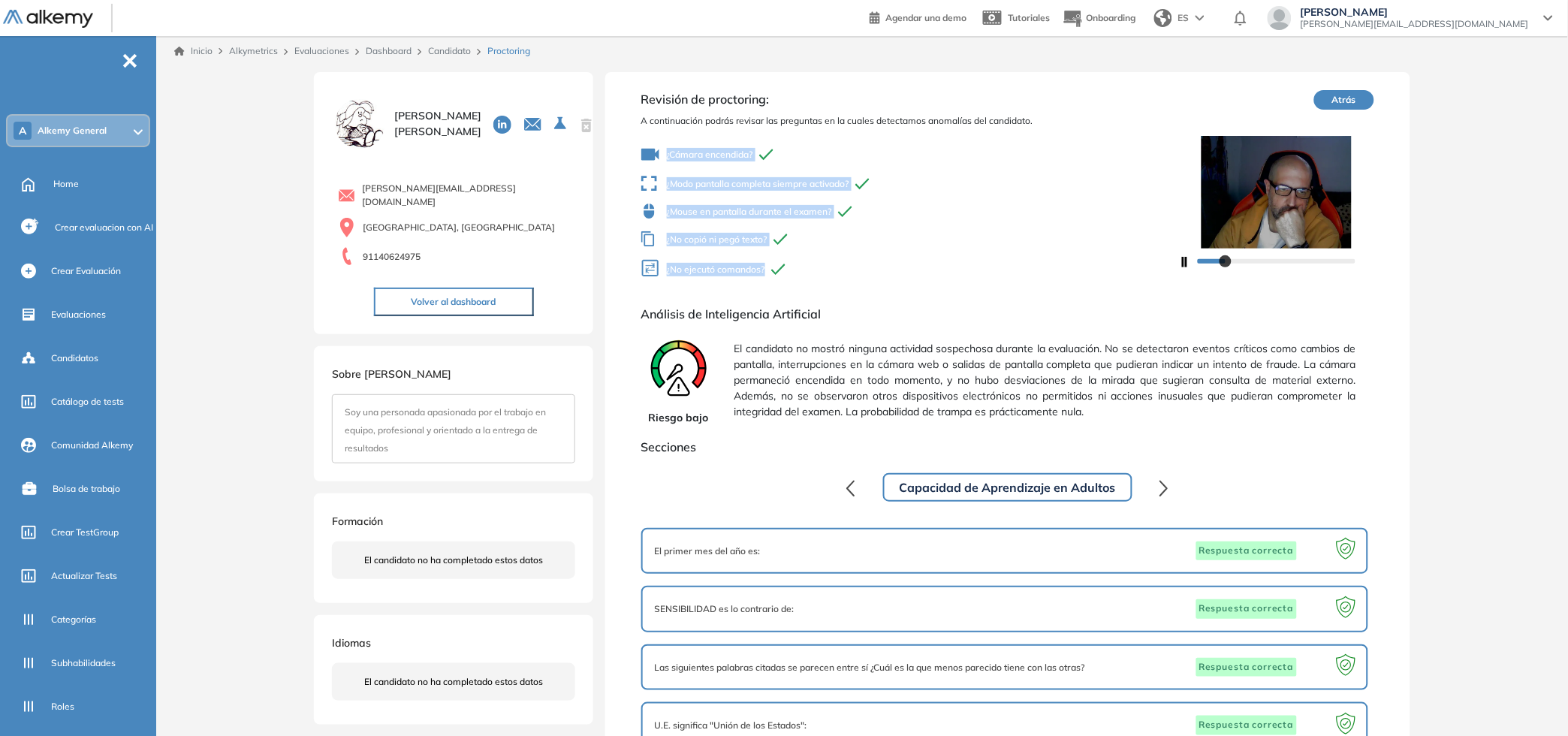
drag, startPoint x: 662, startPoint y: 140, endPoint x: 802, endPoint y: 275, distance: 194.5
click at [802, 275] on div "¿Cámara encendida? ¿Modo pantalla completa siempre activado? ¿Mouse en pantalla…" at bounding box center [910, 213] width 538 height 148
click at [802, 275] on span "¿No ejecutó comandos?" at bounding box center [910, 269] width 538 height 22
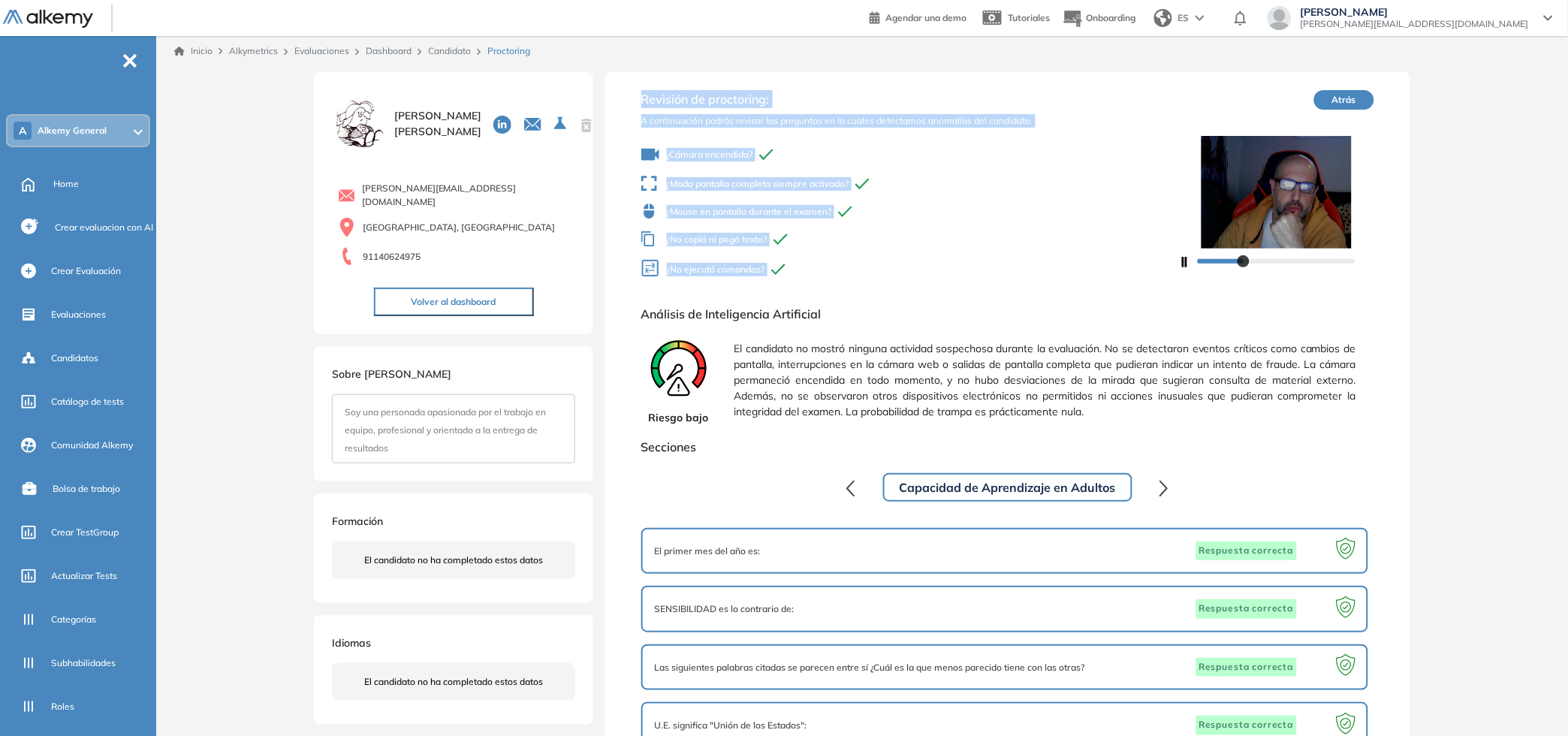
drag, startPoint x: 802, startPoint y: 275, endPoint x: 652, endPoint y: 90, distance: 238.2
click at [652, 90] on div "Revisión de proctoring: A continuación podrás revisar las preguntas en la cuale…" at bounding box center [910, 189] width 538 height 197
click at [668, 101] on span "Revisión de proctoring:" at bounding box center [910, 99] width 538 height 18
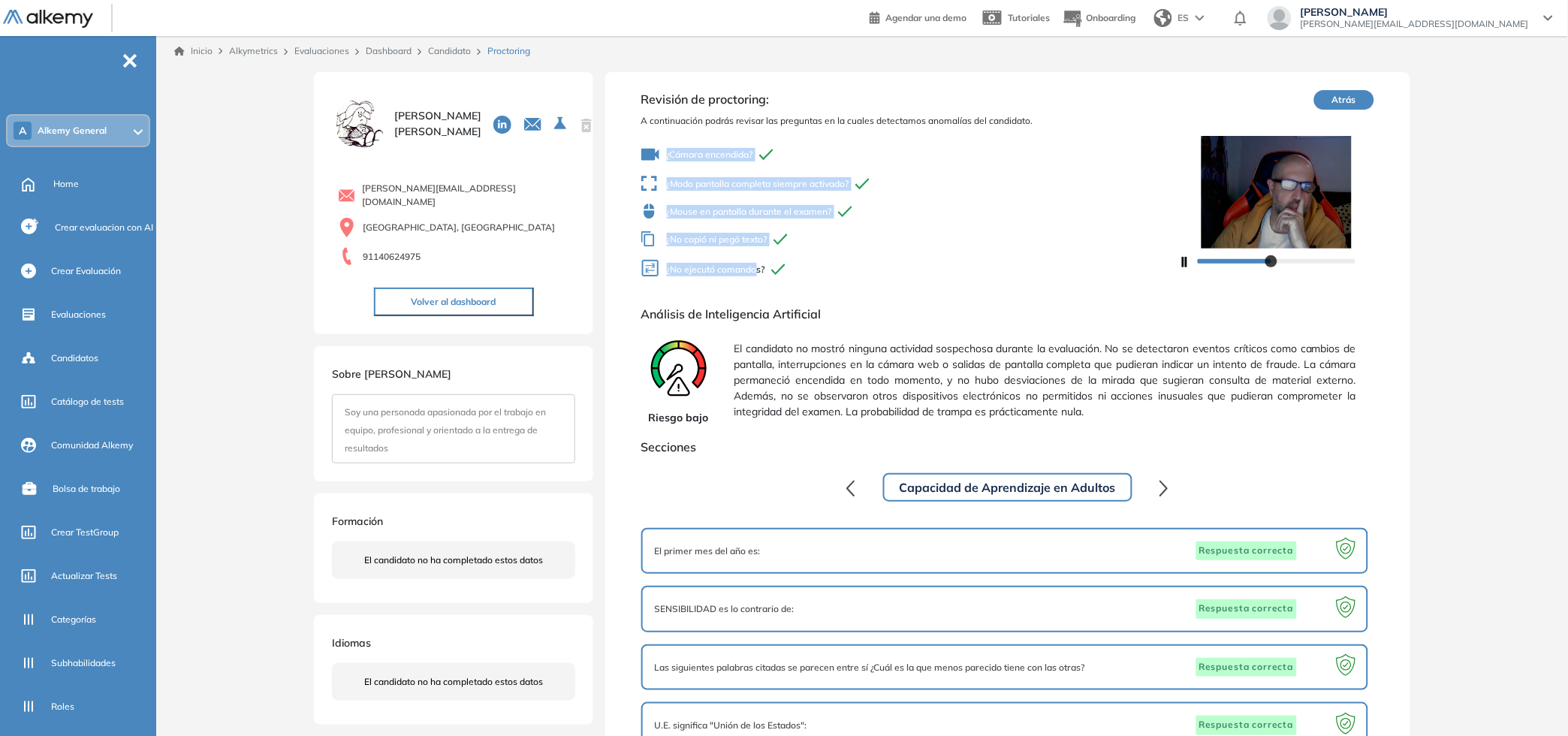
drag, startPoint x: 662, startPoint y: 154, endPoint x: 772, endPoint y: 269, distance: 159.1
click at [768, 269] on div "¿Cámara encendida? ¿Modo pantalla completa siempre activado? ¿Mouse en pantalla…" at bounding box center [910, 213] width 538 height 148
click at [772, 269] on icon at bounding box center [778, 269] width 14 height 12
drag, startPoint x: 667, startPoint y: 155, endPoint x: 791, endPoint y: 172, distance: 125.2
click at [791, 172] on div "¿Cámara encendida? ¿Modo pantalla completa siempre activado? ¿Mouse en pantalla…" at bounding box center [910, 213] width 538 height 148
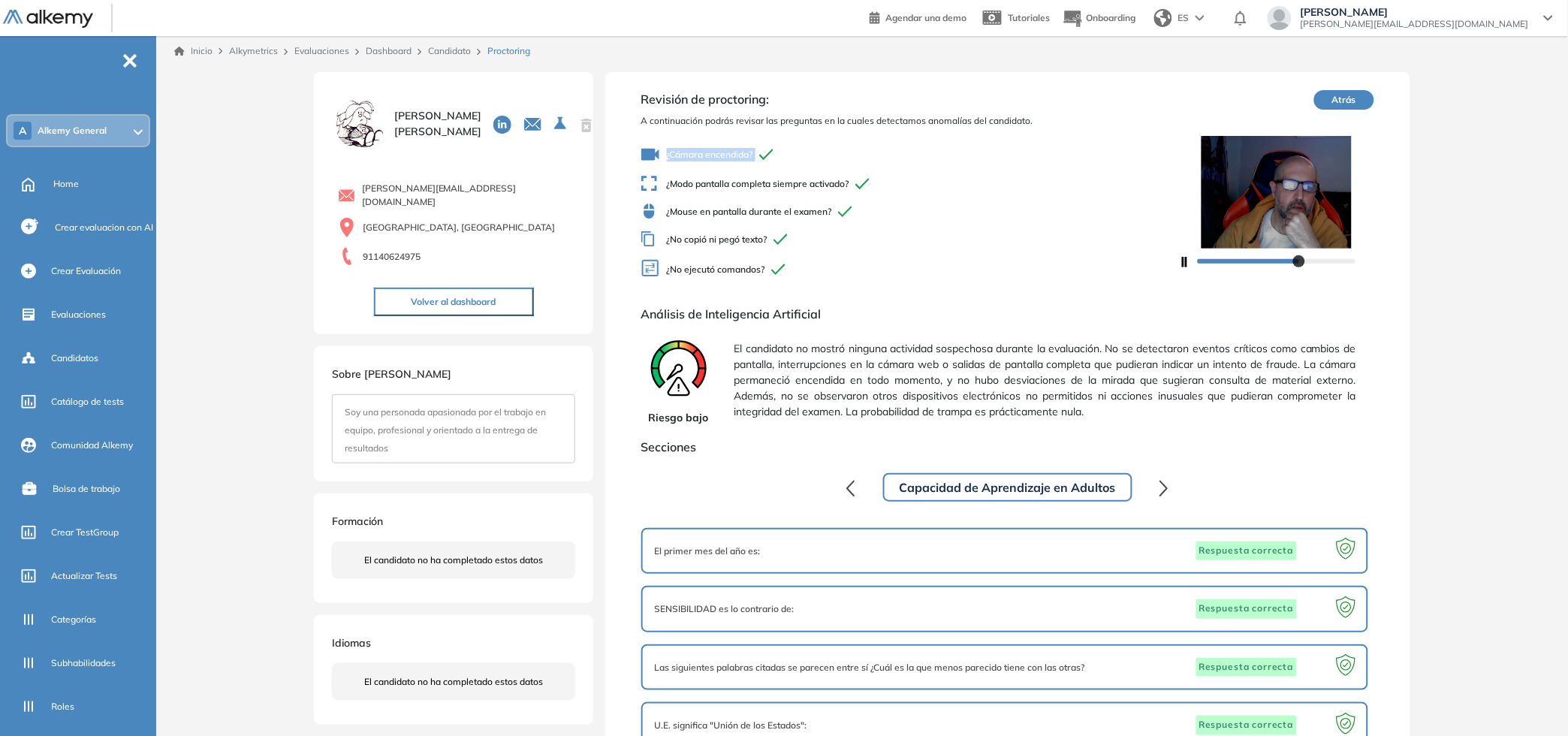
click at [791, 172] on div "¿Cámara encendida? ¿Modo pantalla completa siempre activado? ¿Mouse en pantalla…" at bounding box center [910, 213] width 538 height 148
drag, startPoint x: 670, startPoint y: 188, endPoint x: 844, endPoint y: 185, distance: 174.0
click at [844, 185] on span "¿Modo pantalla completa siempre activado?" at bounding box center [910, 184] width 538 height 16
click at [669, 204] on span "¿Mouse en pantalla durante el examen?" at bounding box center [910, 211] width 538 height 16
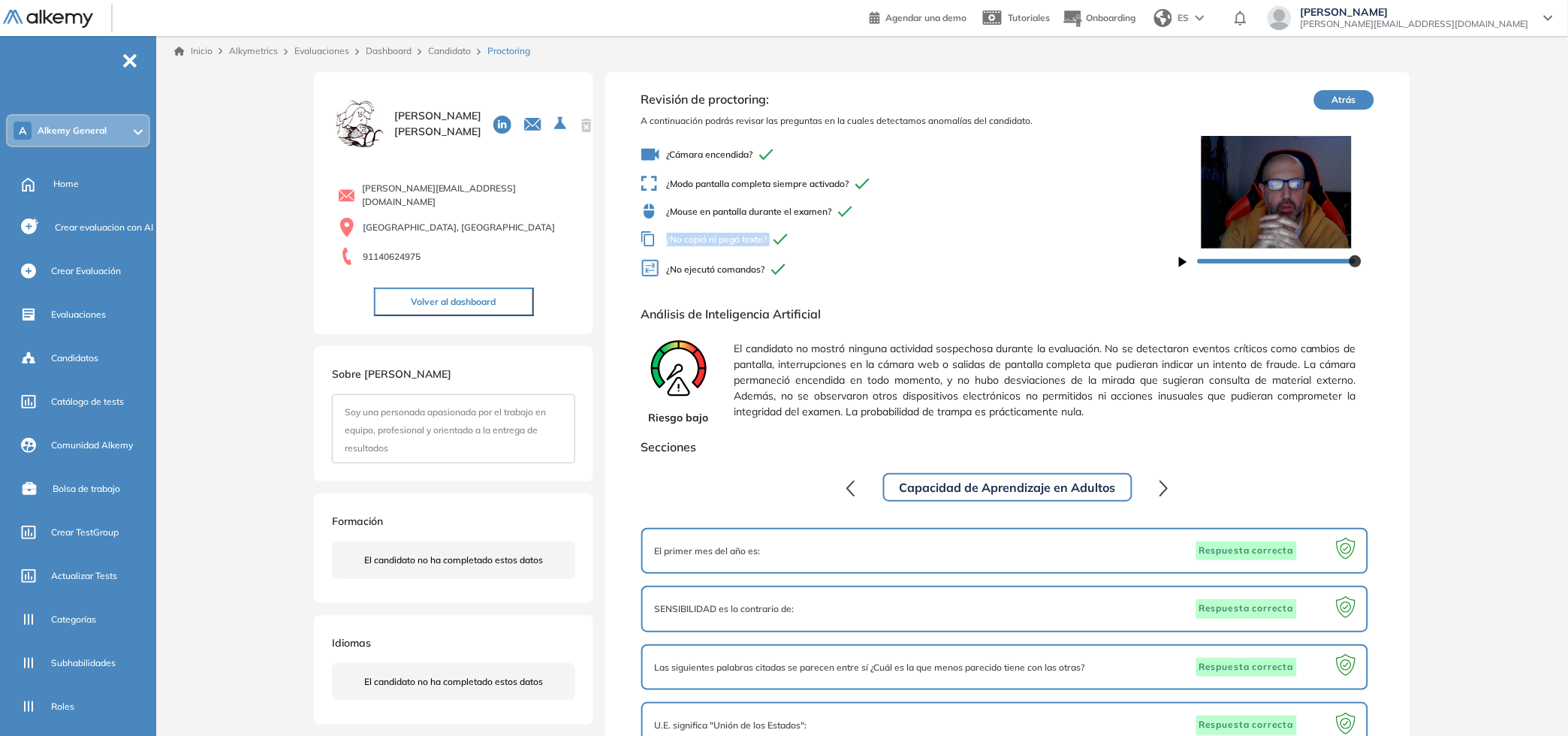
drag, startPoint x: 638, startPoint y: 223, endPoint x: 680, endPoint y: 230, distance: 42.6
click at [680, 231] on span "¿No copió ni pegó texto?" at bounding box center [910, 239] width 538 height 16
drag, startPoint x: 794, startPoint y: 266, endPoint x: 663, endPoint y: 258, distance: 131.2
click at [663, 259] on span "¿No ejecutó comandos?" at bounding box center [910, 269] width 538 height 22
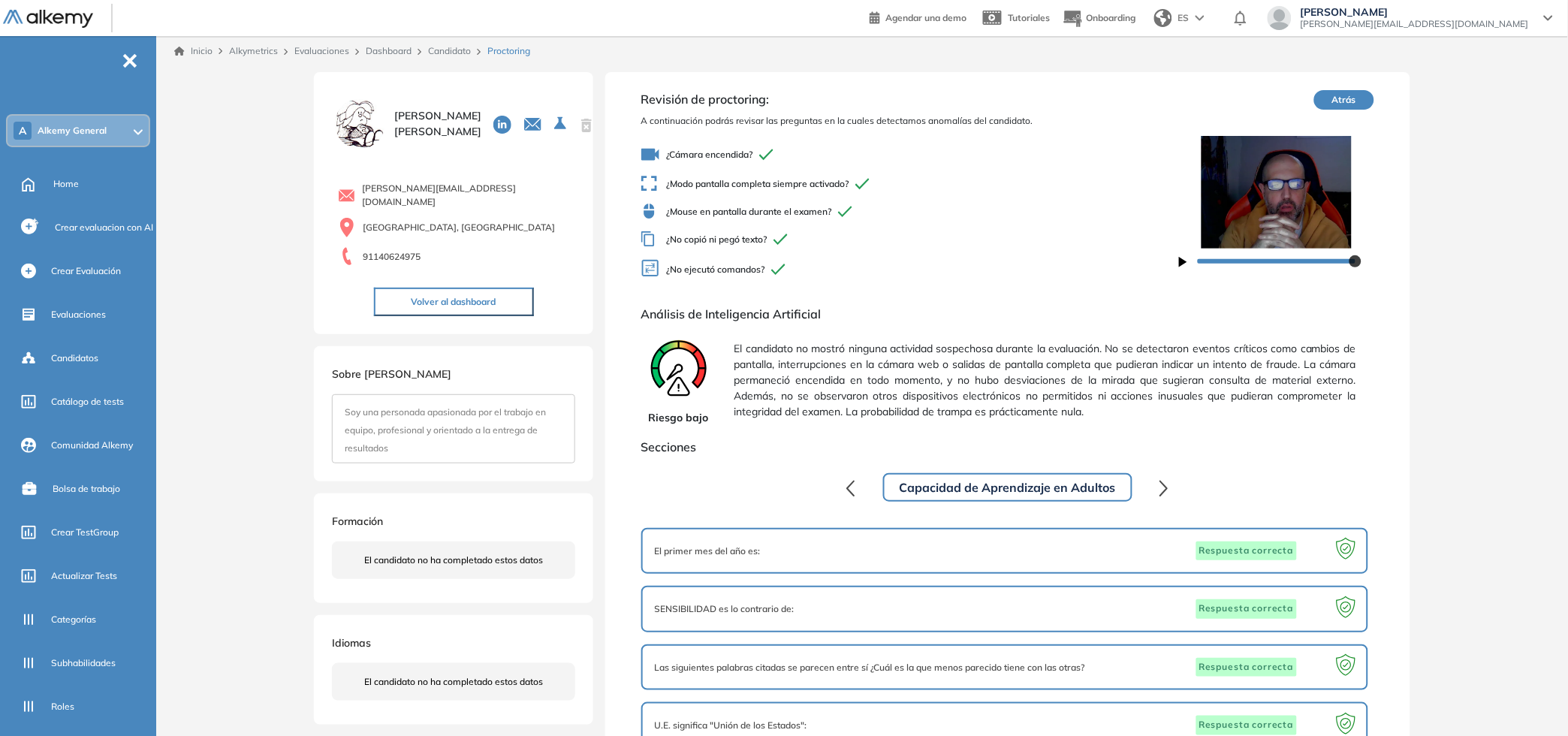
click at [663, 259] on span "¿No ejecutó comandos?" at bounding box center [910, 269] width 538 height 22
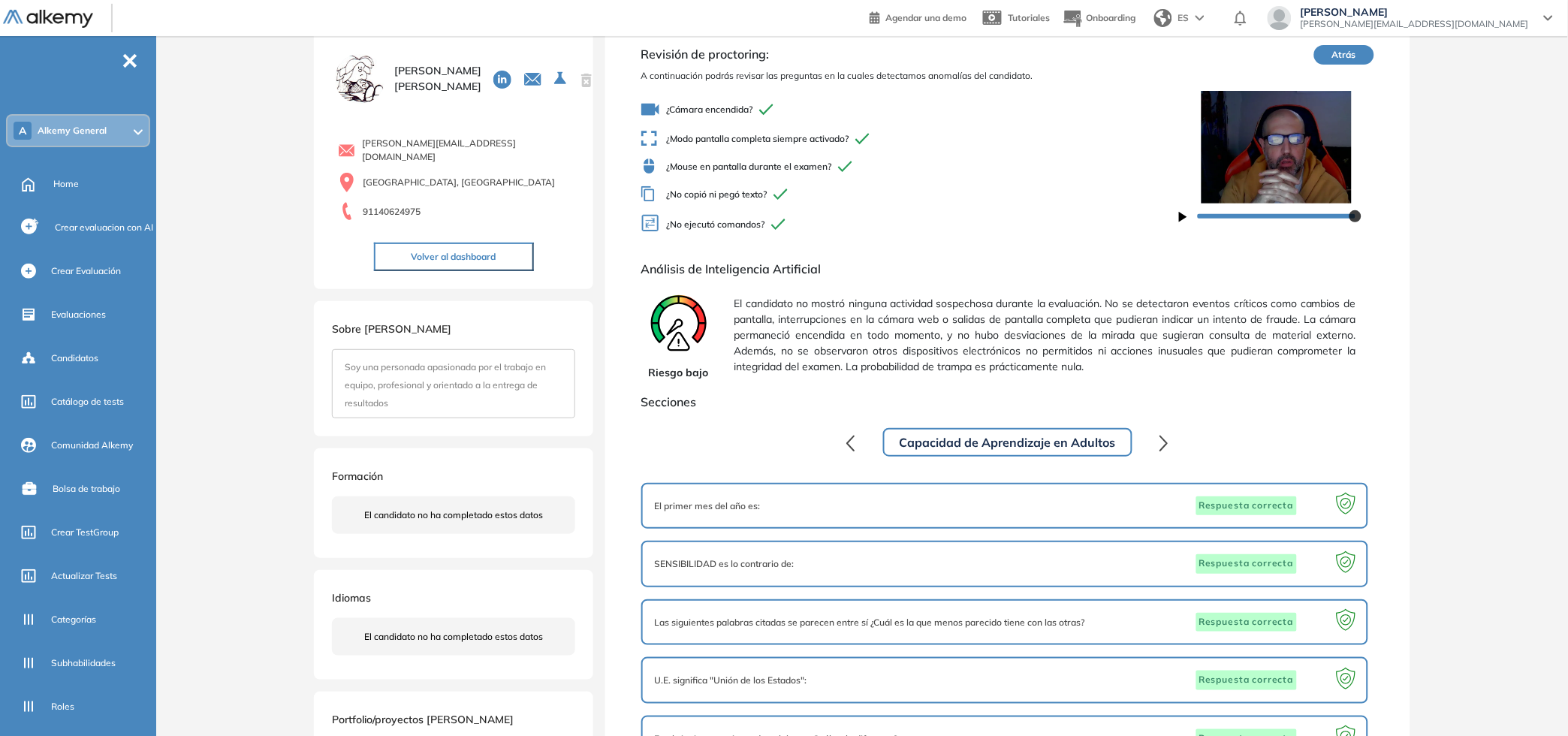
scroll to position [33, 0]
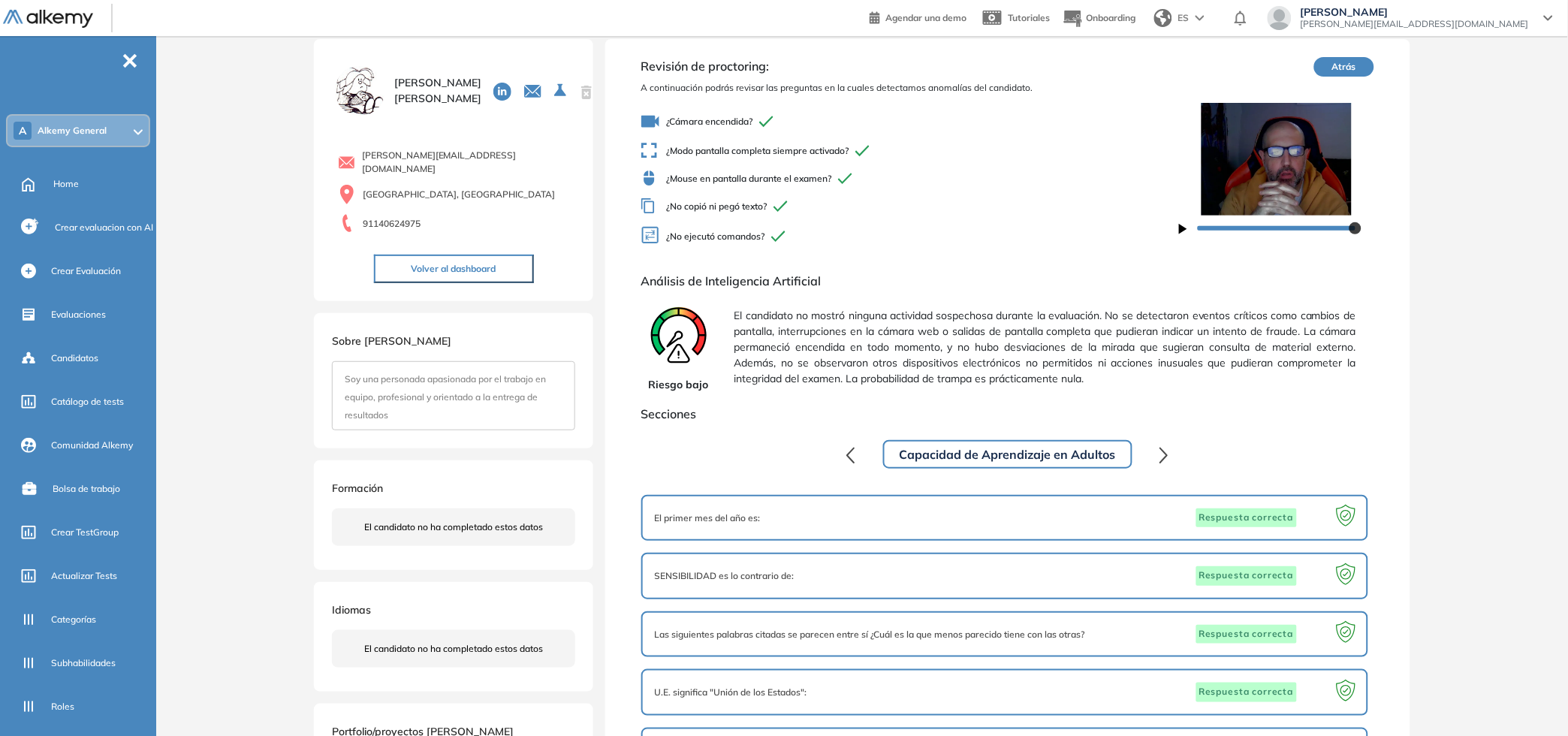
click at [1237, 230] on div at bounding box center [1277, 227] width 158 height 9
click at [1310, 227] on div at bounding box center [1277, 227] width 158 height 9
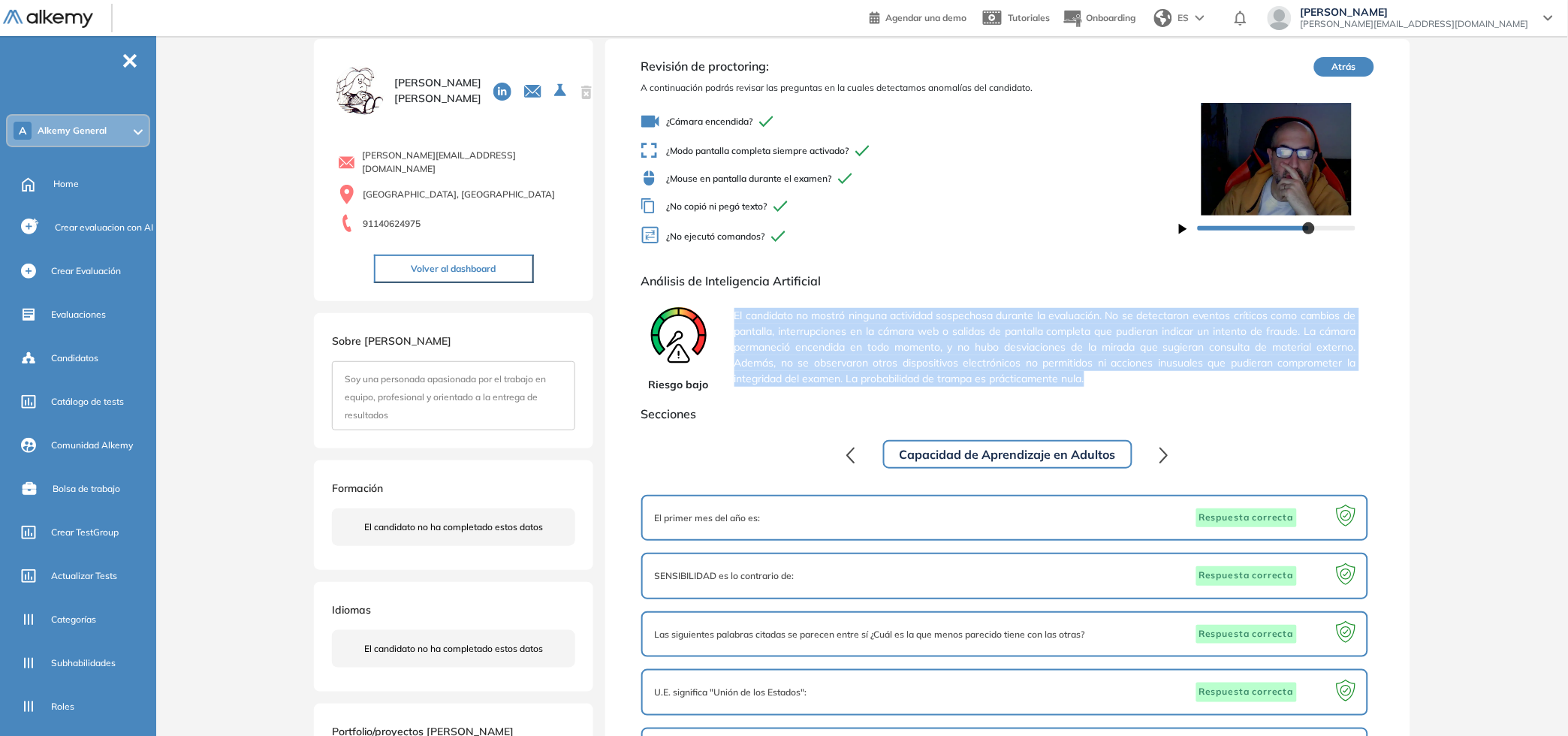
drag, startPoint x: 729, startPoint y: 313, endPoint x: 1127, endPoint y: 382, distance: 403.9
click at [1127, 384] on div "Riesgo bajo El candidato no mostró ninguna actividad sospechosa durante la eval…" at bounding box center [1008, 347] width 733 height 90
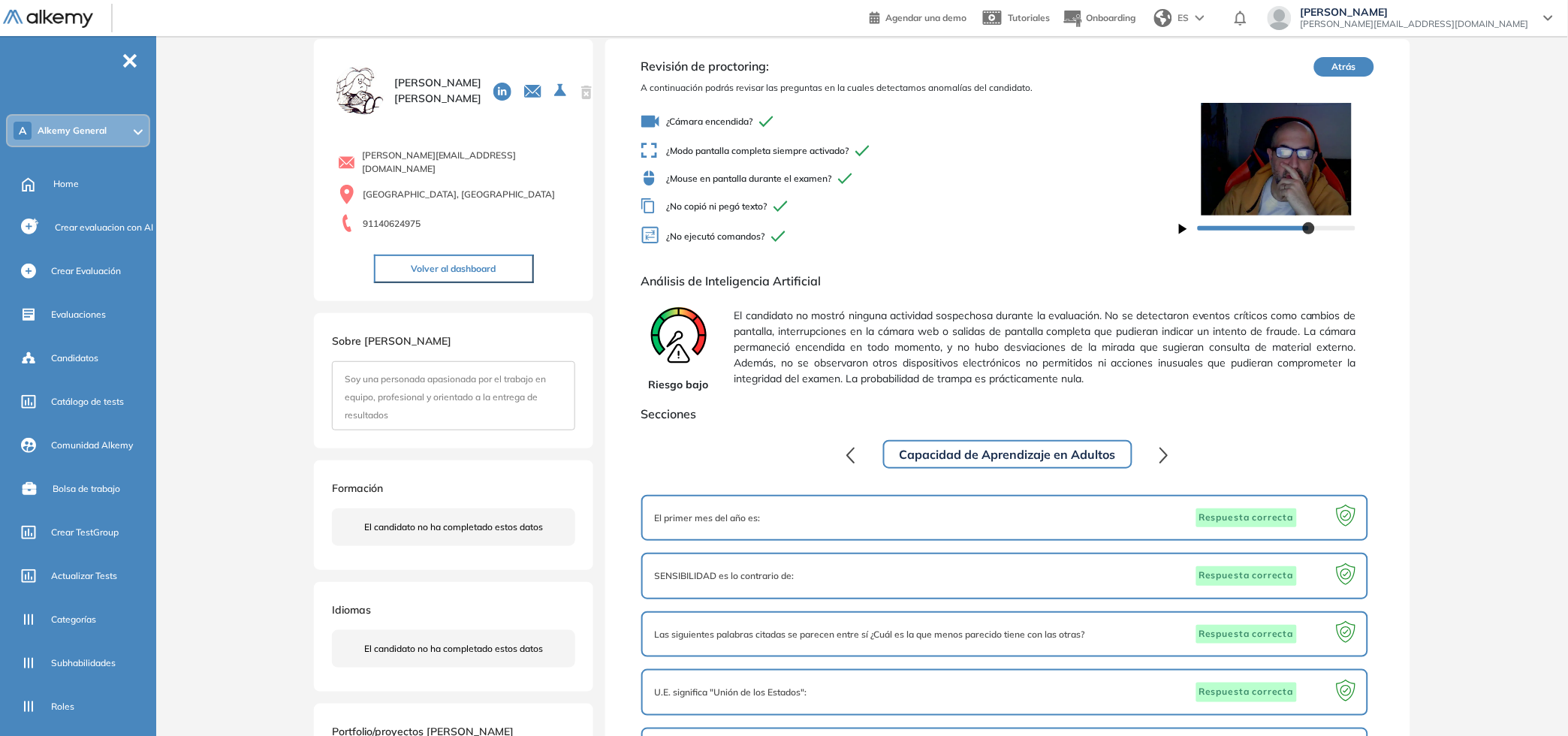
drag, startPoint x: 1127, startPoint y: 382, endPoint x: 1046, endPoint y: 379, distance: 81.1
click at [1121, 383] on span "El candidato no mostró ninguna actividad sospechosa durante la evaluación. No s…" at bounding box center [1044, 347] width 622 height 90
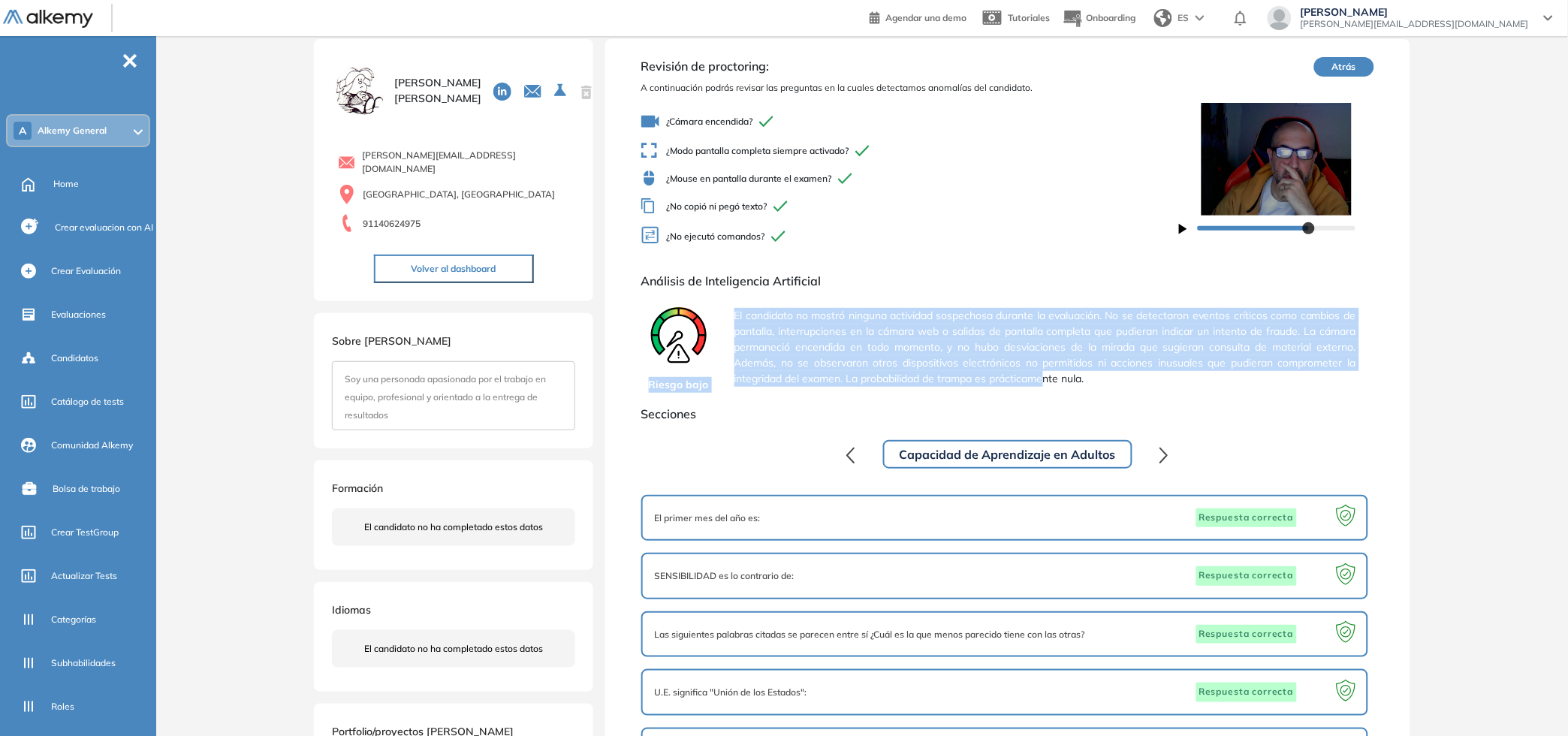
drag, startPoint x: 1046, startPoint y: 379, endPoint x: 810, endPoint y: 321, distance: 243.0
click at [671, 308] on div "Riesgo bajo El candidato no mostró ninguna actividad sospechosa durante la eval…" at bounding box center [1008, 347] width 733 height 90
click at [833, 322] on span "El candidato no mostró ninguna actividad sospechosa durante la evaluación. No s…" at bounding box center [1044, 347] width 622 height 90
drag, startPoint x: 739, startPoint y: 311, endPoint x: 1093, endPoint y: 371, distance: 359.0
click at [1093, 371] on span "El candidato no mostró ninguna actividad sospechosa durante la evaluación. No s…" at bounding box center [1044, 347] width 622 height 90
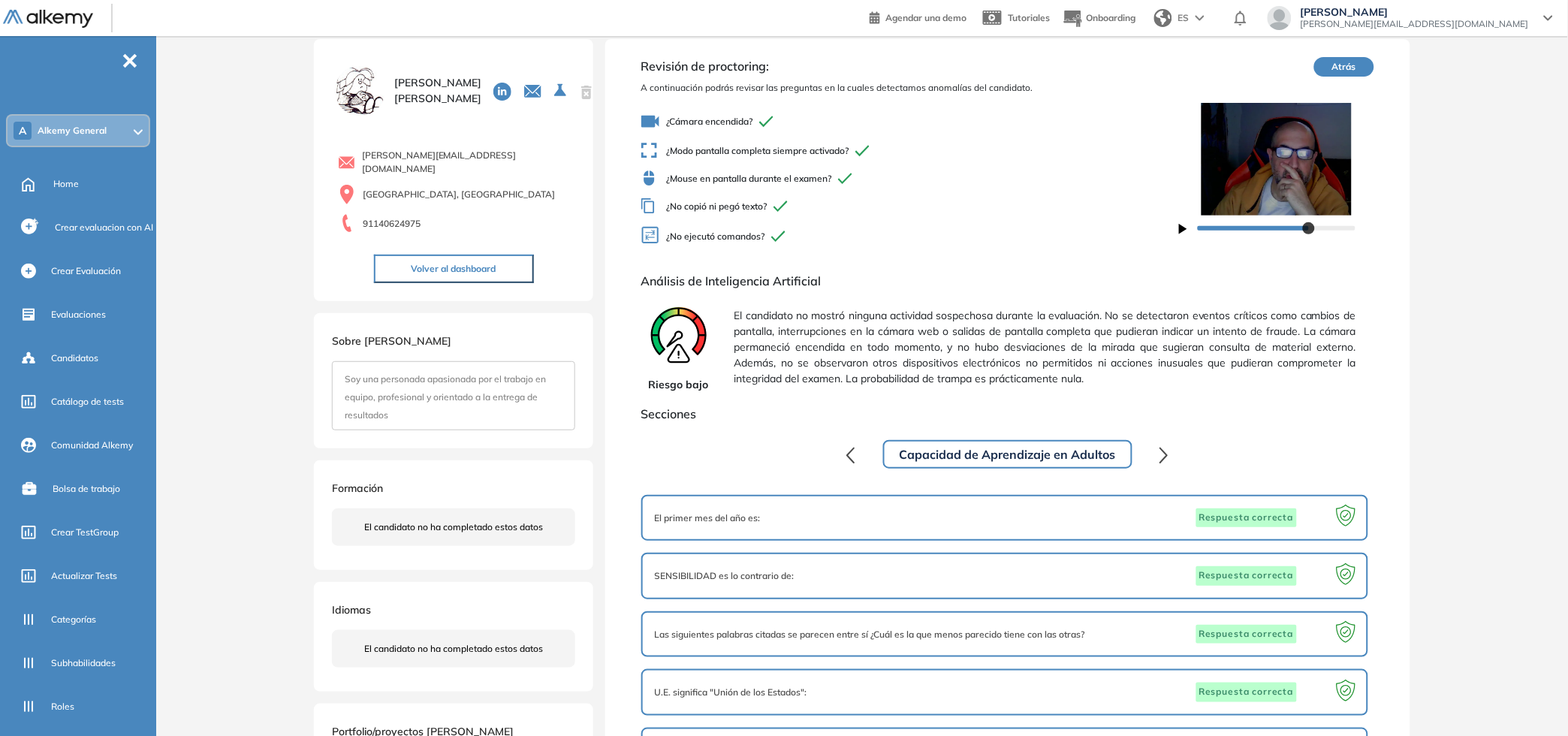
drag, startPoint x: 1093, startPoint y: 371, endPoint x: 1071, endPoint y: 370, distance: 22.0
click at [1093, 370] on span "El candidato no mostró ninguna actividad sospechosa durante la evaluación. No s…" at bounding box center [1044, 347] width 622 height 90
click at [1334, 69] on button "Atrás" at bounding box center [1343, 67] width 60 height 20
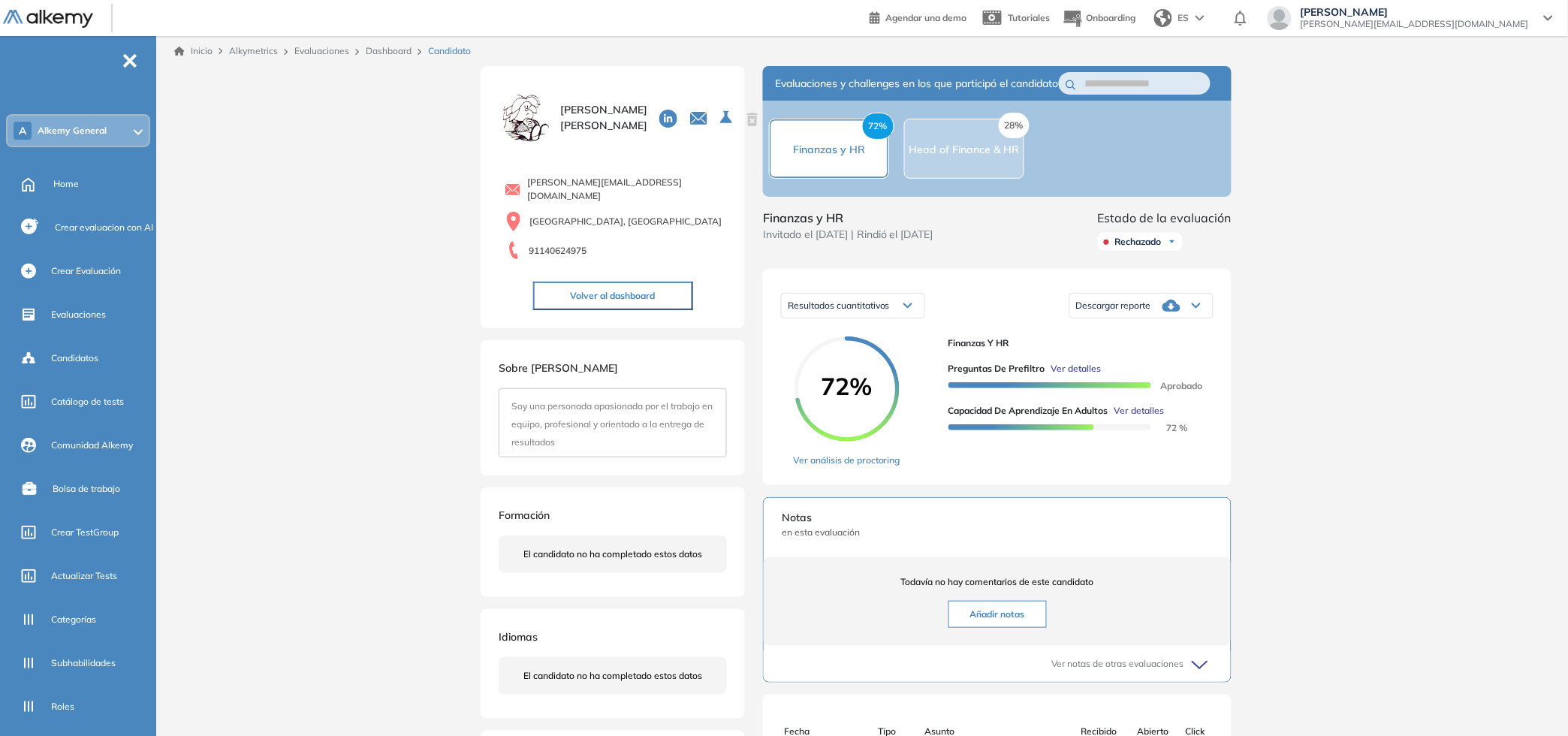
click at [1153, 418] on span "Ver detalles" at bounding box center [1139, 410] width 50 height 13
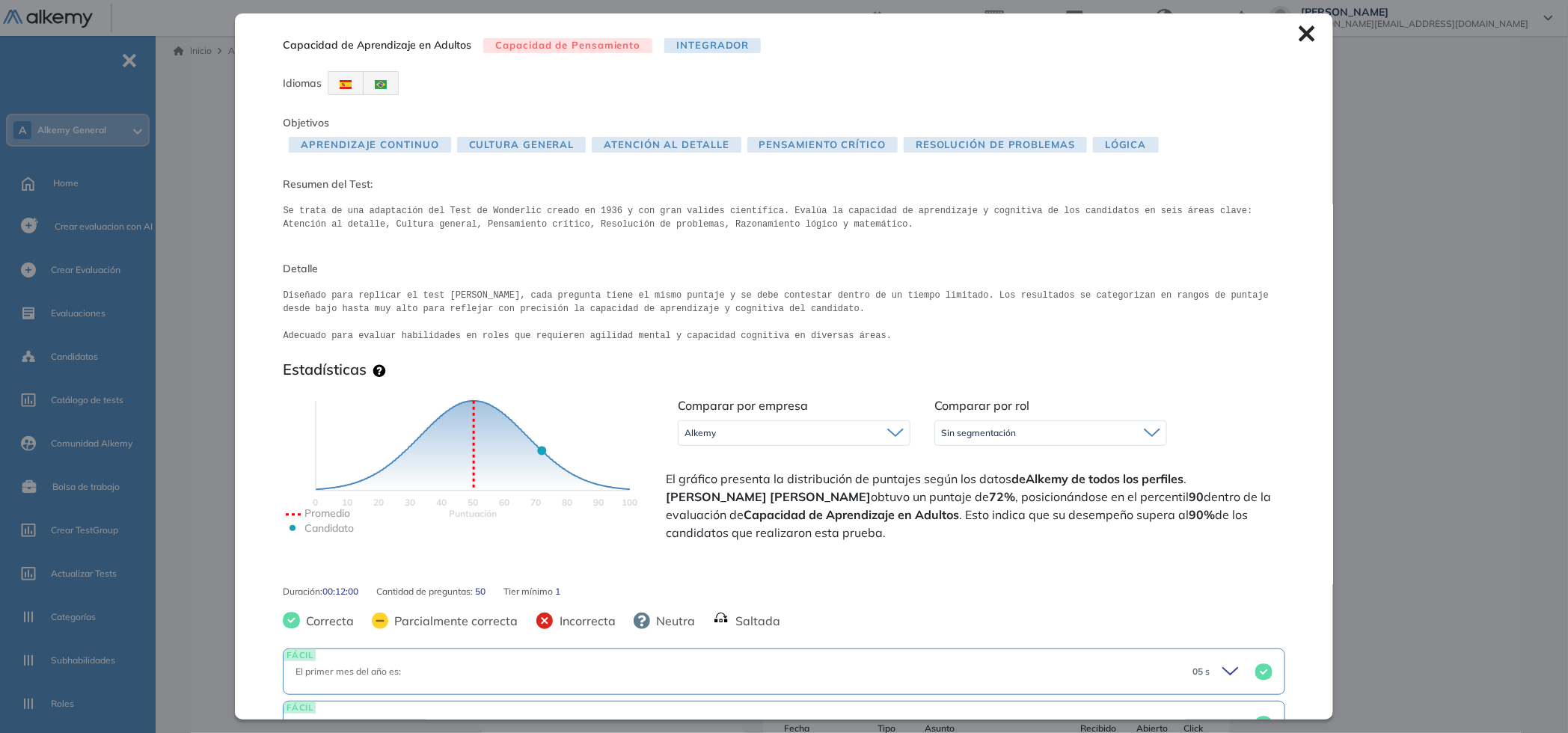
click at [1301, 38] on icon at bounding box center [1306, 34] width 16 height 16
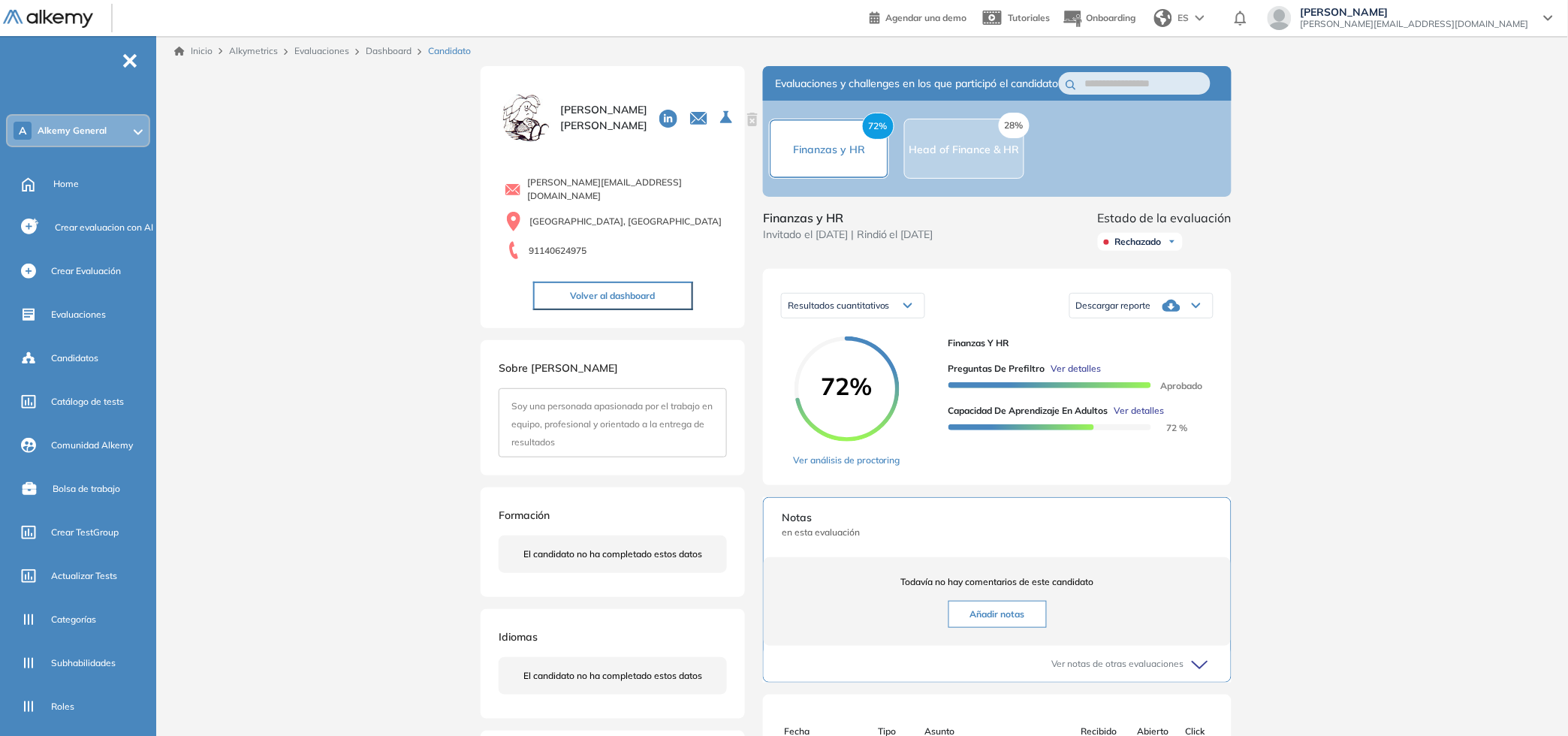
click at [379, 49] on link "Dashboard" at bounding box center [388, 50] width 46 height 11
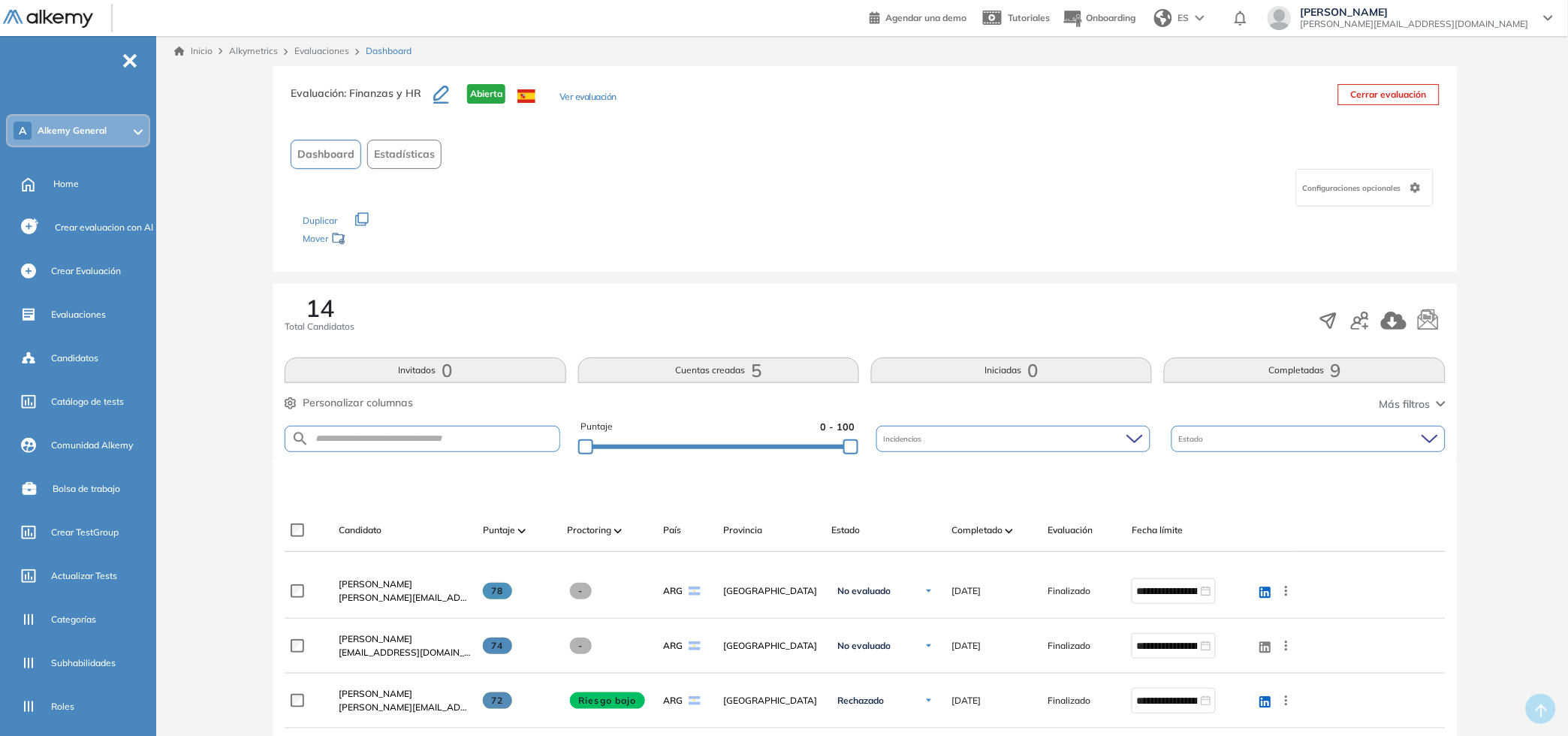
click at [414, 154] on span "Estadísticas" at bounding box center [405, 154] width 61 height 16
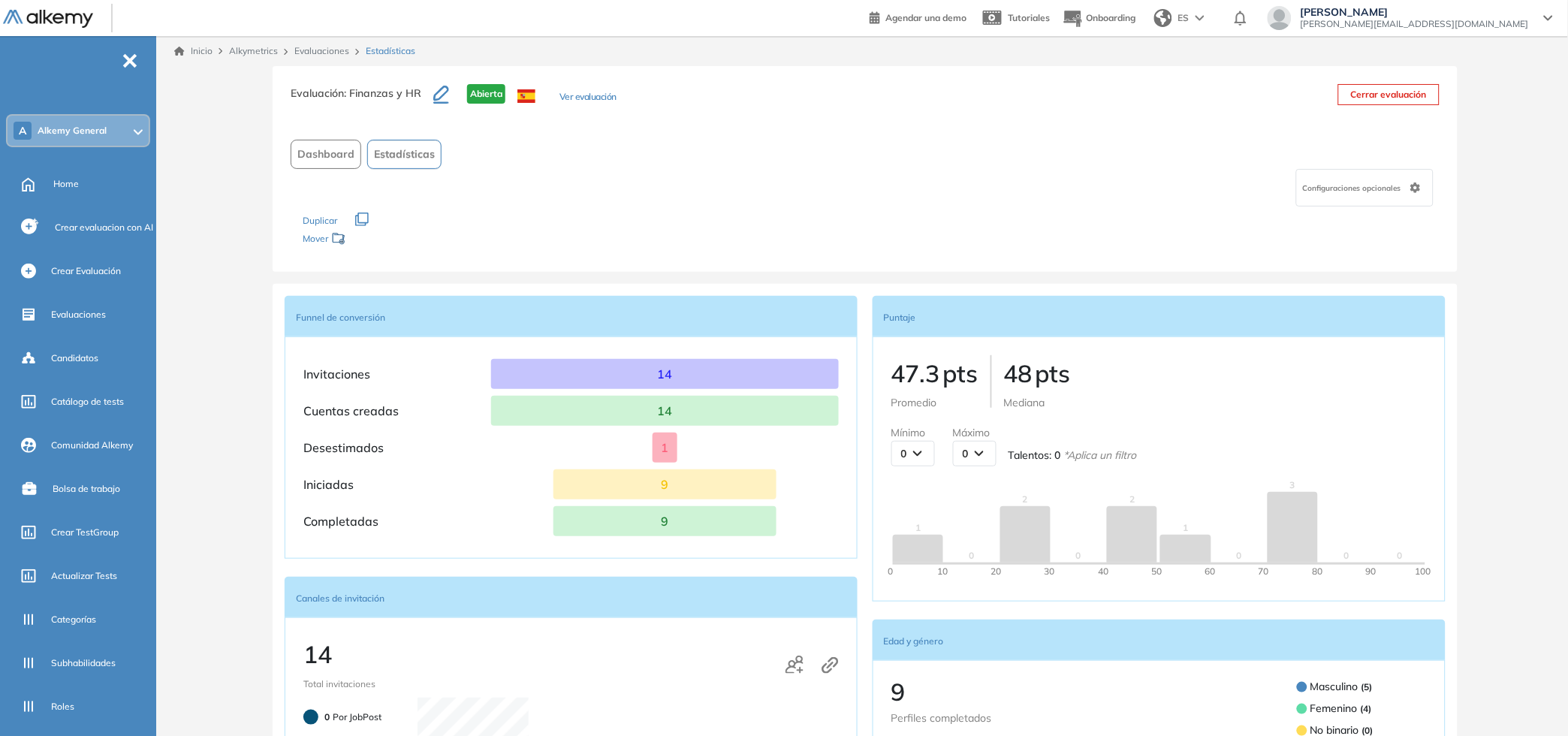
click at [338, 150] on span "Dashboard" at bounding box center [326, 154] width 57 height 16
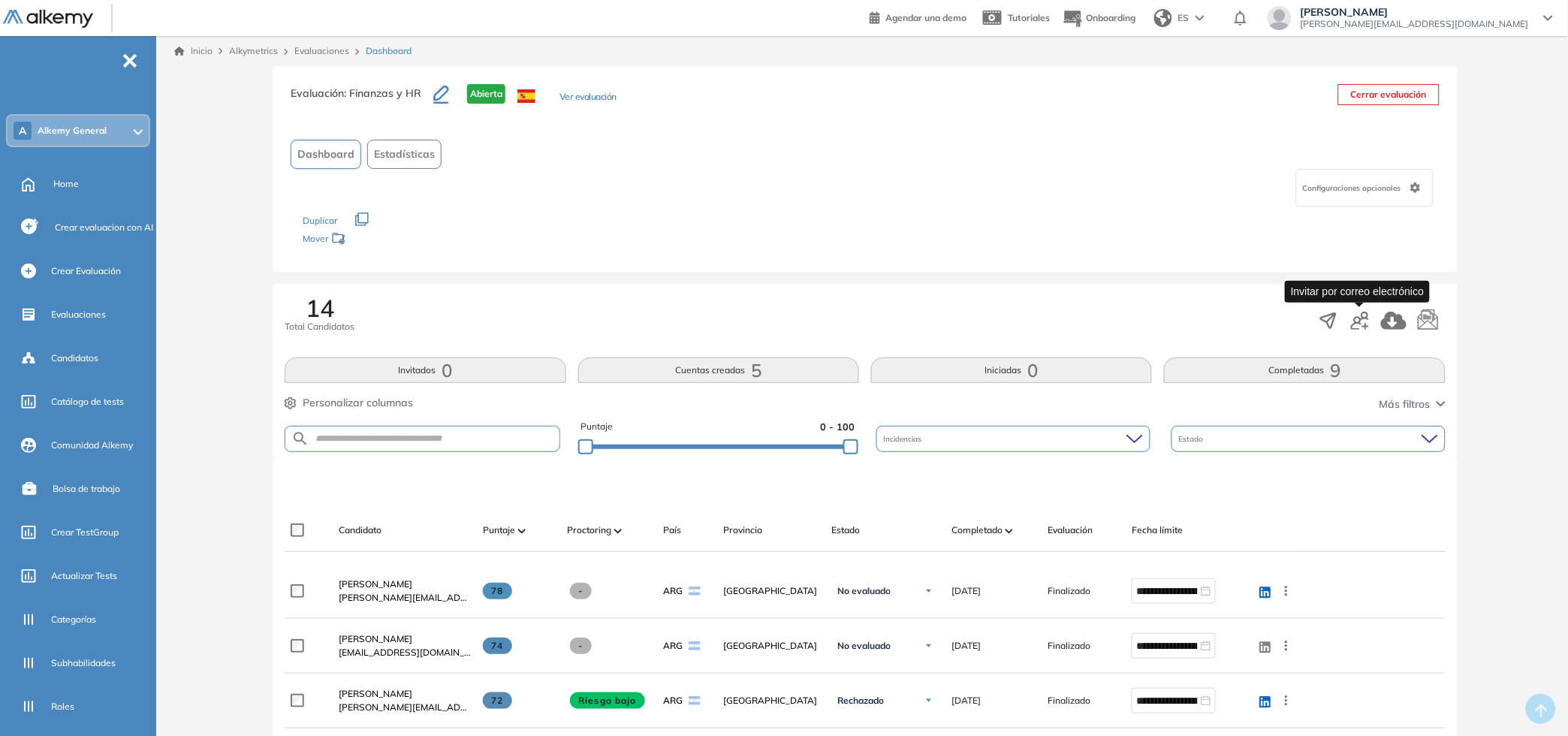
click at [1356, 312] on icon "button" at bounding box center [1360, 320] width 18 height 18
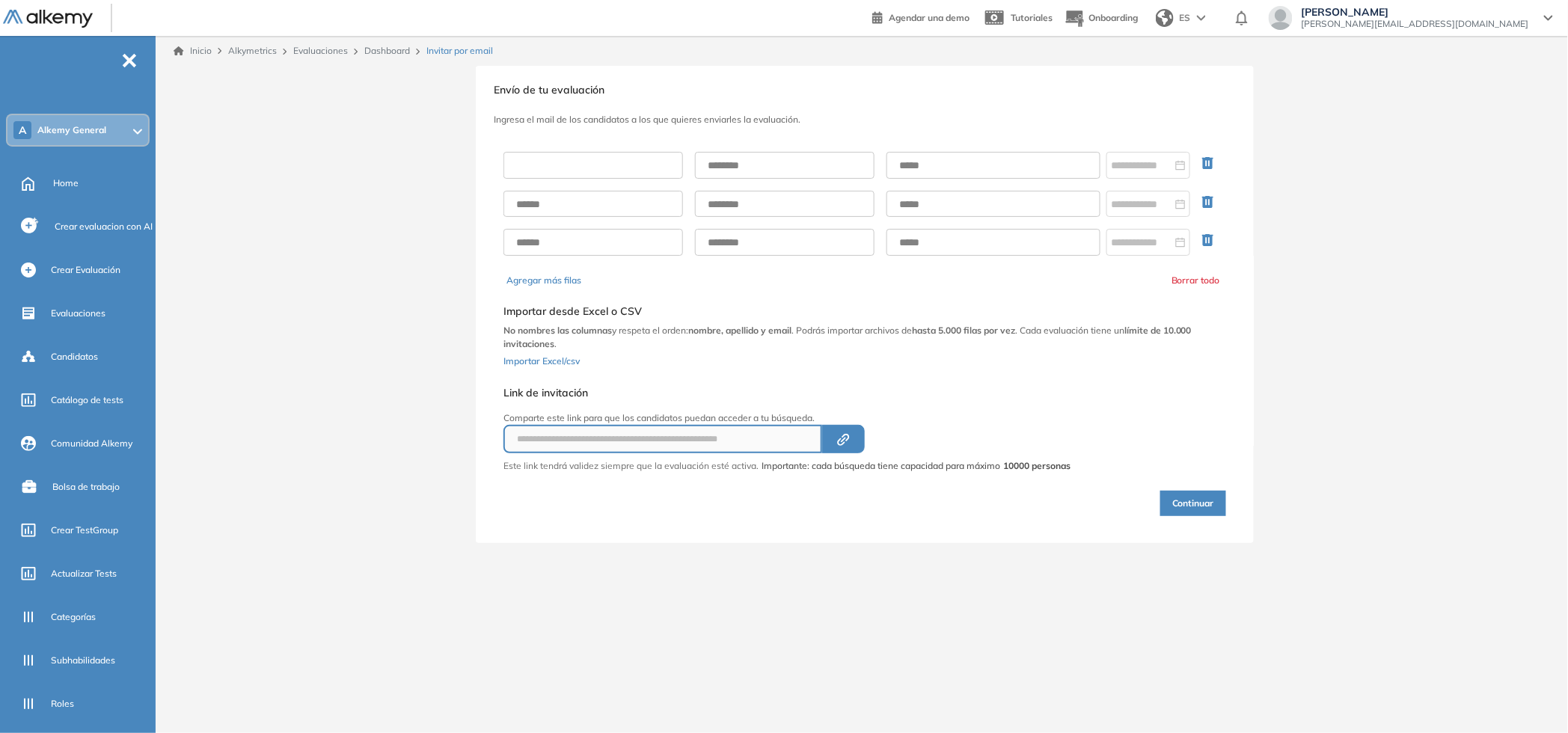
click at [598, 159] on input "text" at bounding box center [593, 165] width 179 height 27
click at [866, 179] on div at bounding box center [865, 203] width 723 height 128
click at [958, 168] on input "text" at bounding box center [994, 165] width 214 height 27
click at [849, 443] on icon "Created by potrace 1.16, written by [PERSON_NAME] [DATE]-[DATE]" at bounding box center [843, 439] width 17 height 12
click at [525, 361] on span "Importar Excel/csv" at bounding box center [542, 361] width 76 height 11
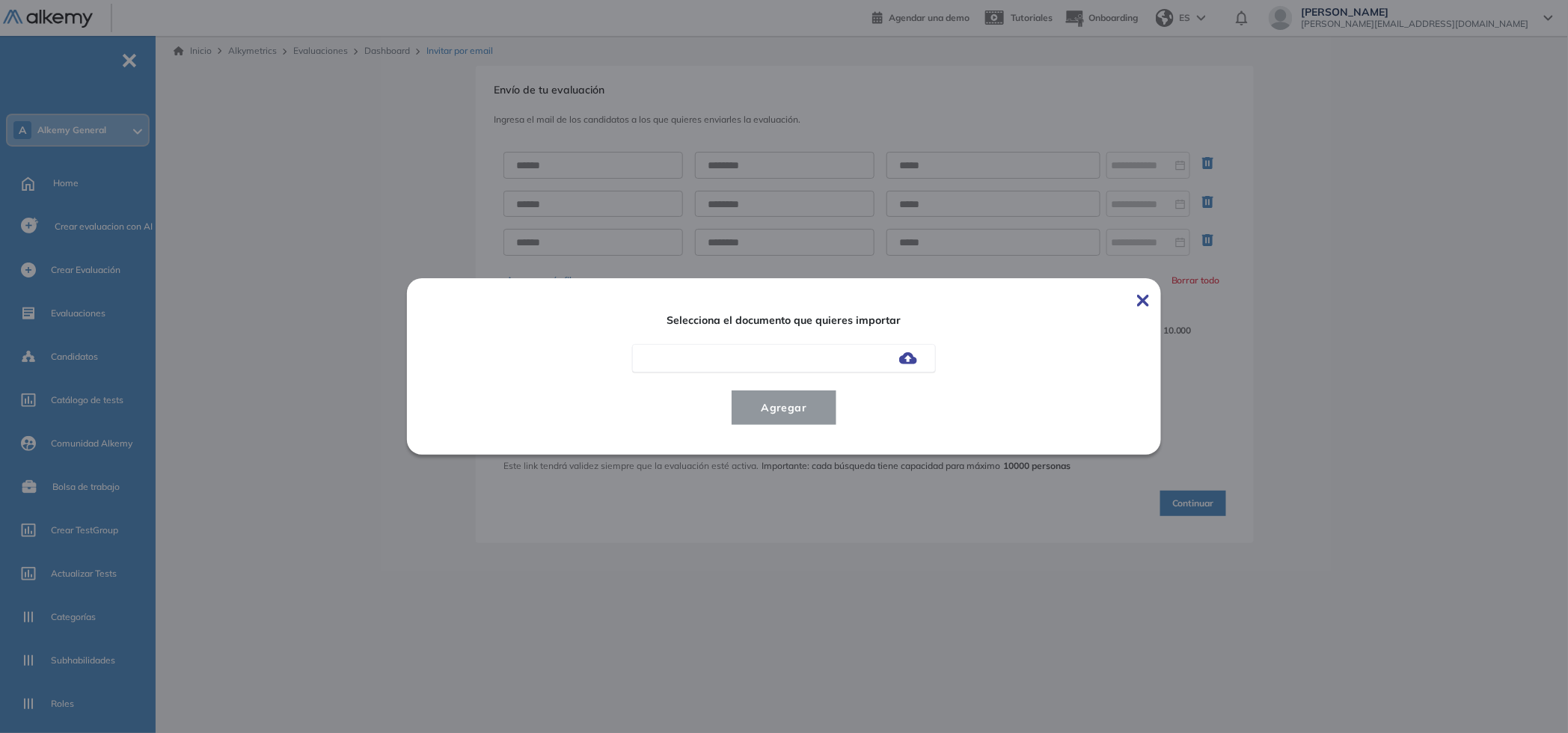
click at [1139, 304] on img at bounding box center [1143, 301] width 12 height 12
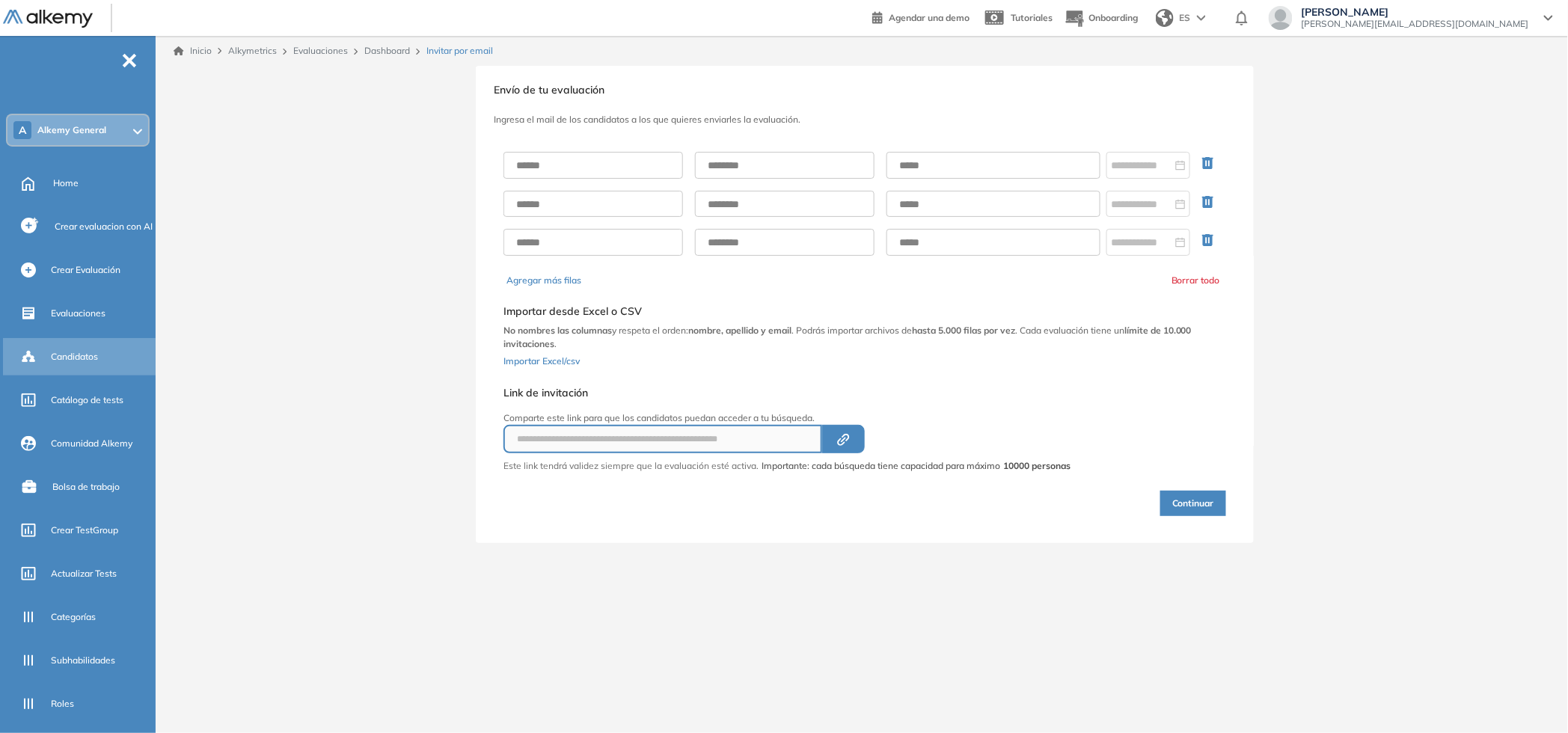
click at [87, 362] on div "Candidatos" at bounding box center [101, 357] width 101 height 26
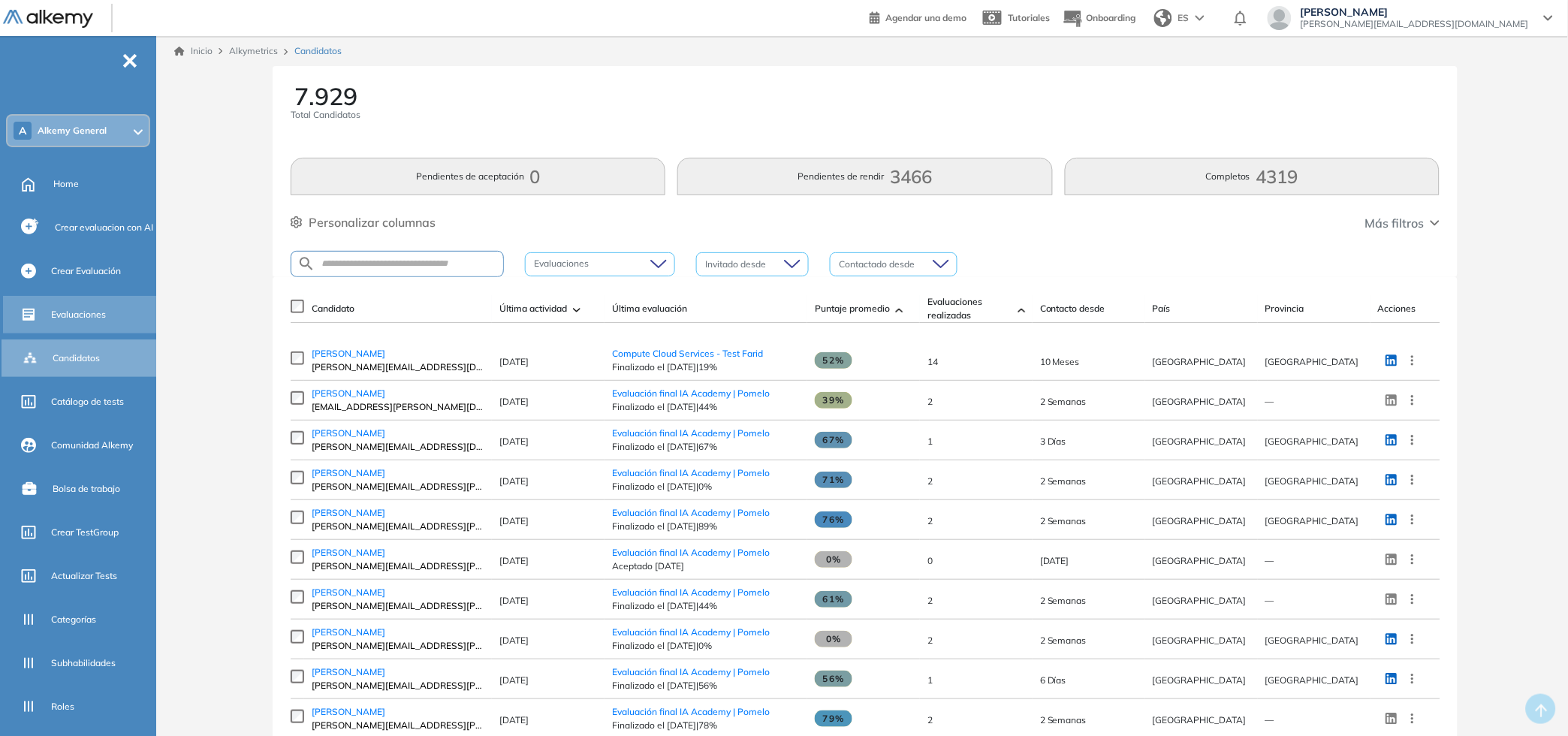
click at [73, 309] on span "Evaluaciones" at bounding box center [79, 314] width 55 height 13
